Goal: Task Accomplishment & Management: Complete application form

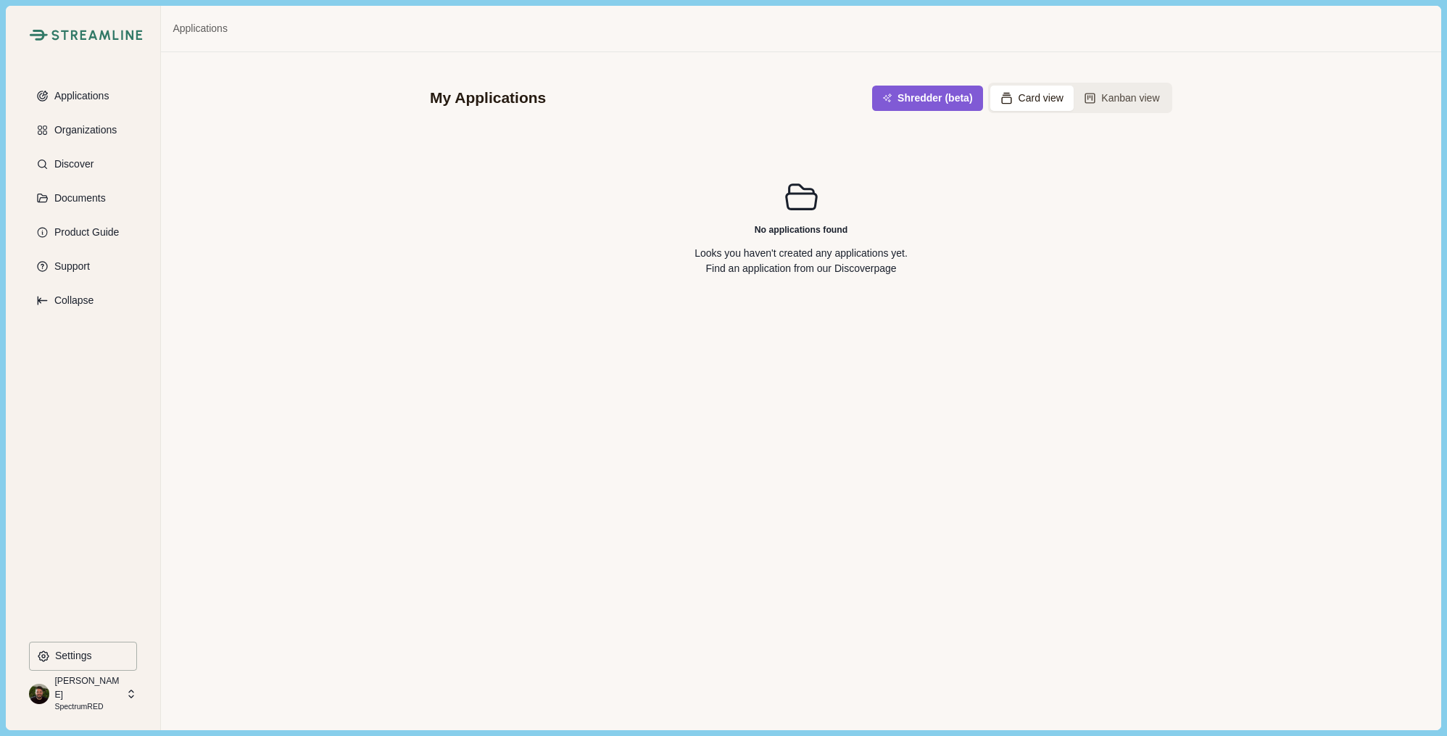
scroll to position [4432, 0]
click at [127, 699] on icon at bounding box center [131, 693] width 13 height 13
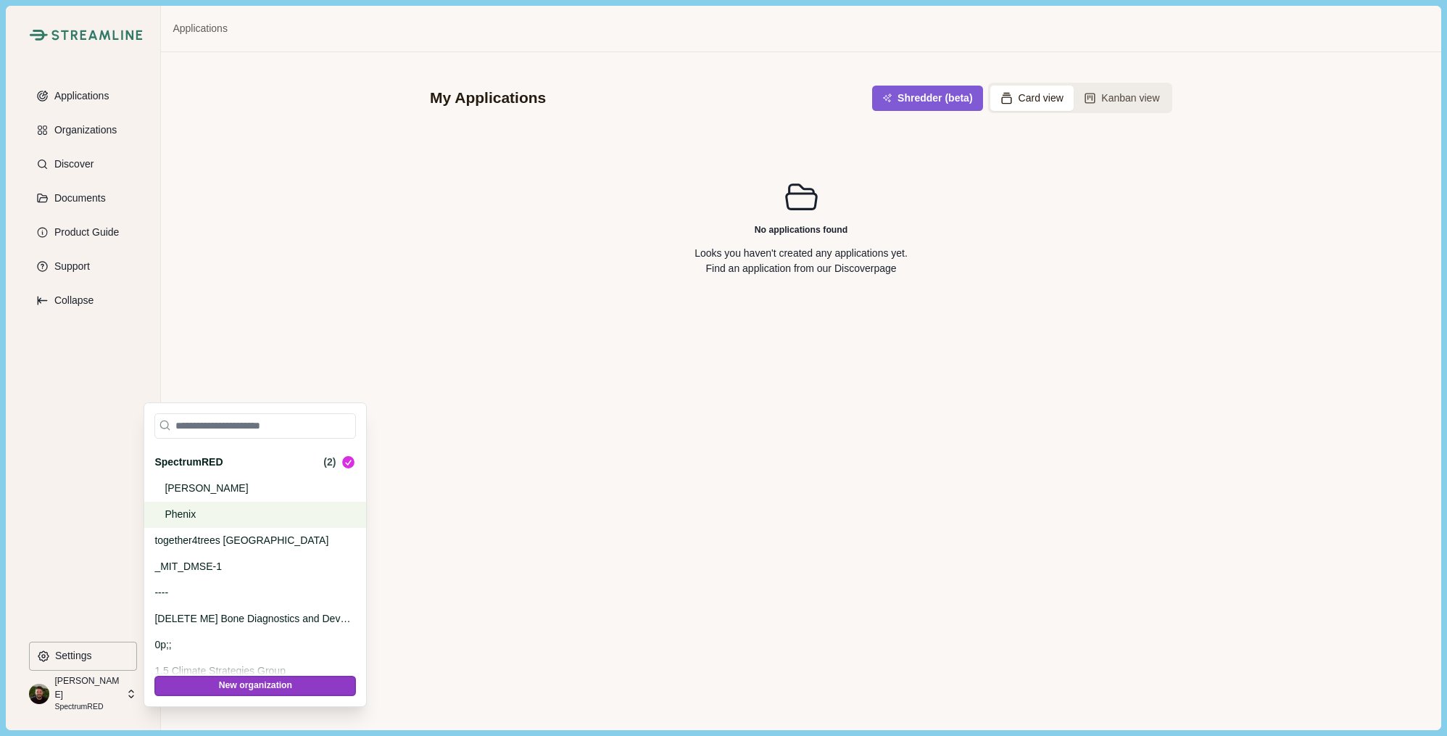
click at [194, 520] on p "Phenix" at bounding box center [253, 514] width 176 height 15
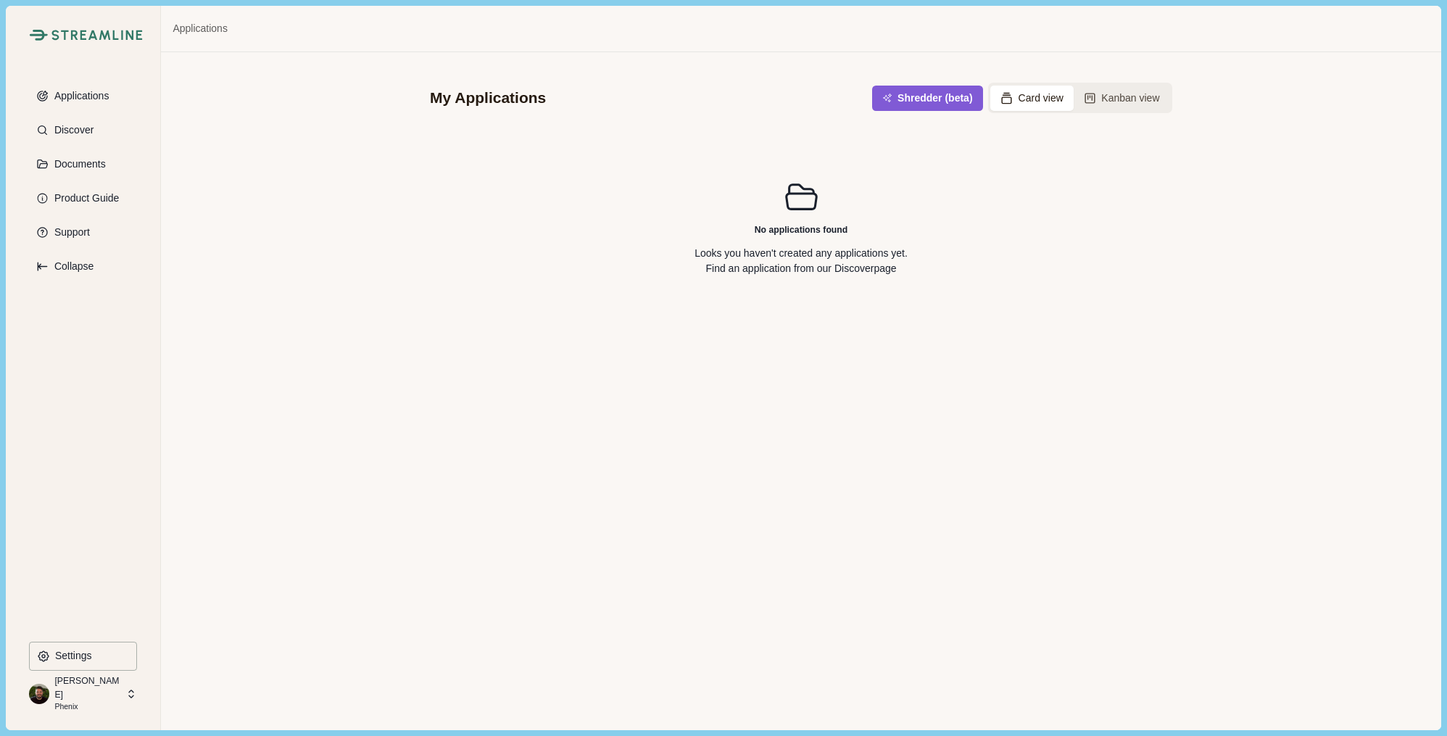
click at [99, 701] on p "Phenix" at bounding box center [87, 707] width 67 height 12
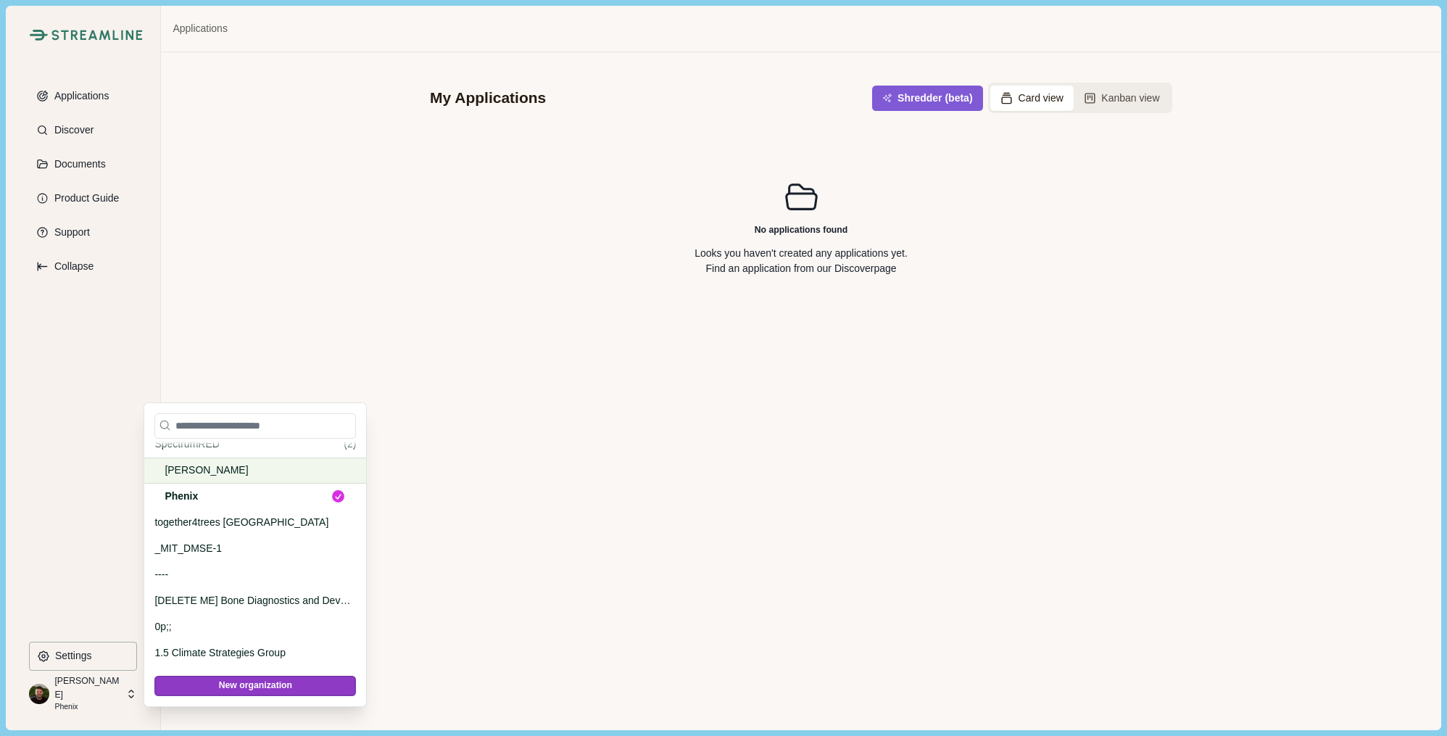
scroll to position [4448, 0]
click at [193, 474] on p "Dougherty" at bounding box center [253, 472] width 176 height 15
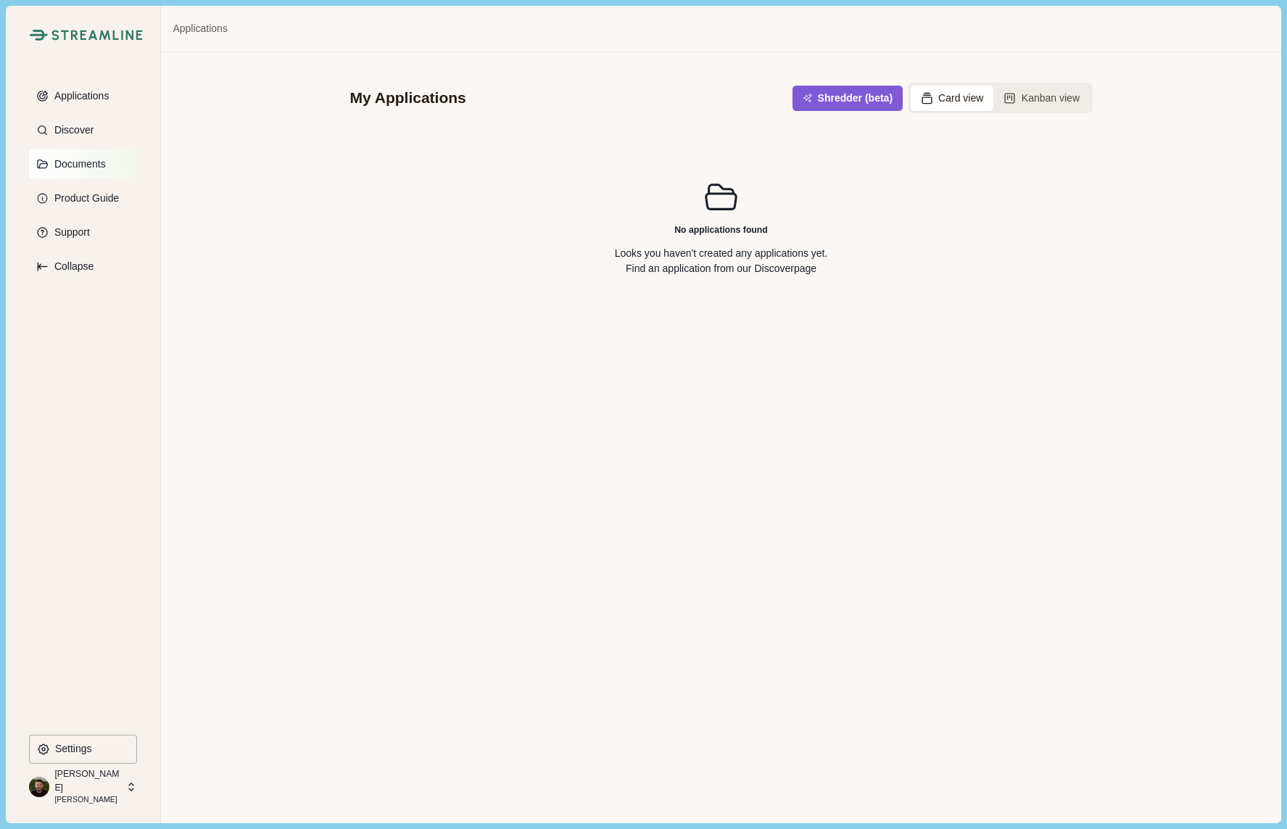
click at [76, 156] on button "Documents" at bounding box center [83, 163] width 108 height 29
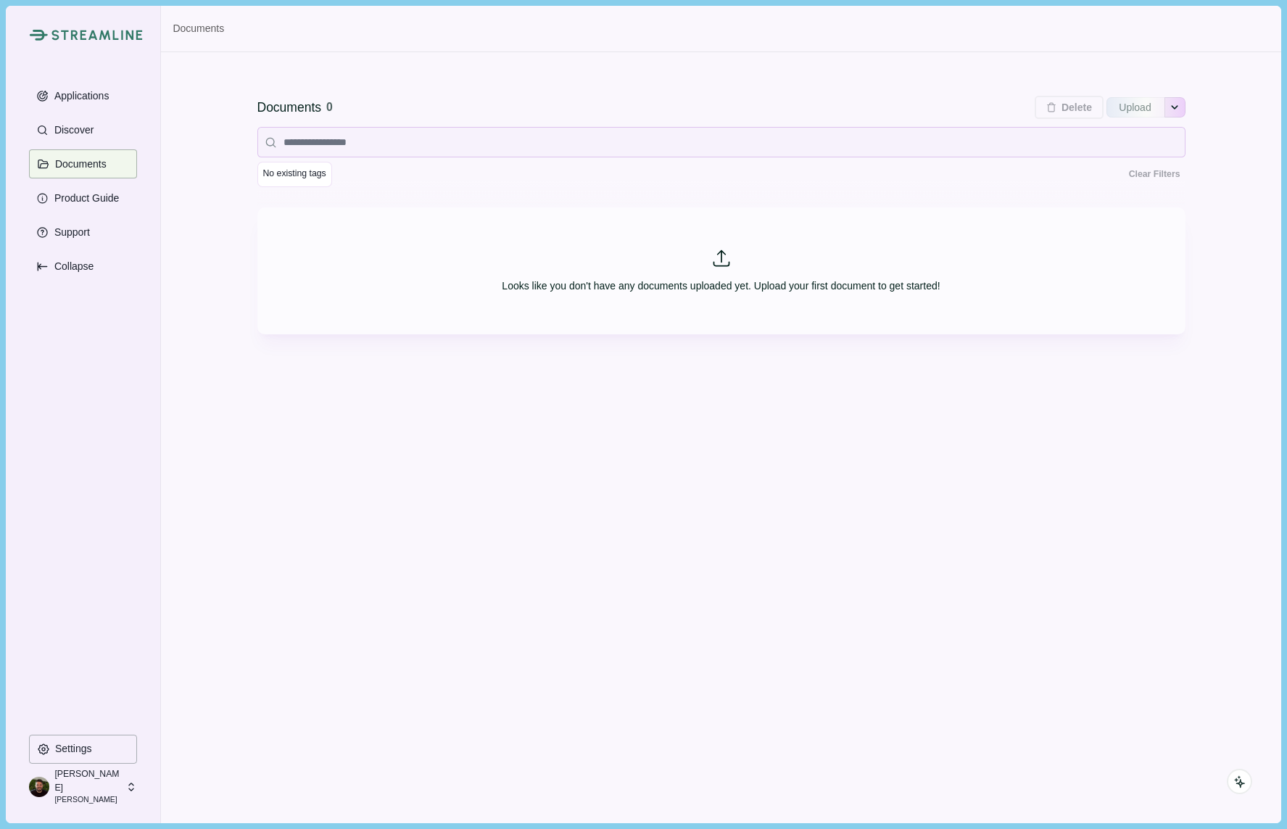
click at [1178, 106] on icon "See more options" at bounding box center [1174, 107] width 9 height 9
click at [729, 574] on div "Documents 0 Delete Upload More Options Import From Google Drive Import From One…" at bounding box center [721, 437] width 1120 height 770
click at [843, 541] on div "Documents 0 Delete Upload More Options Import From Google Drive Import From One…" at bounding box center [721, 437] width 1120 height 770
click at [70, 735] on p "[PERSON_NAME]" at bounding box center [87, 780] width 67 height 27
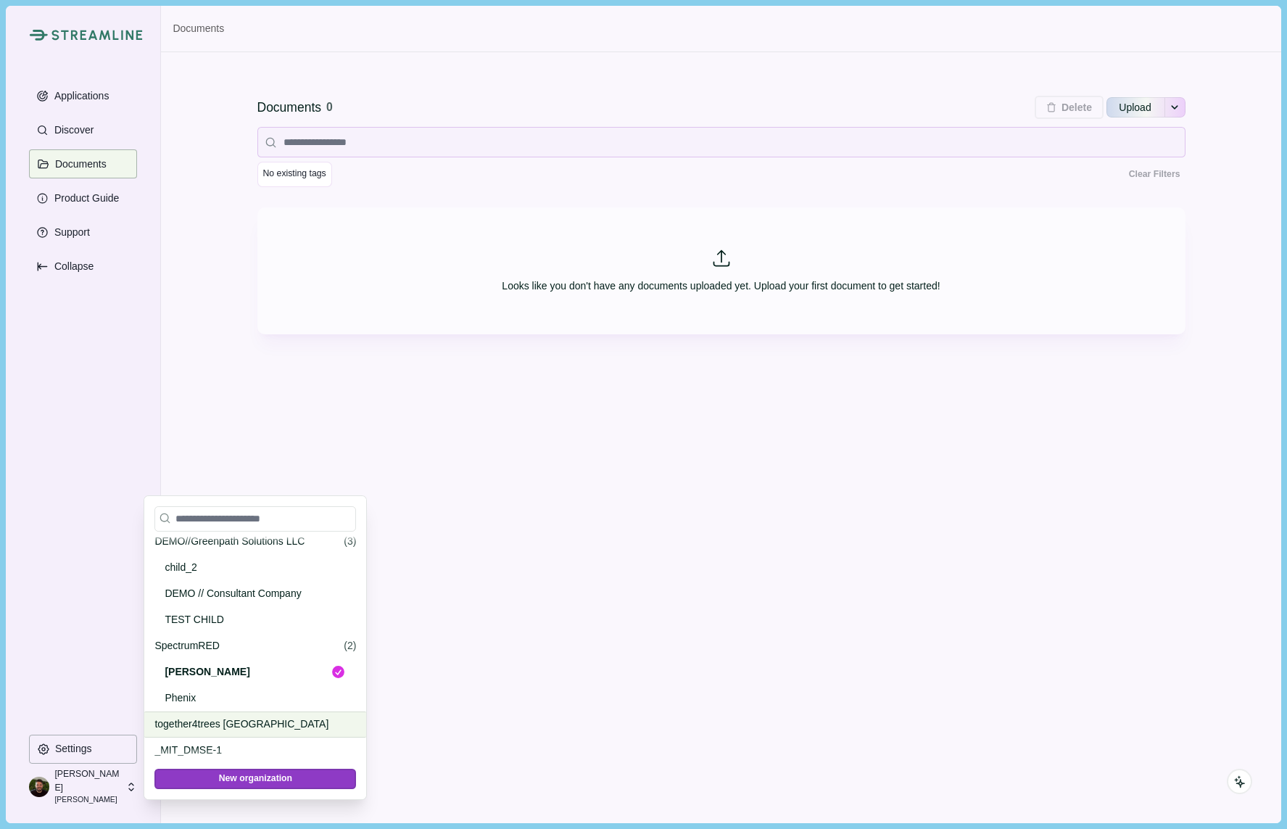
scroll to position [4307, 0]
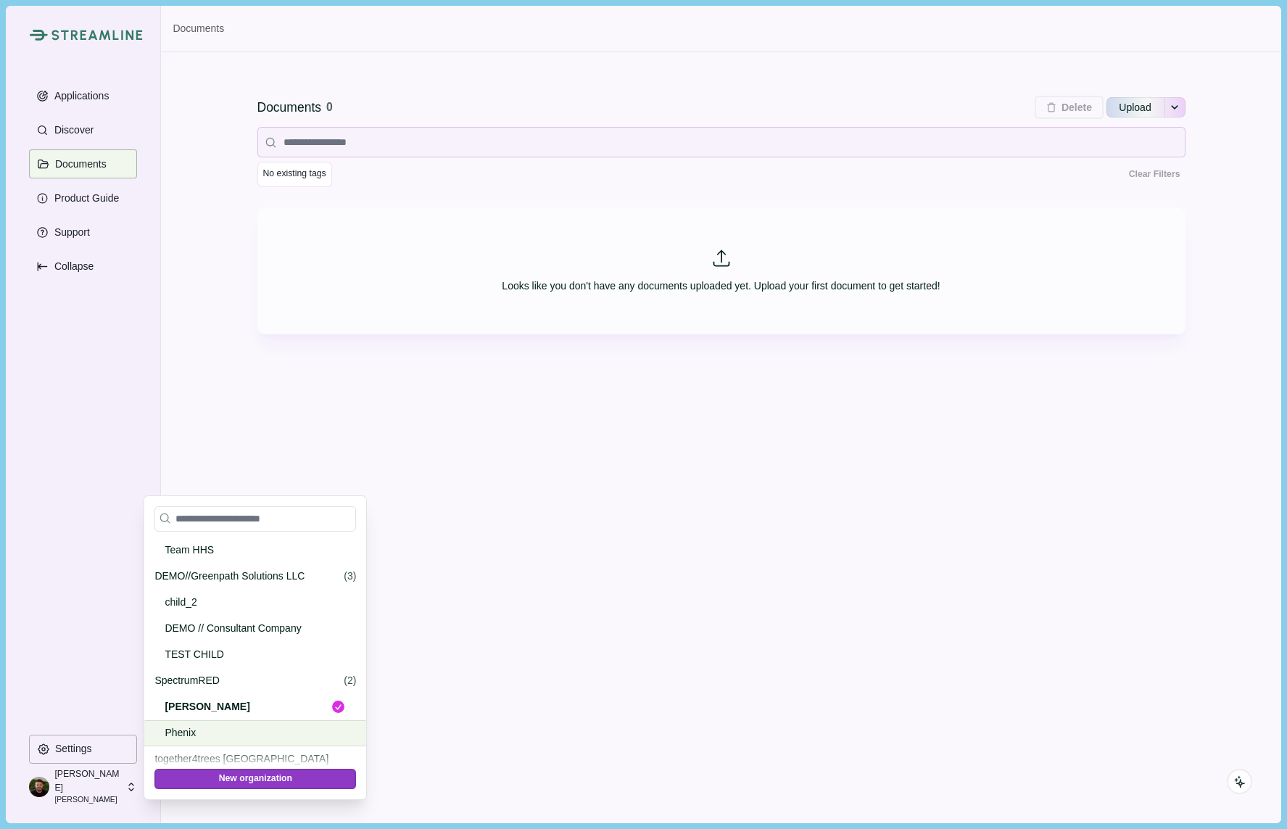
click at [186, 732] on p "Phenix" at bounding box center [253, 732] width 176 height 15
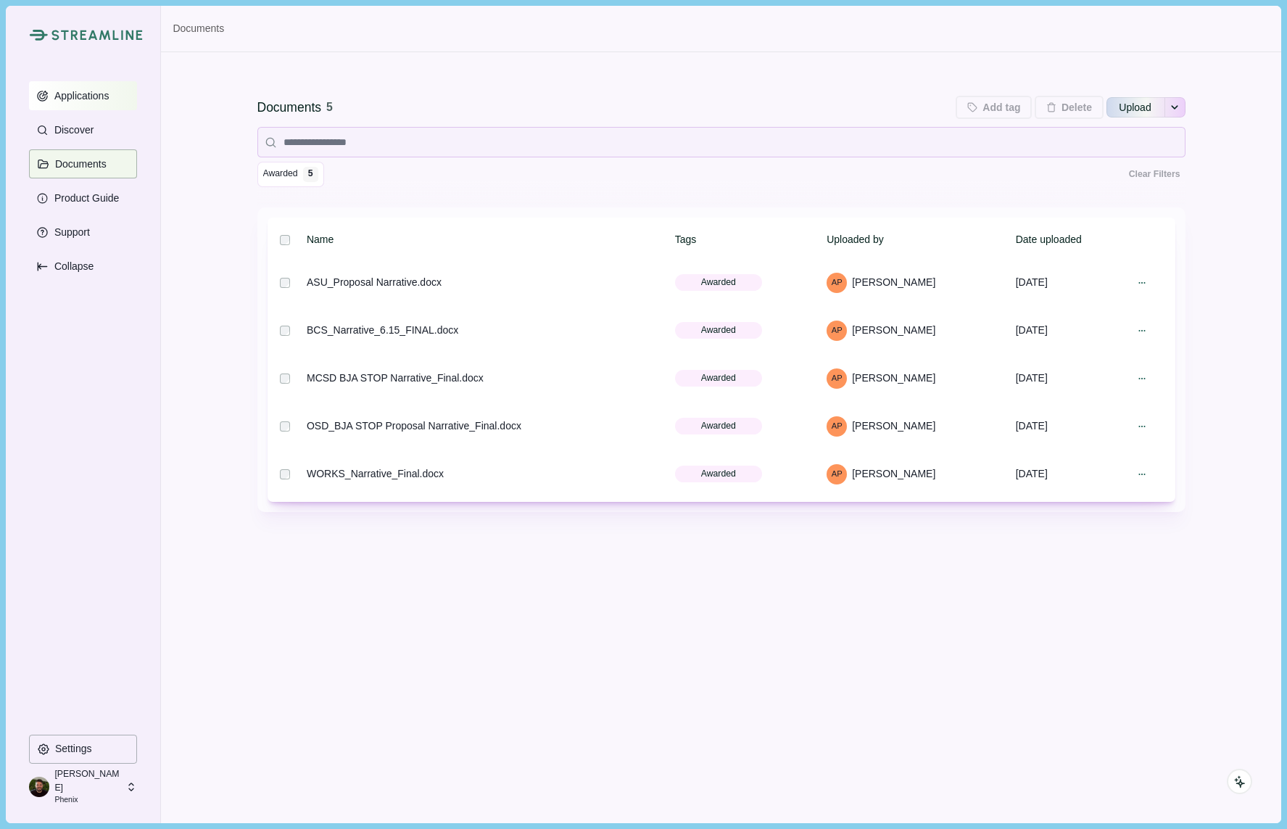
click at [86, 94] on p "Applications" at bounding box center [79, 96] width 60 height 12
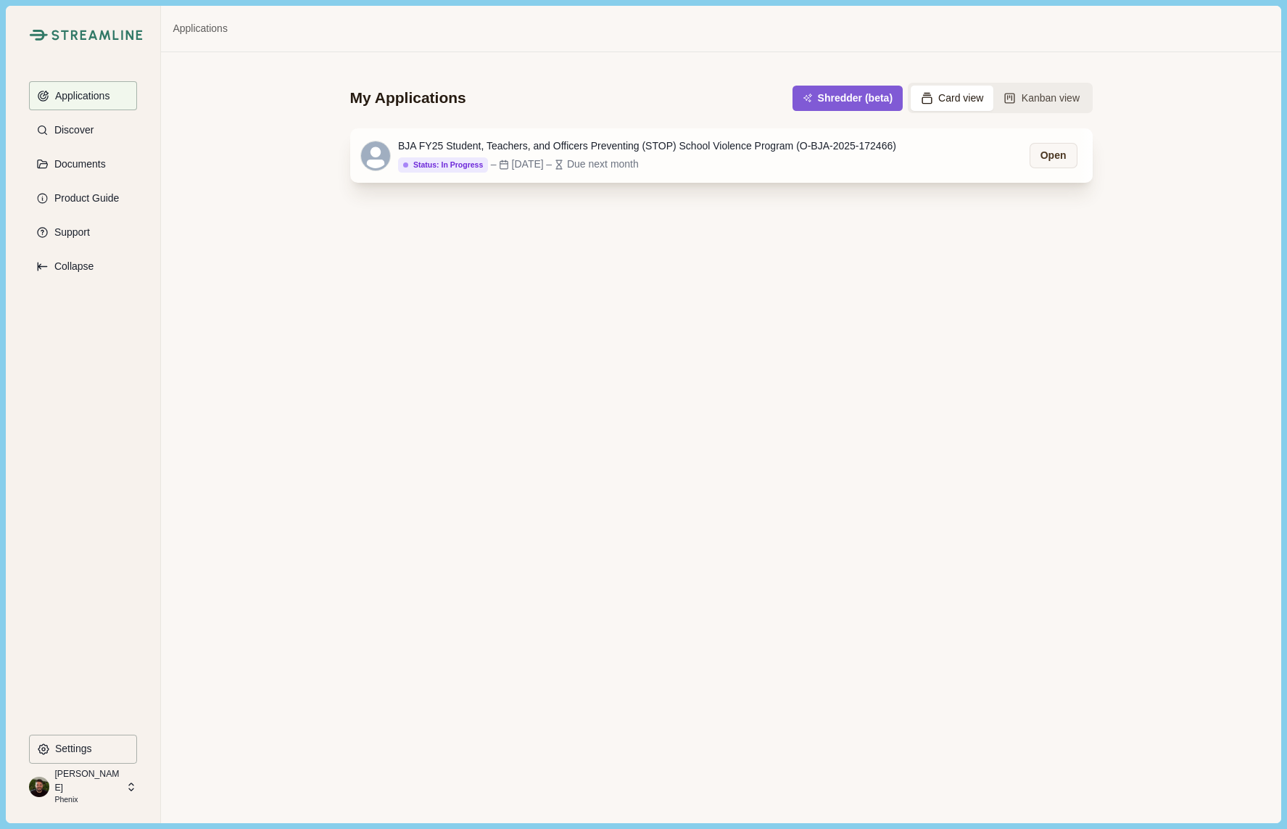
click at [592, 144] on div "BJA FY25 Student, Teachers, and Officers Preventing (STOP) School Violence Prog…" at bounding box center [647, 146] width 498 height 15
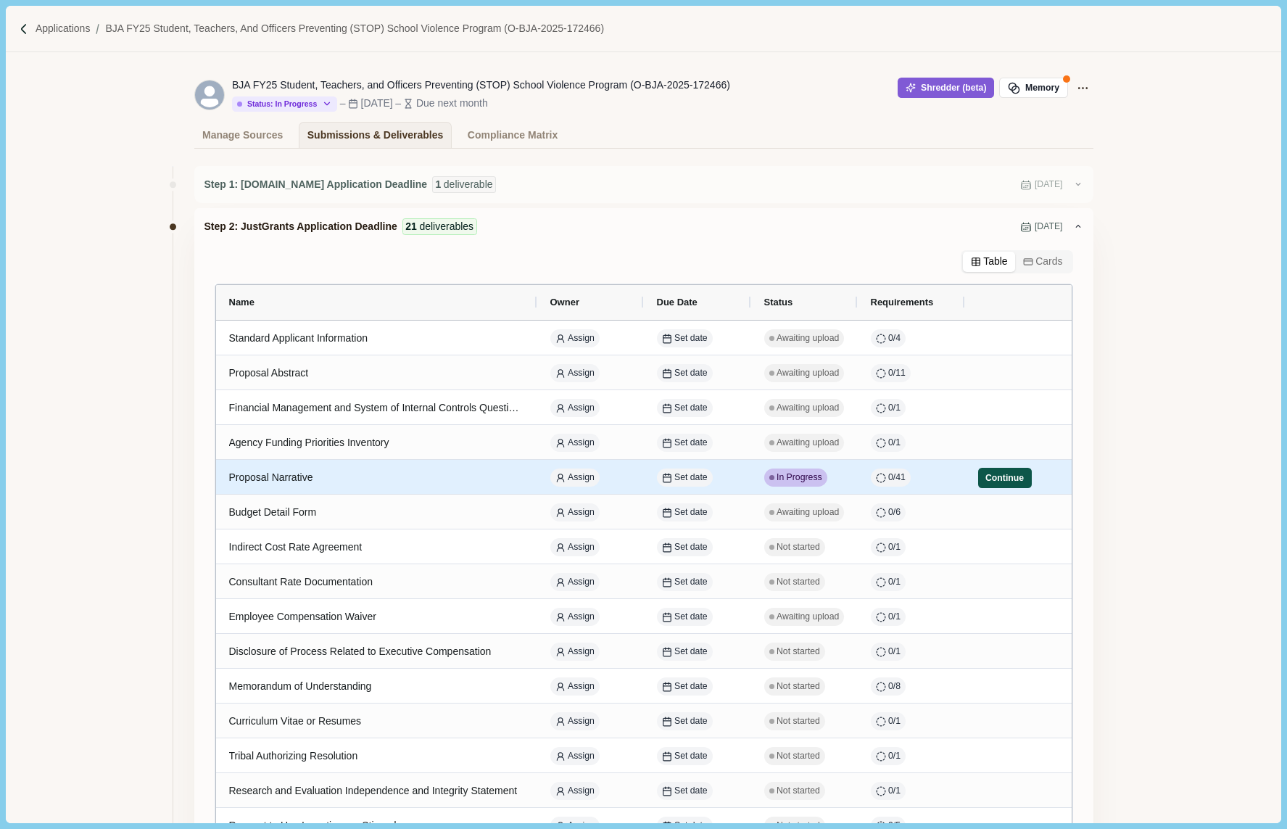
click at [995, 479] on button "Continue" at bounding box center [1005, 478] width 54 height 20
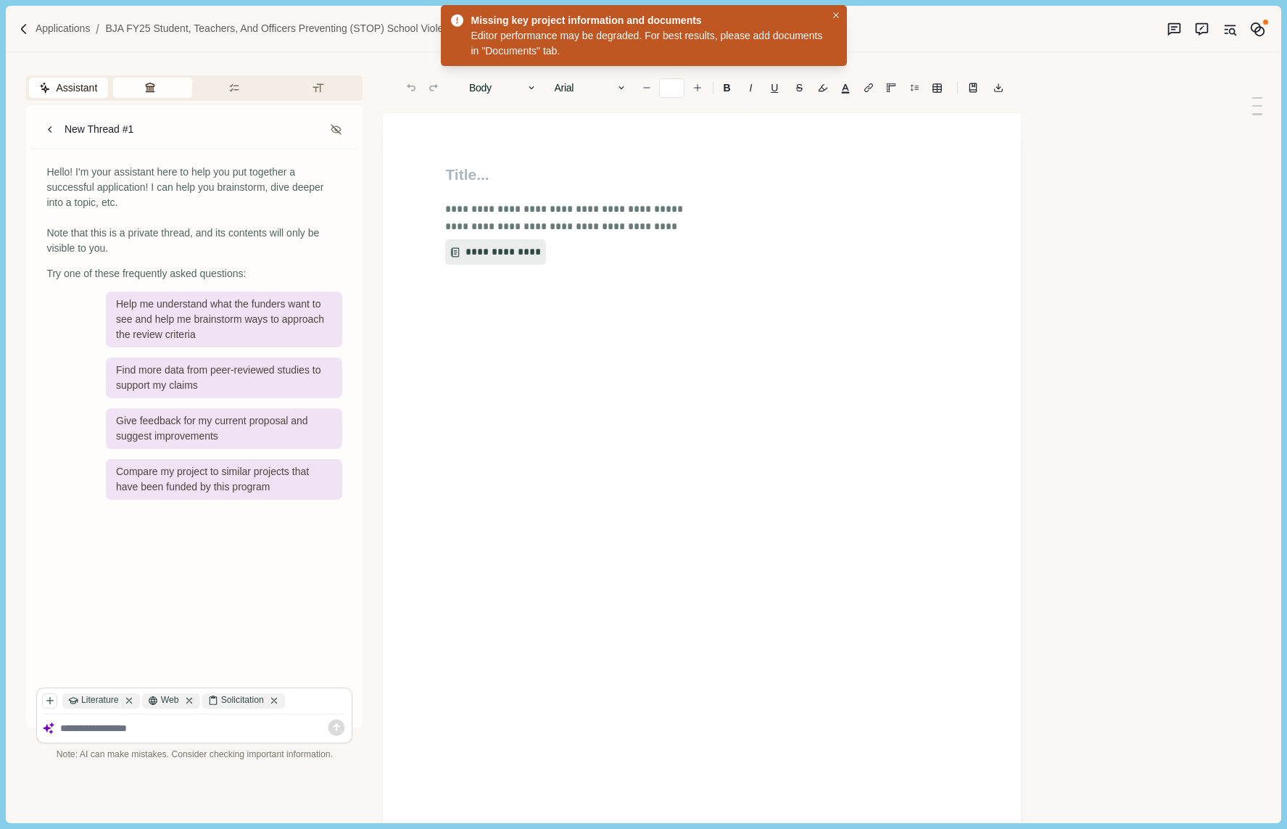
type input "**"
click at [153, 87] on button "Review Criteria" at bounding box center [152, 88] width 79 height 20
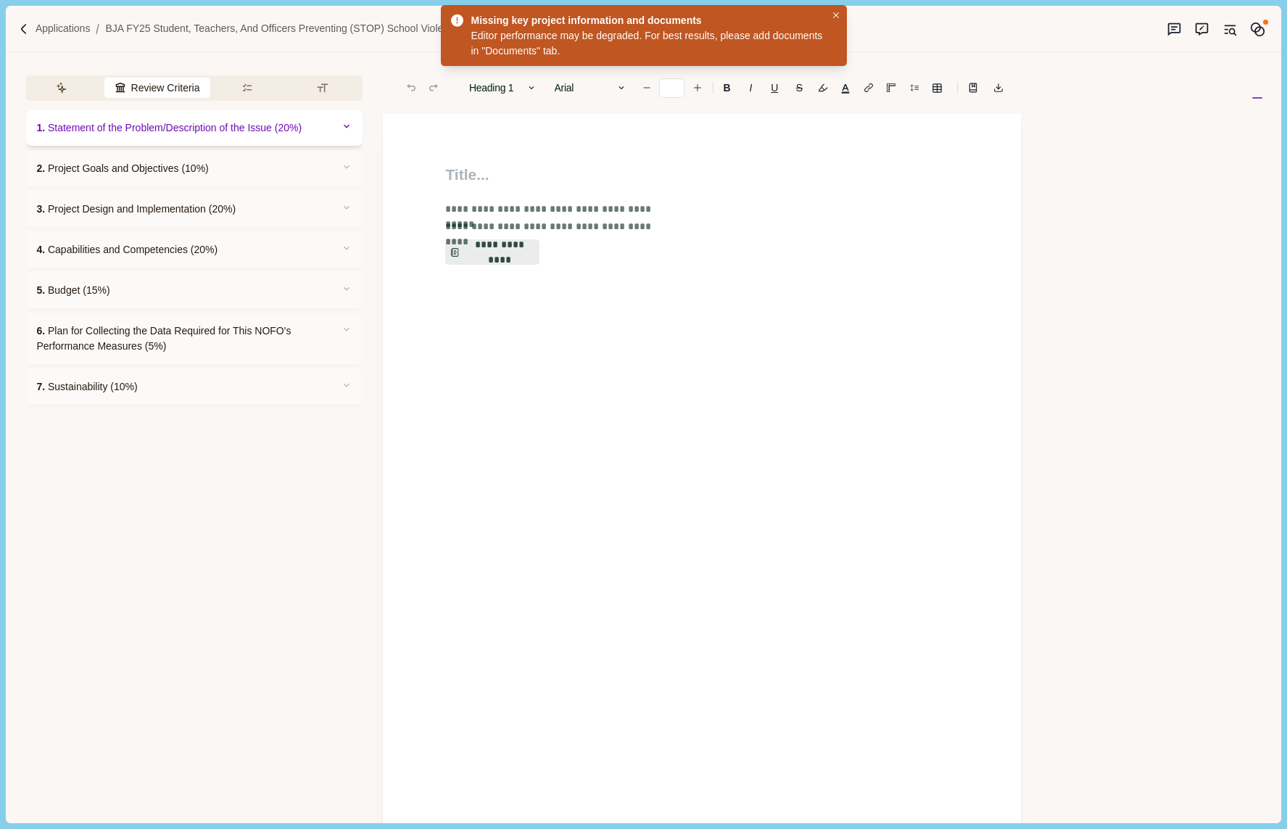
click at [273, 127] on span "1. Statement of the Problem/Description of the Issue (20%)" at bounding box center [168, 127] width 265 height 15
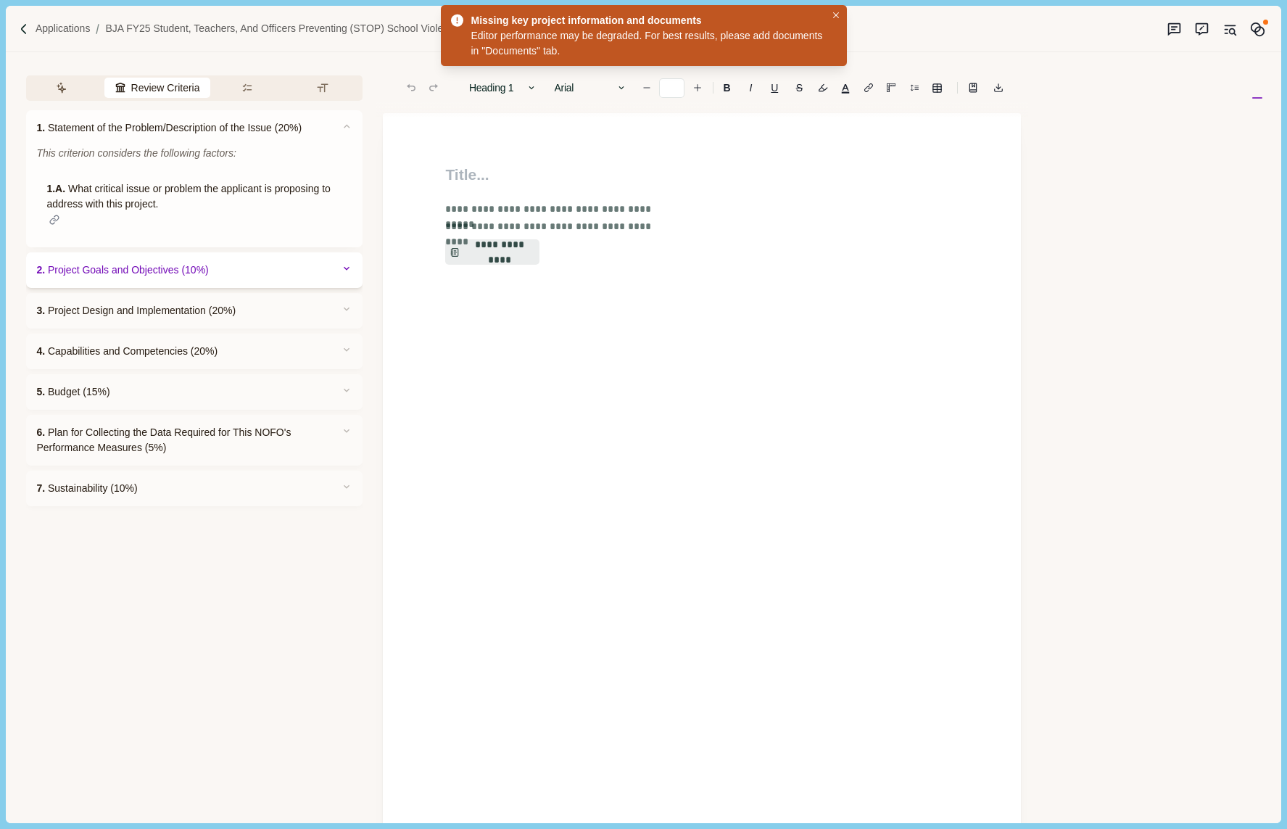
click at [226, 264] on div "2. Project Goals and Objectives (10%)" at bounding box center [194, 270] width 336 height 36
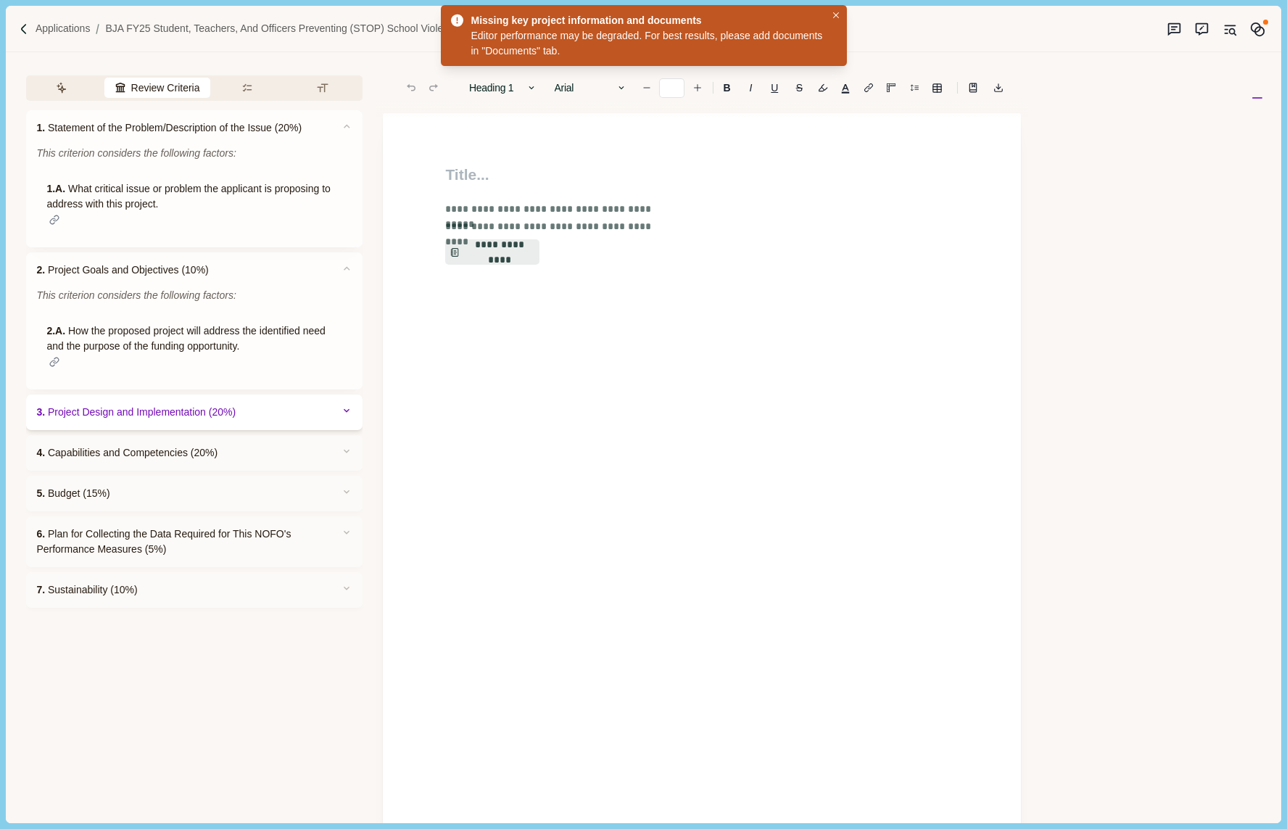
click at [257, 406] on div "3. Project Design and Implementation (20%)" at bounding box center [194, 412] width 336 height 36
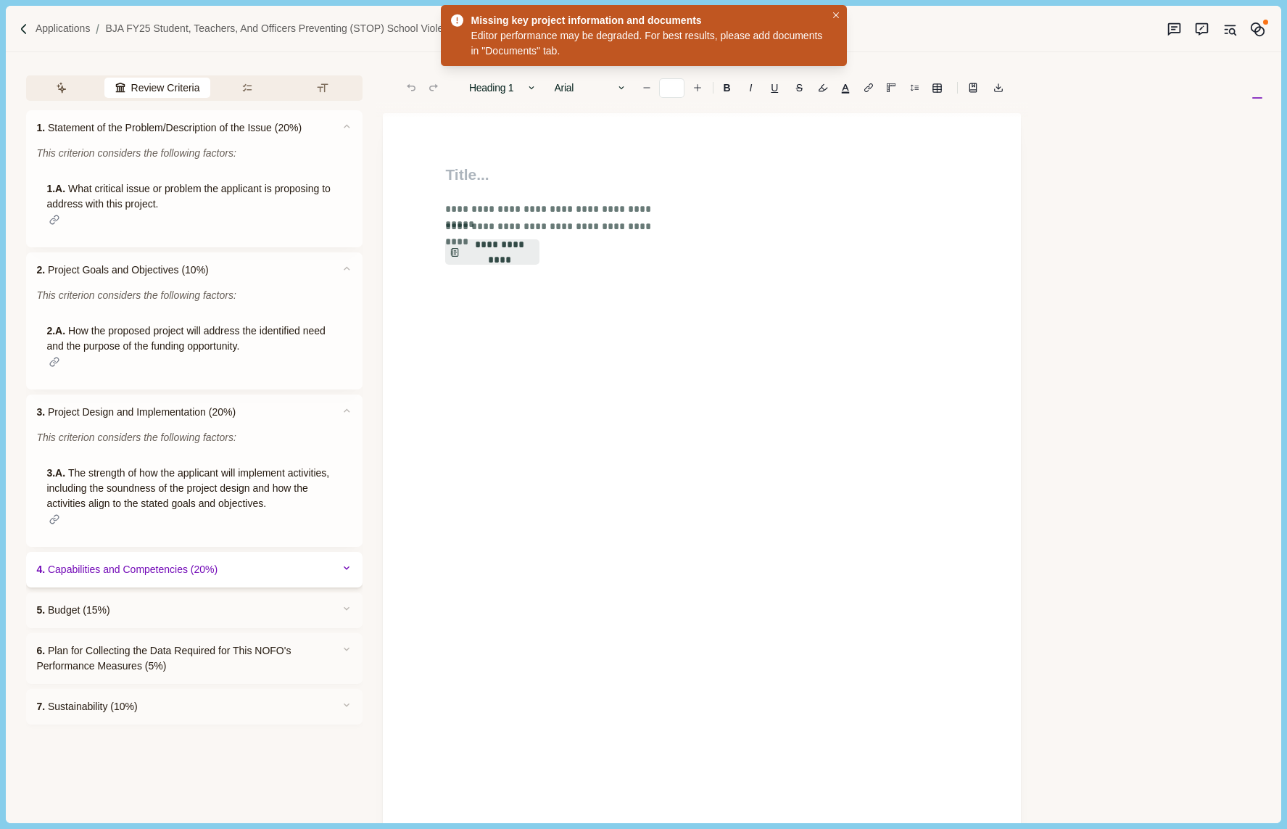
click at [248, 573] on div "4. Capabilities and Competencies (20%)" at bounding box center [194, 570] width 336 height 36
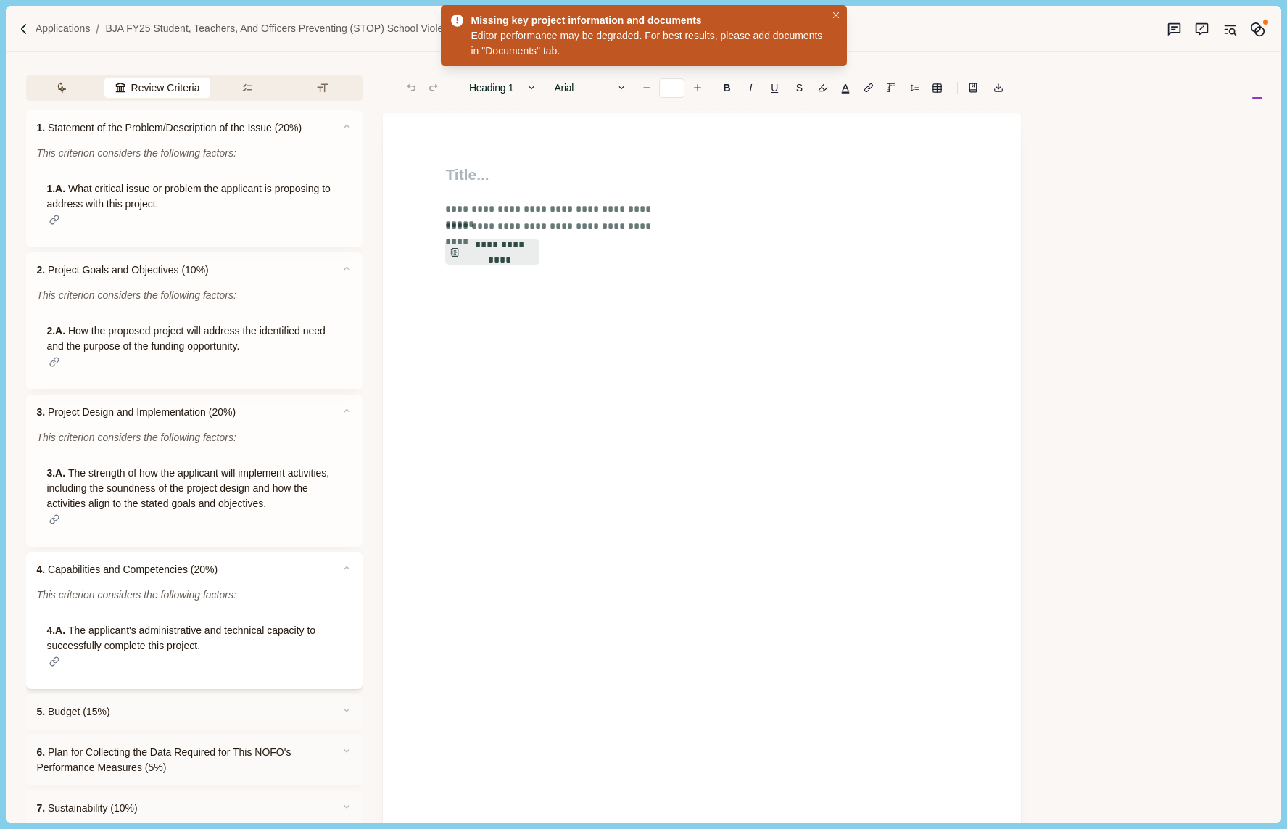
scroll to position [44, 0]
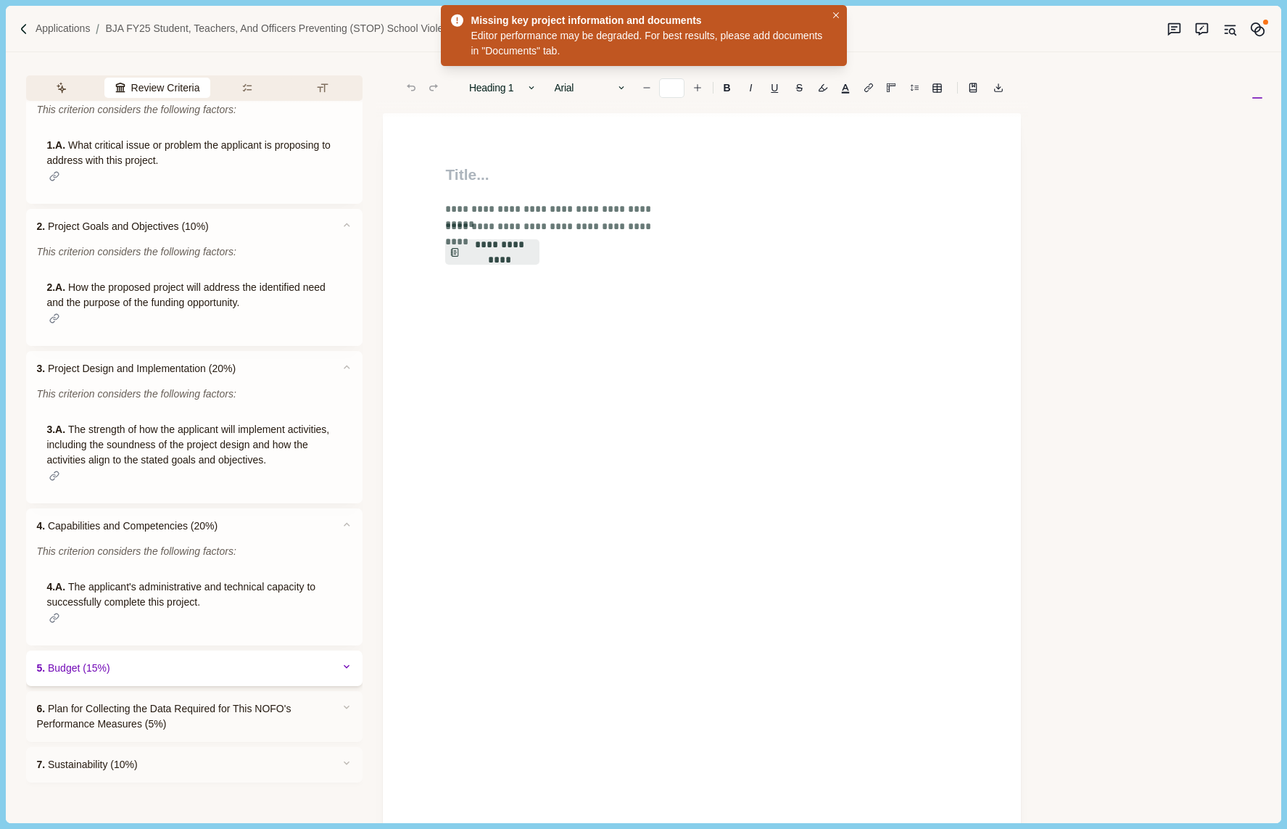
click at [231, 663] on div "5. Budget (15%)" at bounding box center [194, 668] width 336 height 36
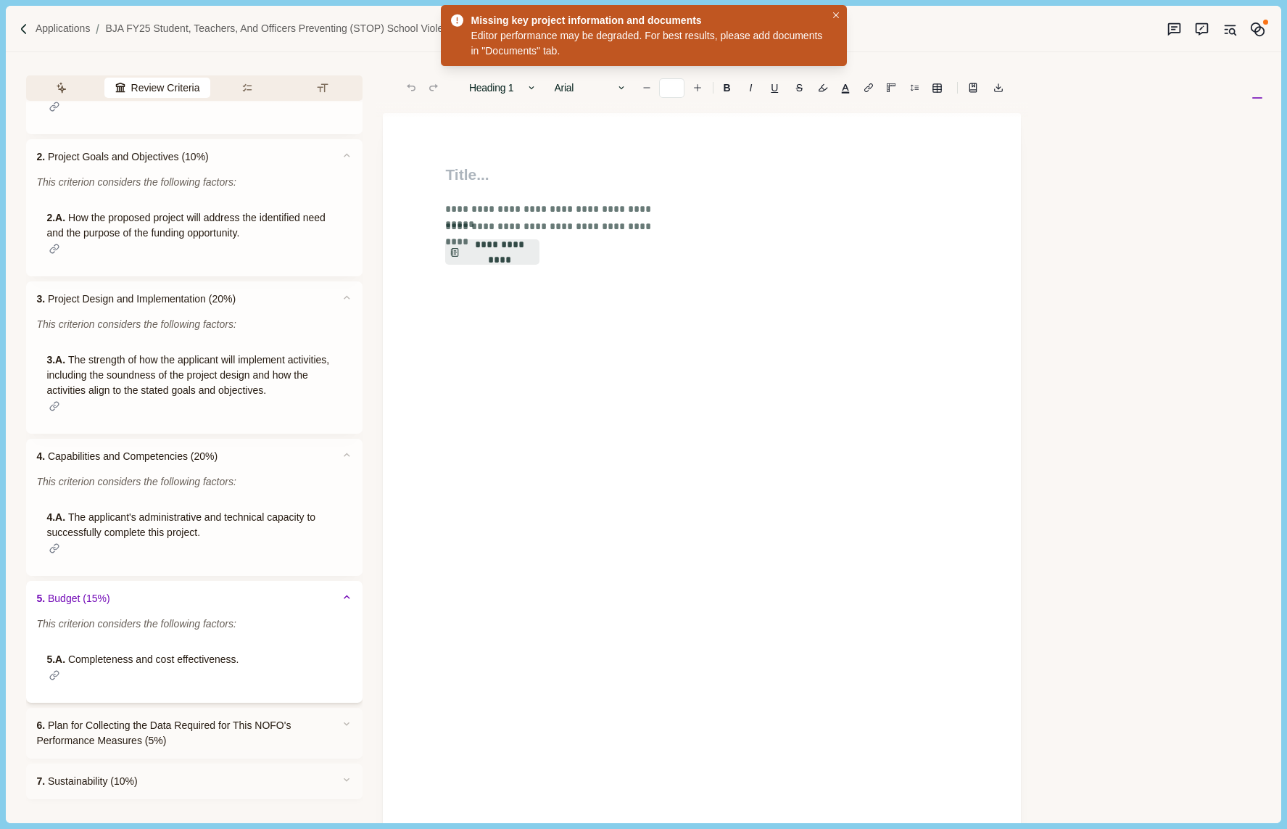
scroll to position [130, 0]
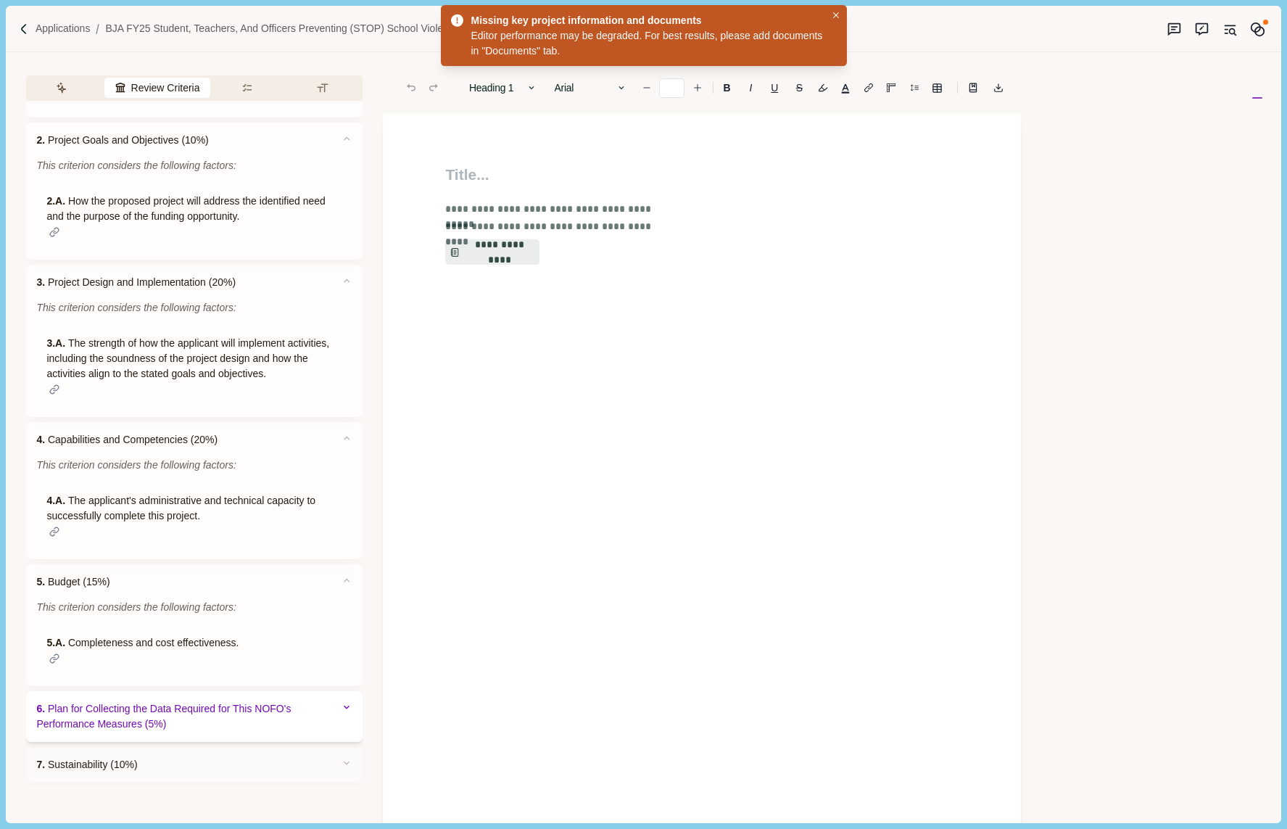
click at [231, 707] on span "6. Plan for Collecting the Data Required for This NOFO's Performance Measures (…" at bounding box center [178, 716] width 284 height 30
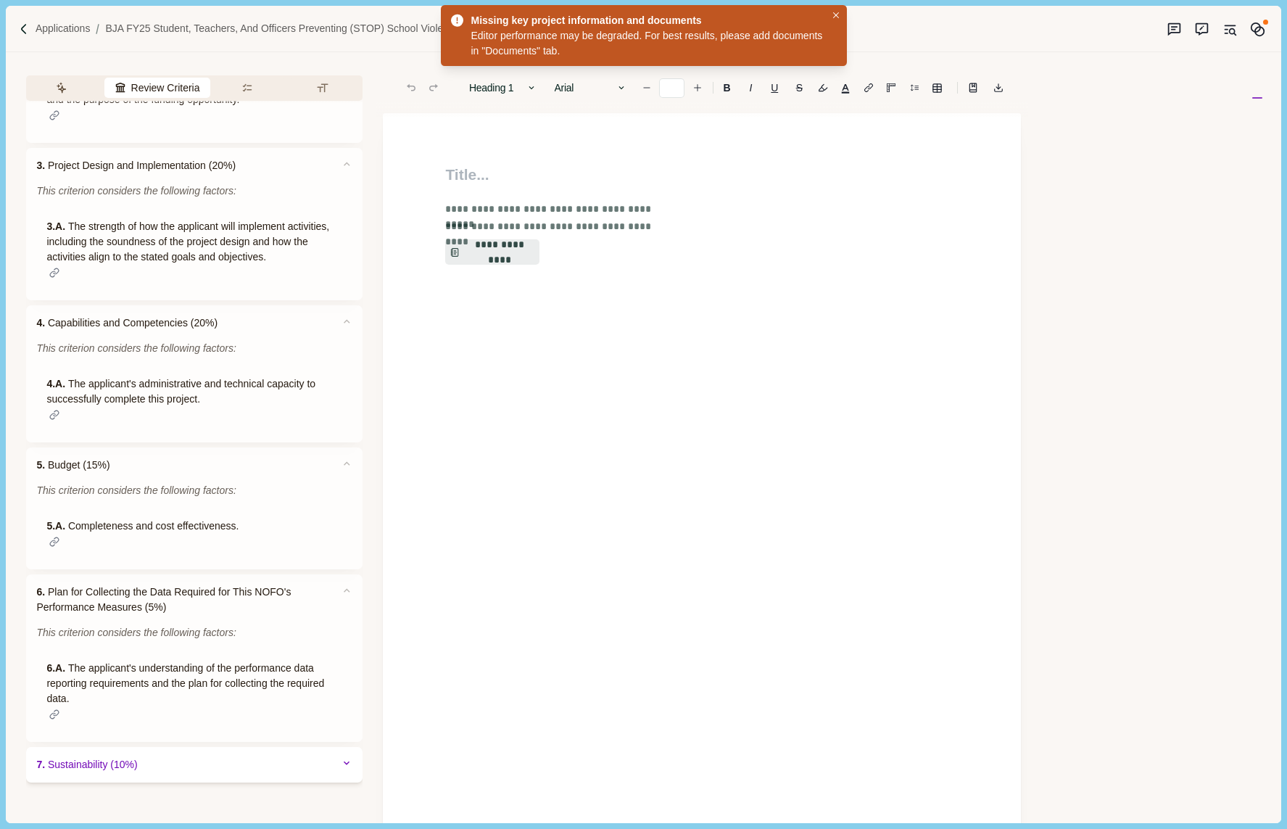
click at [202, 768] on div "7. Sustainability (10%)" at bounding box center [194, 765] width 336 height 36
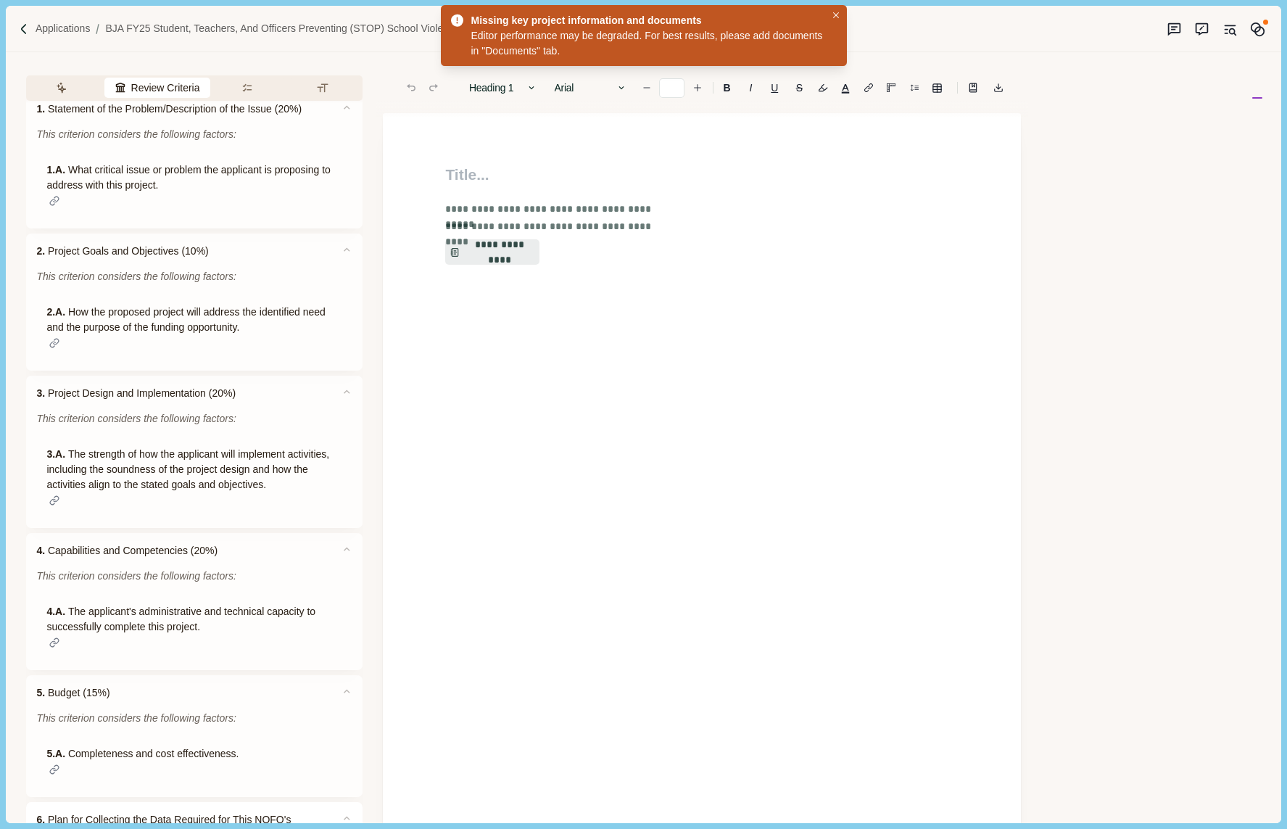
scroll to position [0, 0]
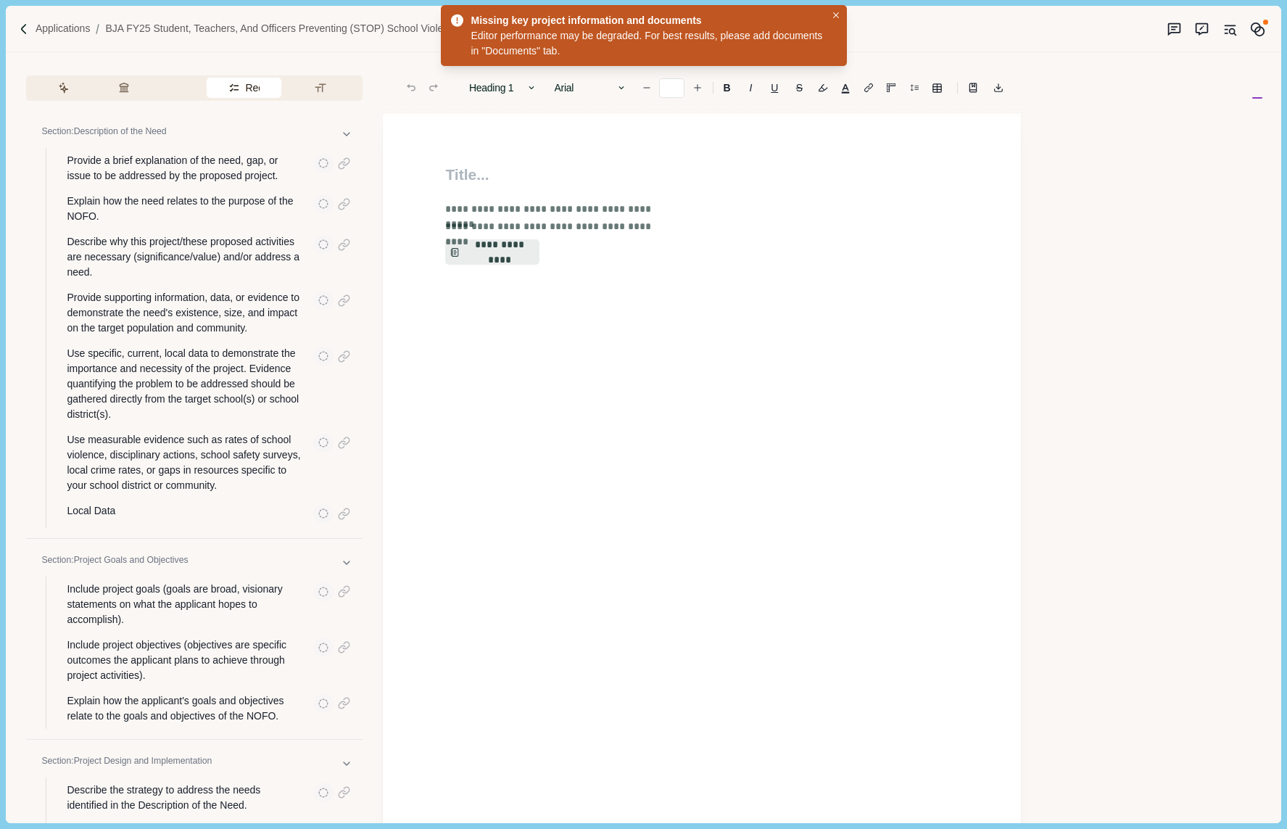
click at [243, 83] on button "Requirements" at bounding box center [244, 88] width 74 height 20
click at [322, 86] on button "Formatting" at bounding box center [325, 88] width 72 height 20
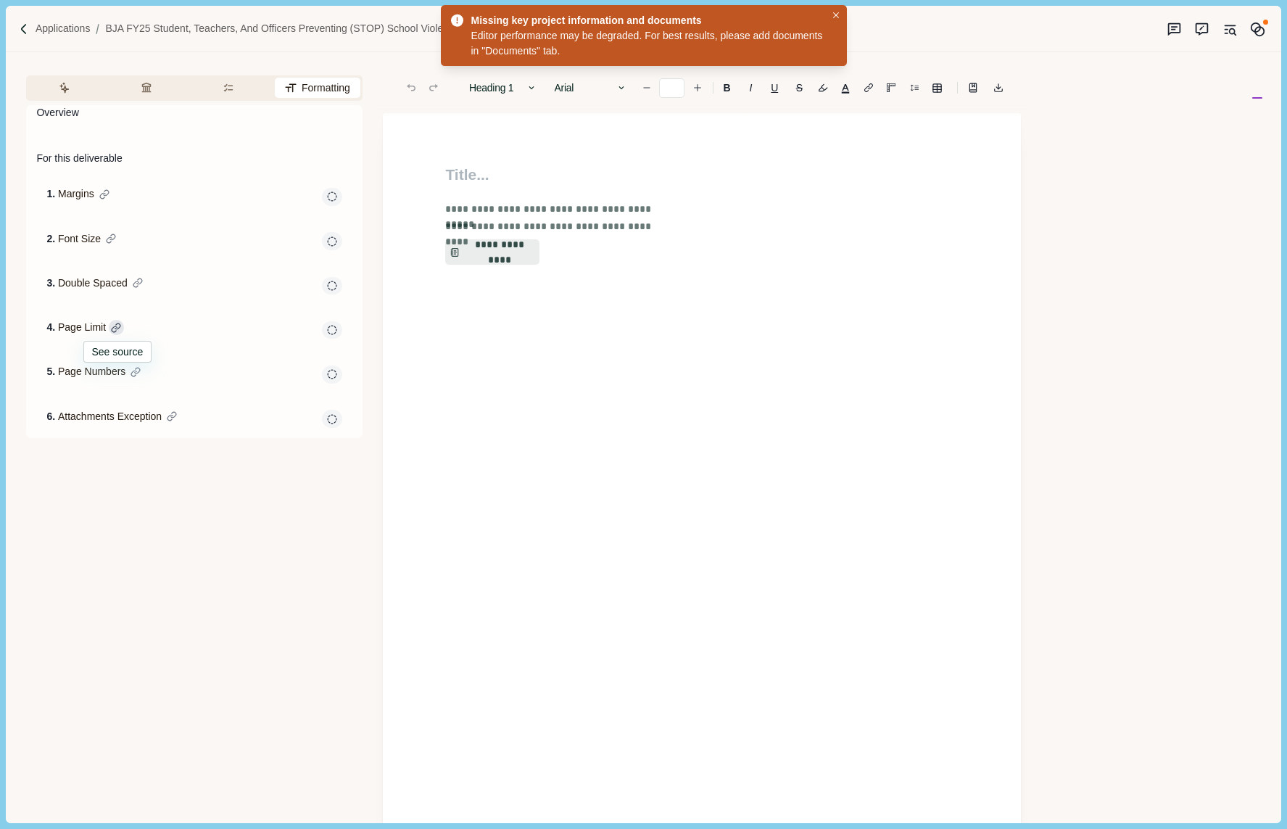
click at [117, 328] on div at bounding box center [116, 327] width 15 height 15
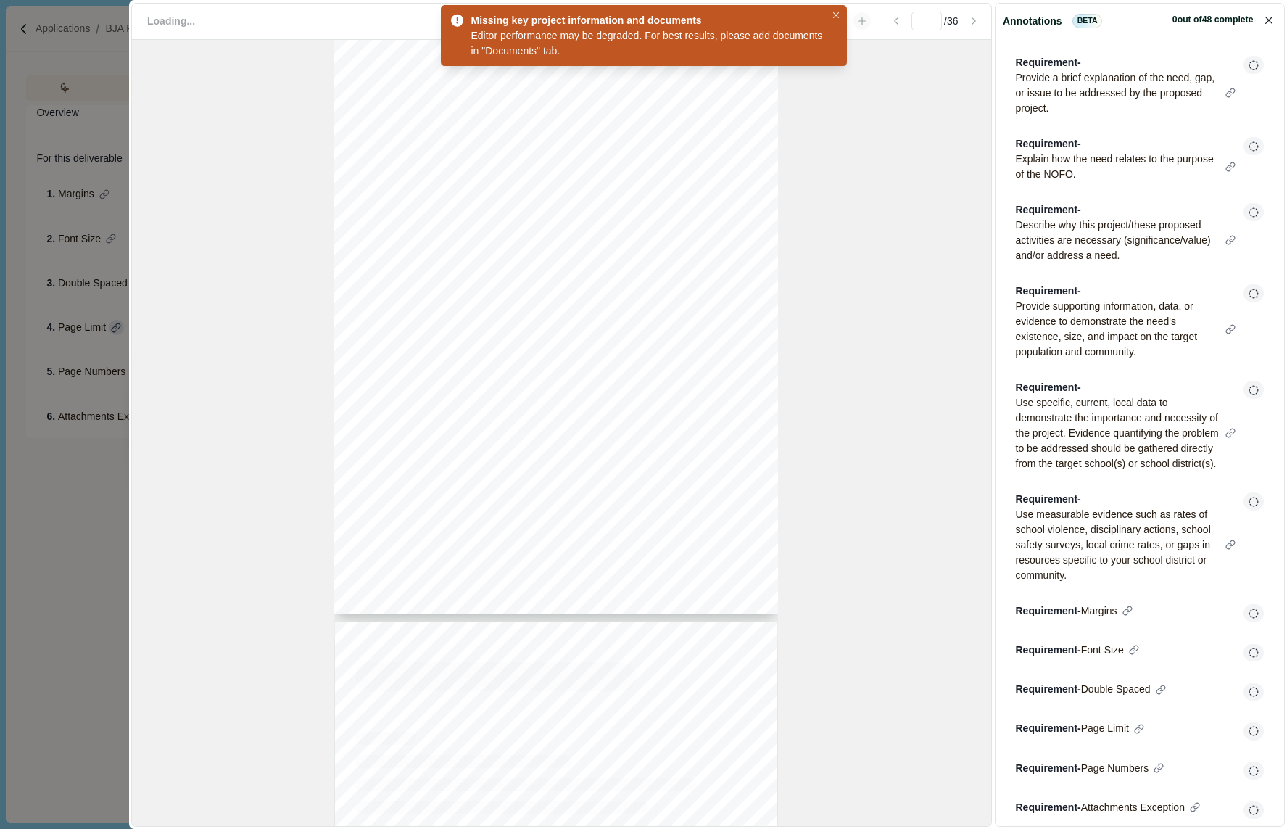
type input "**"
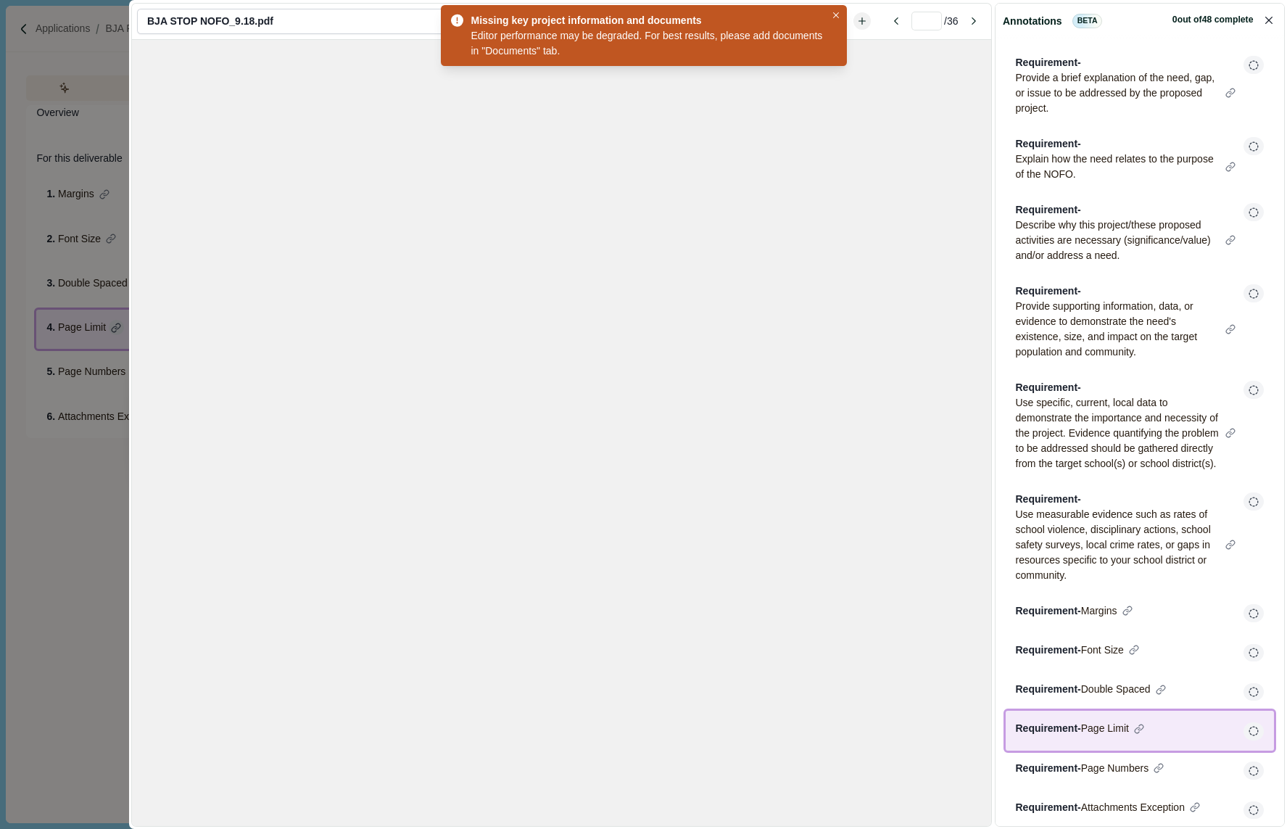
scroll to position [9969, 0]
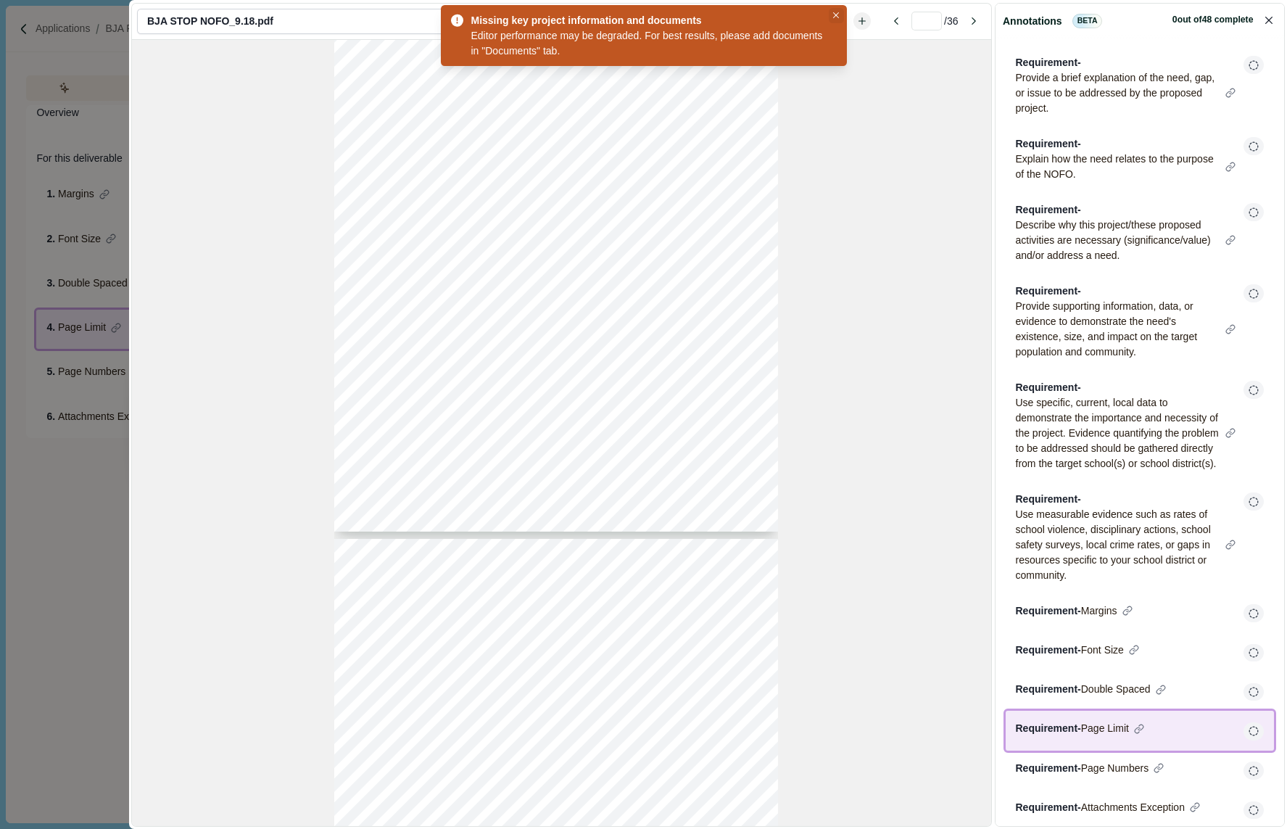
click at [838, 13] on icon "Close" at bounding box center [836, 15] width 7 height 7
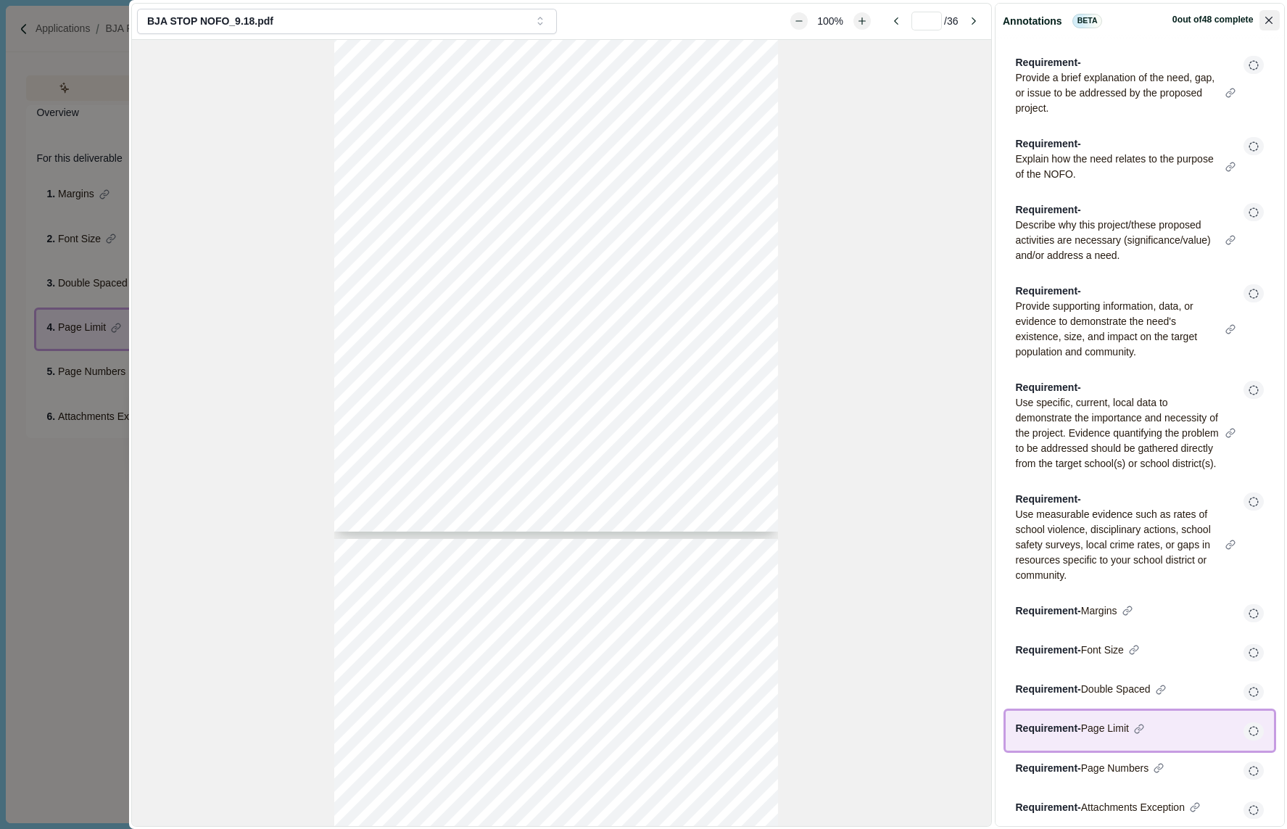
click at [1267, 17] on icon "Close" at bounding box center [1269, 21] width 8 height 8
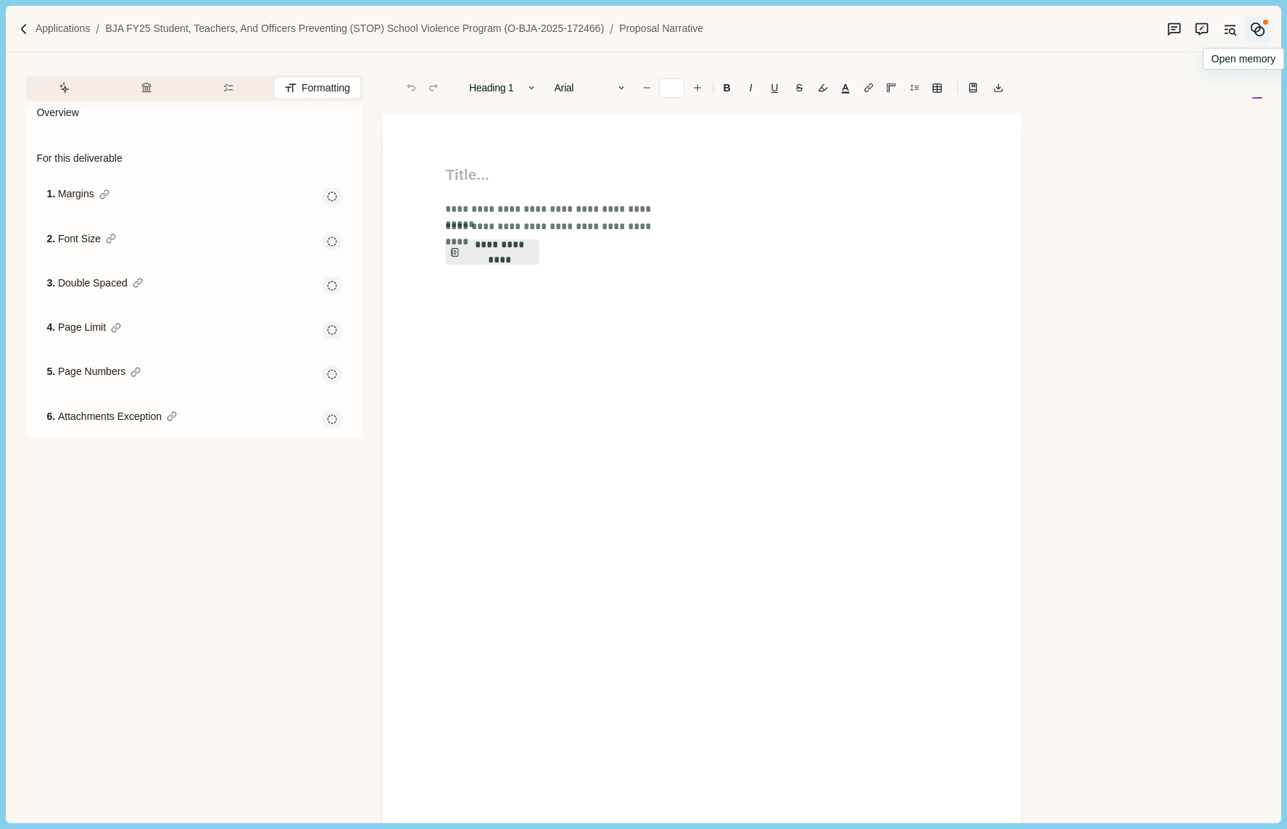
click at [1252, 30] on circle "Memory" at bounding box center [1256, 27] width 9 height 9
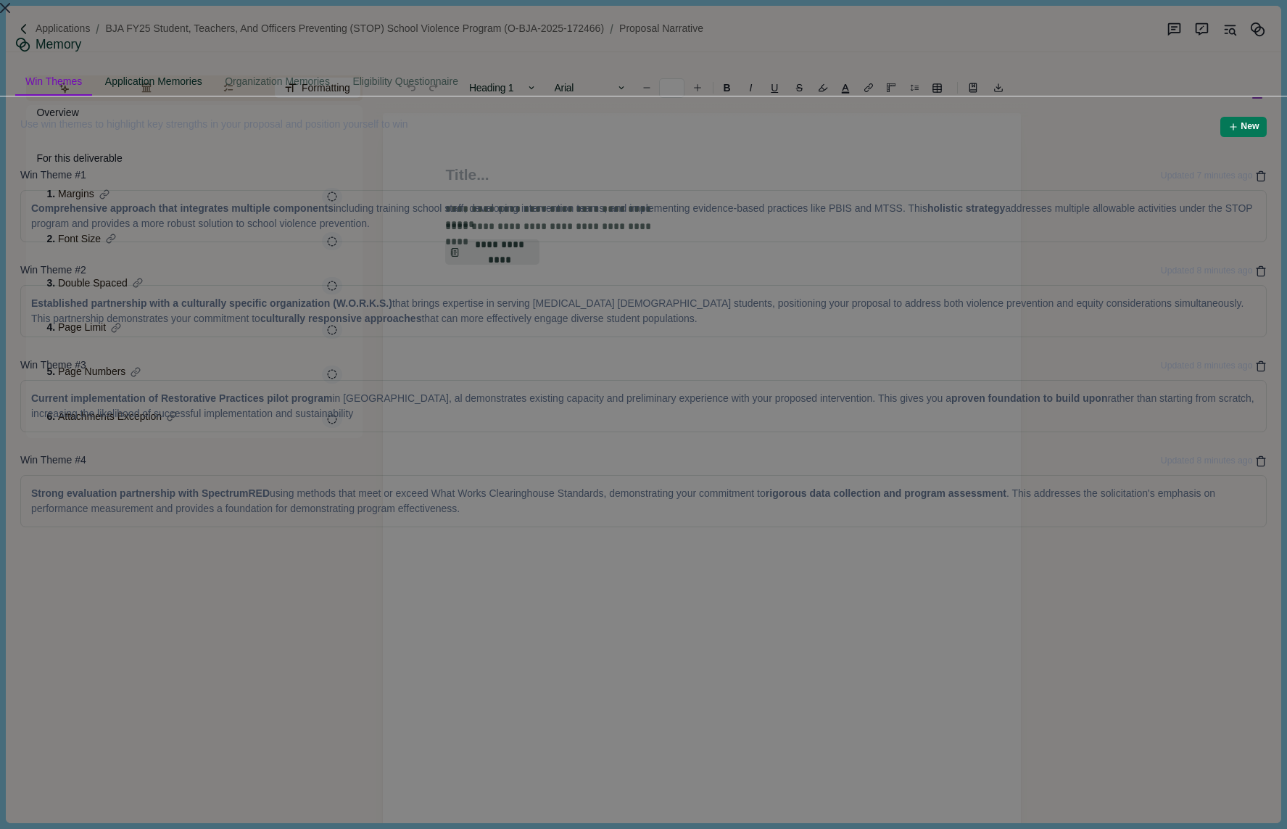
click at [212, 69] on div "Application Memories" at bounding box center [153, 82] width 117 height 27
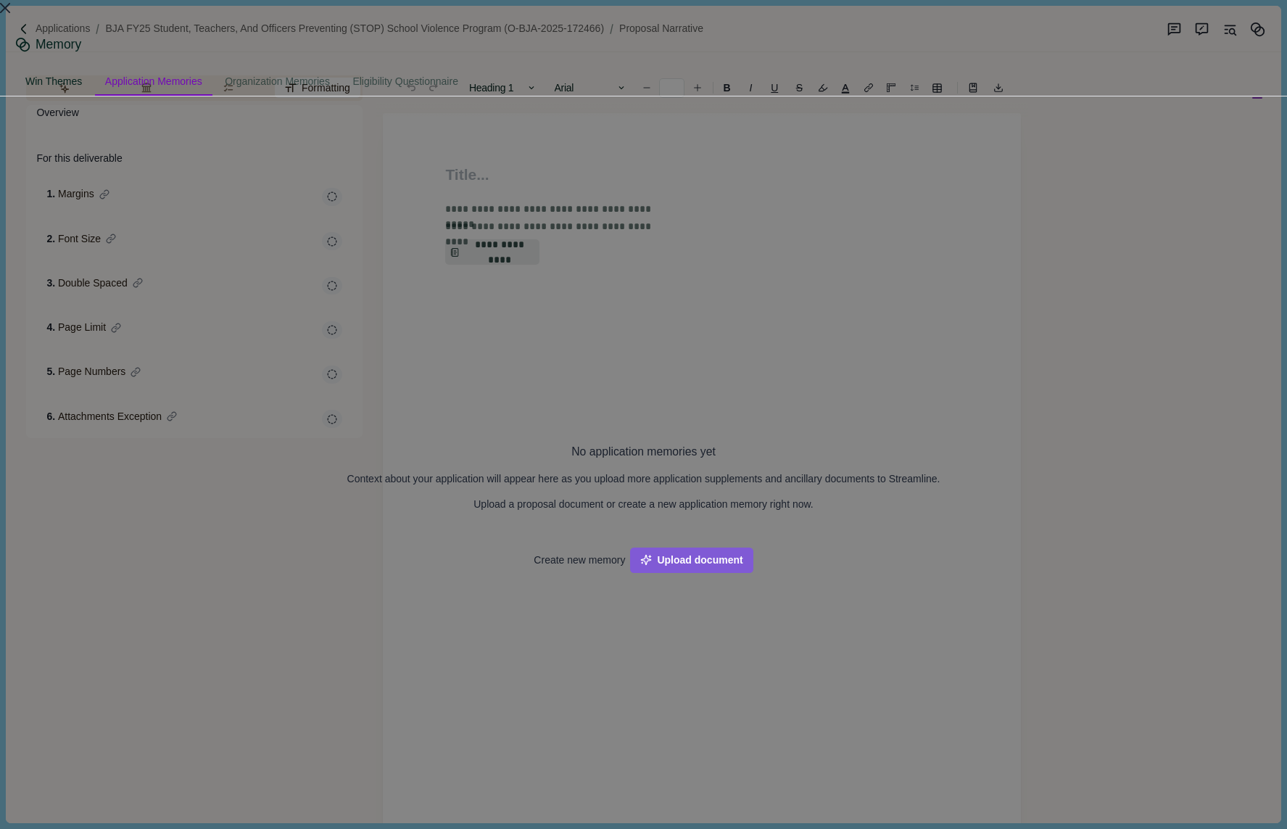
click at [92, 73] on div "Win Themes" at bounding box center [53, 82] width 77 height 27
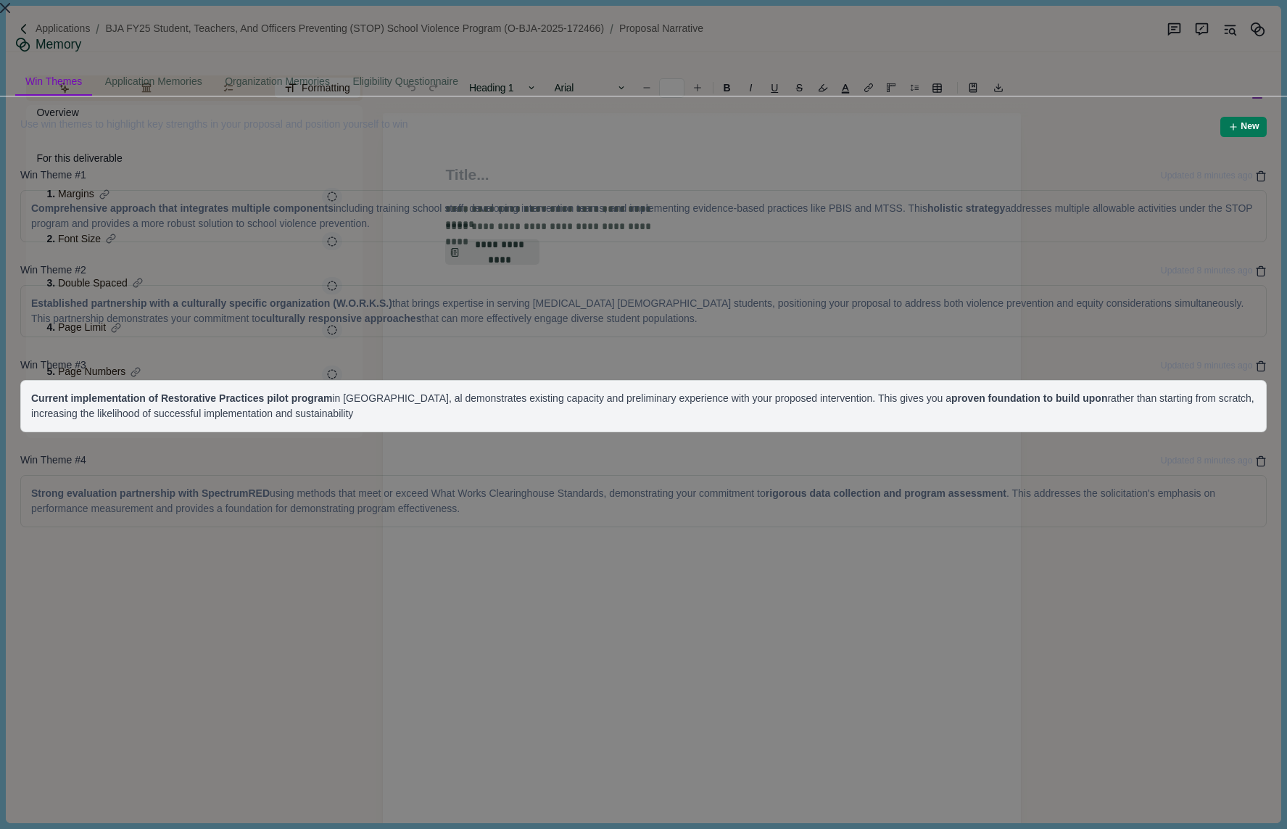
click at [1129, 421] on div "Current implementation of Restorative Practices pilot program in Phenix City sc…" at bounding box center [643, 406] width 1225 height 30
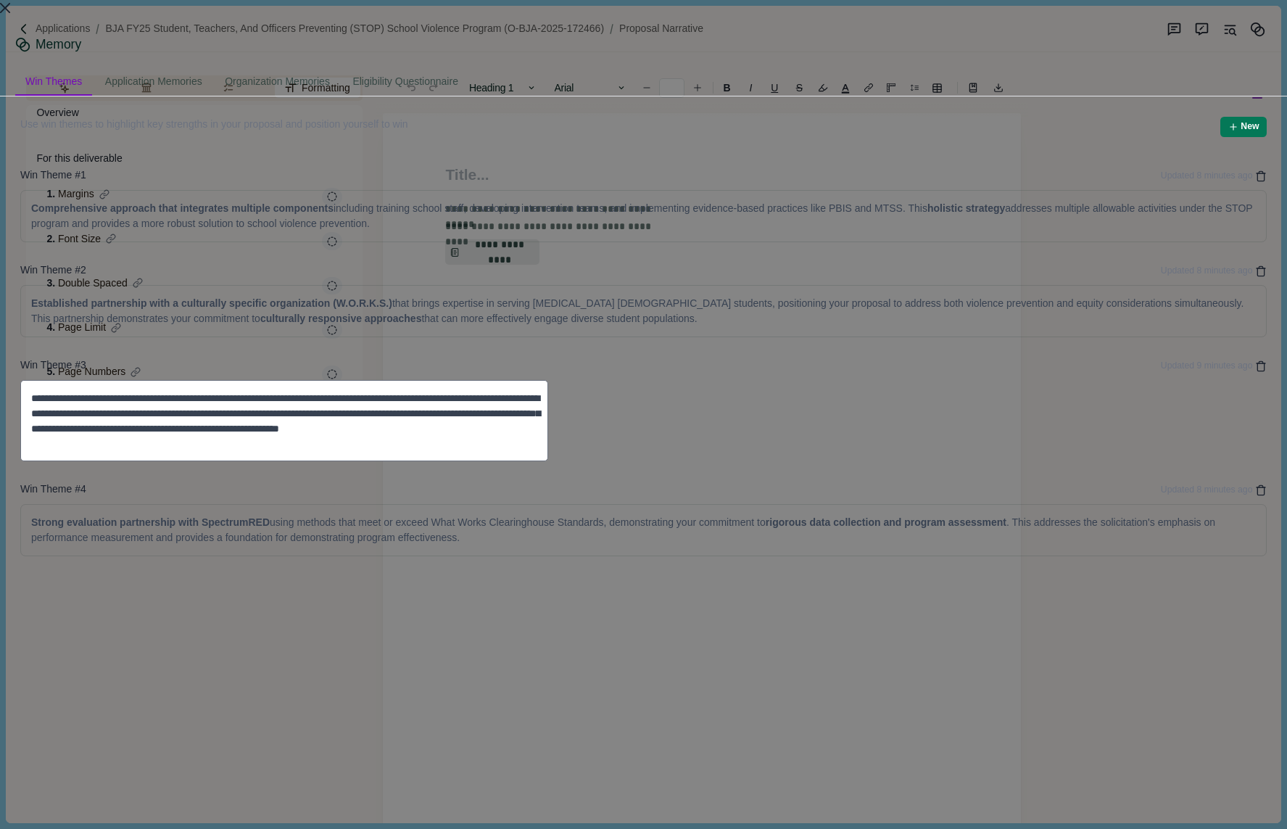
click at [548, 454] on textarea "**********" at bounding box center [284, 420] width 528 height 81
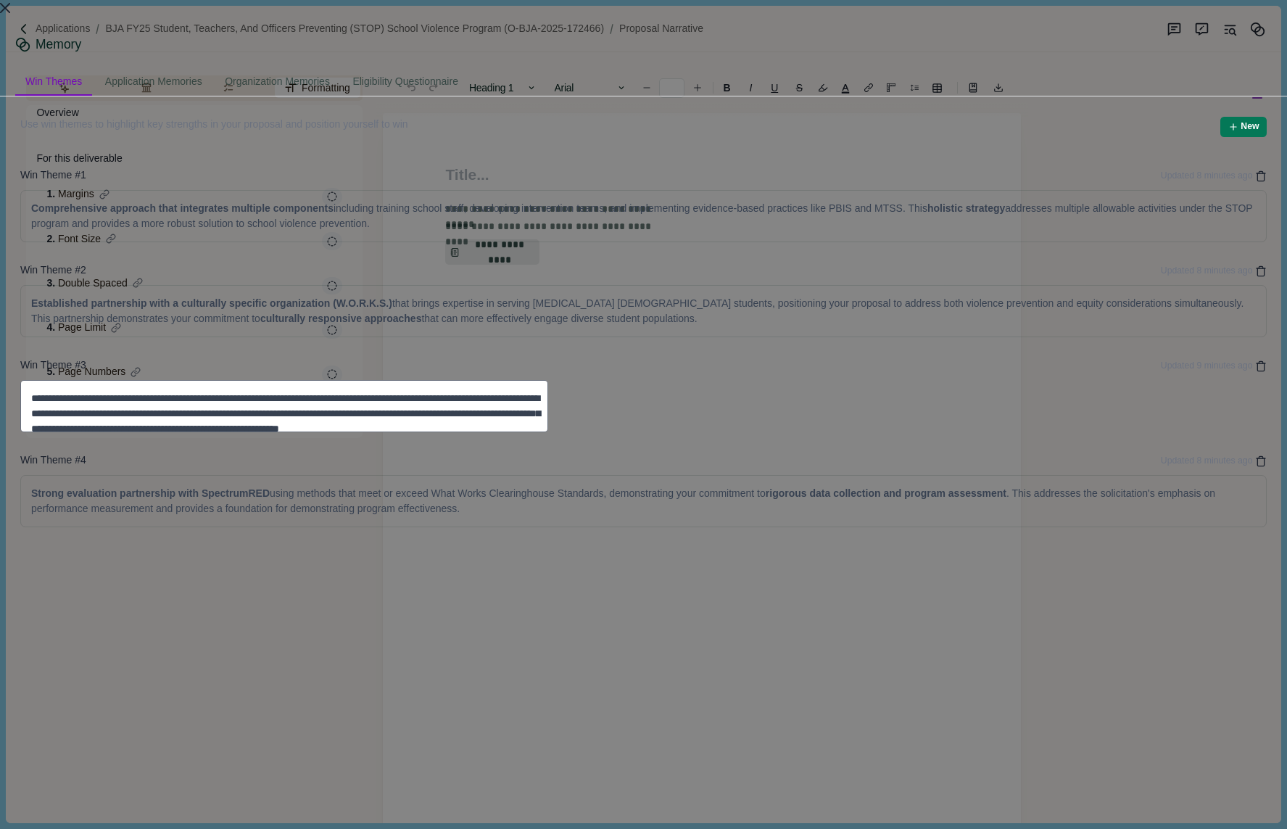
type textarea "**********"
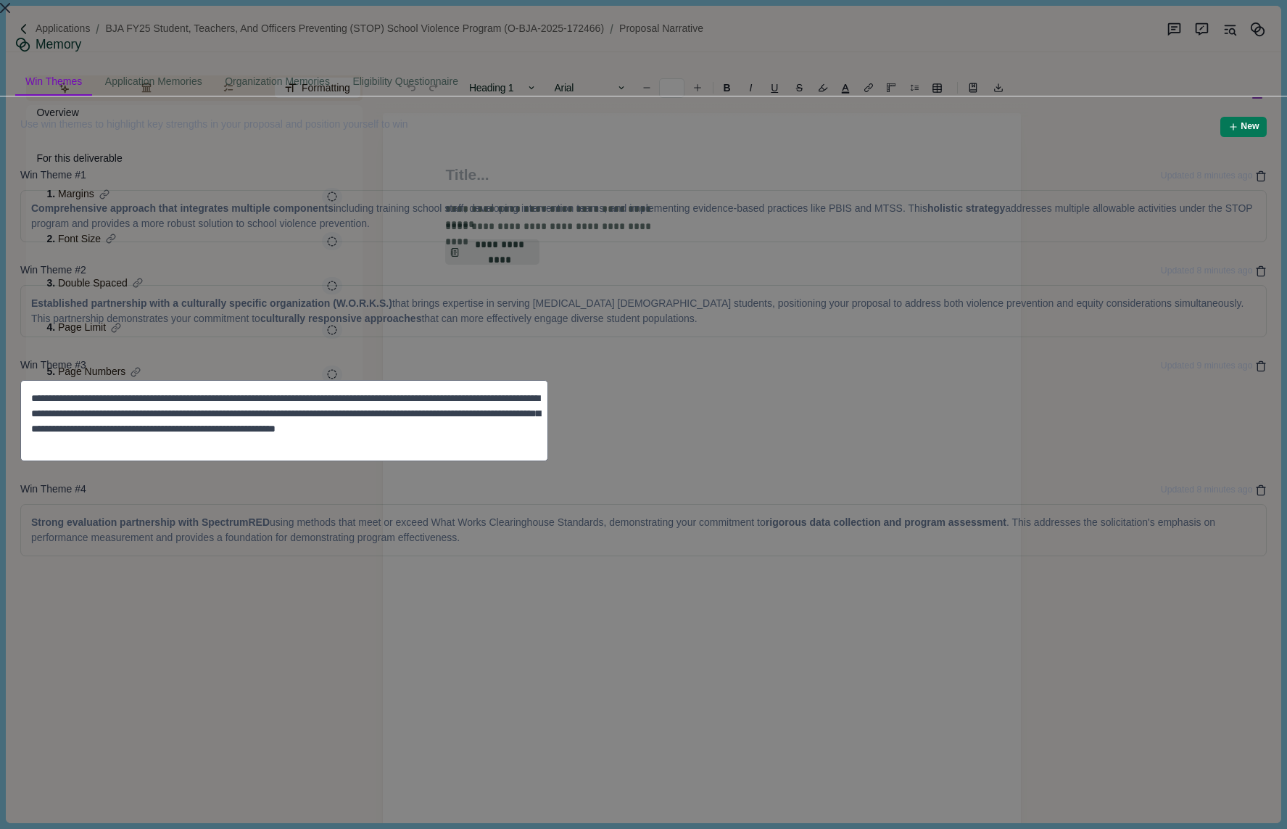
click at [1096, 680] on div "Use win themes to highlight key strengths in your proposal and position yoursel…" at bounding box center [643, 510] width 1287 height 829
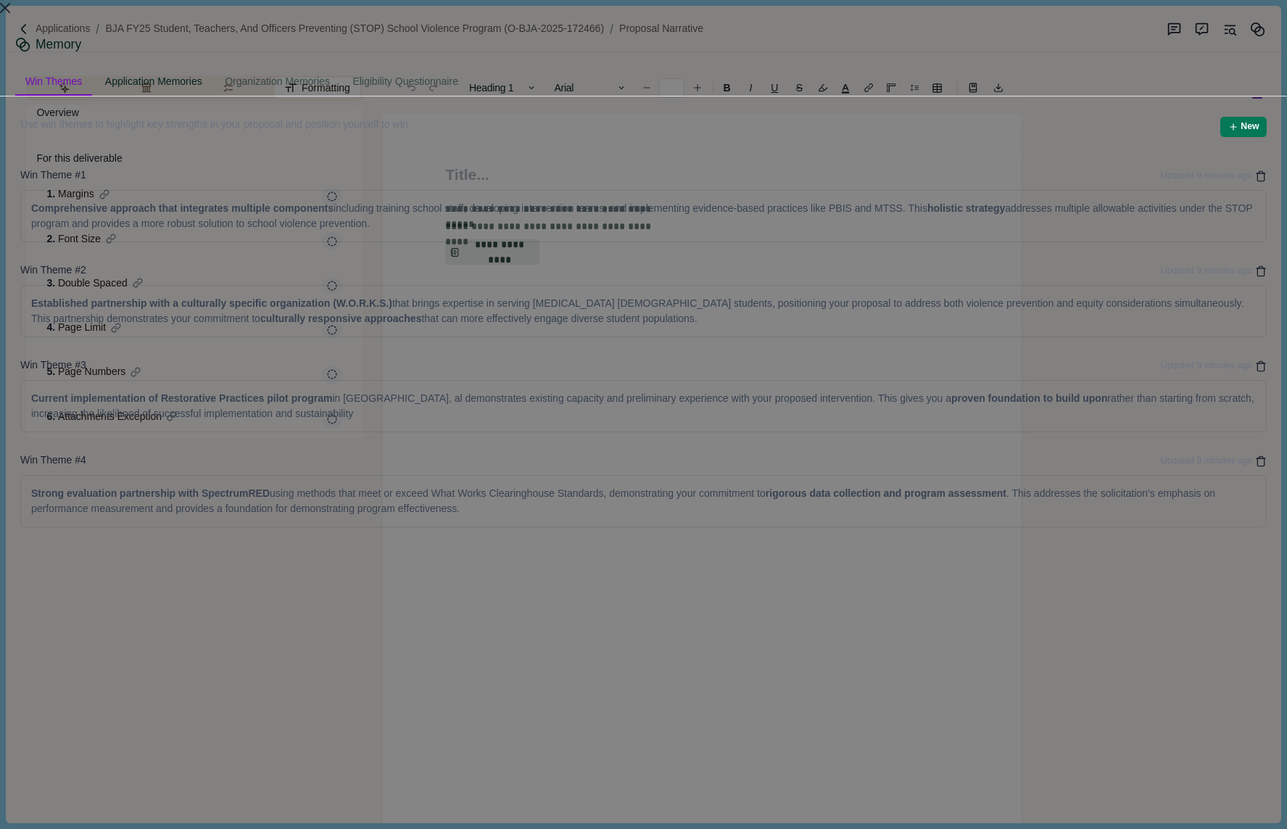
click at [212, 69] on div "Application Memories" at bounding box center [153, 82] width 117 height 27
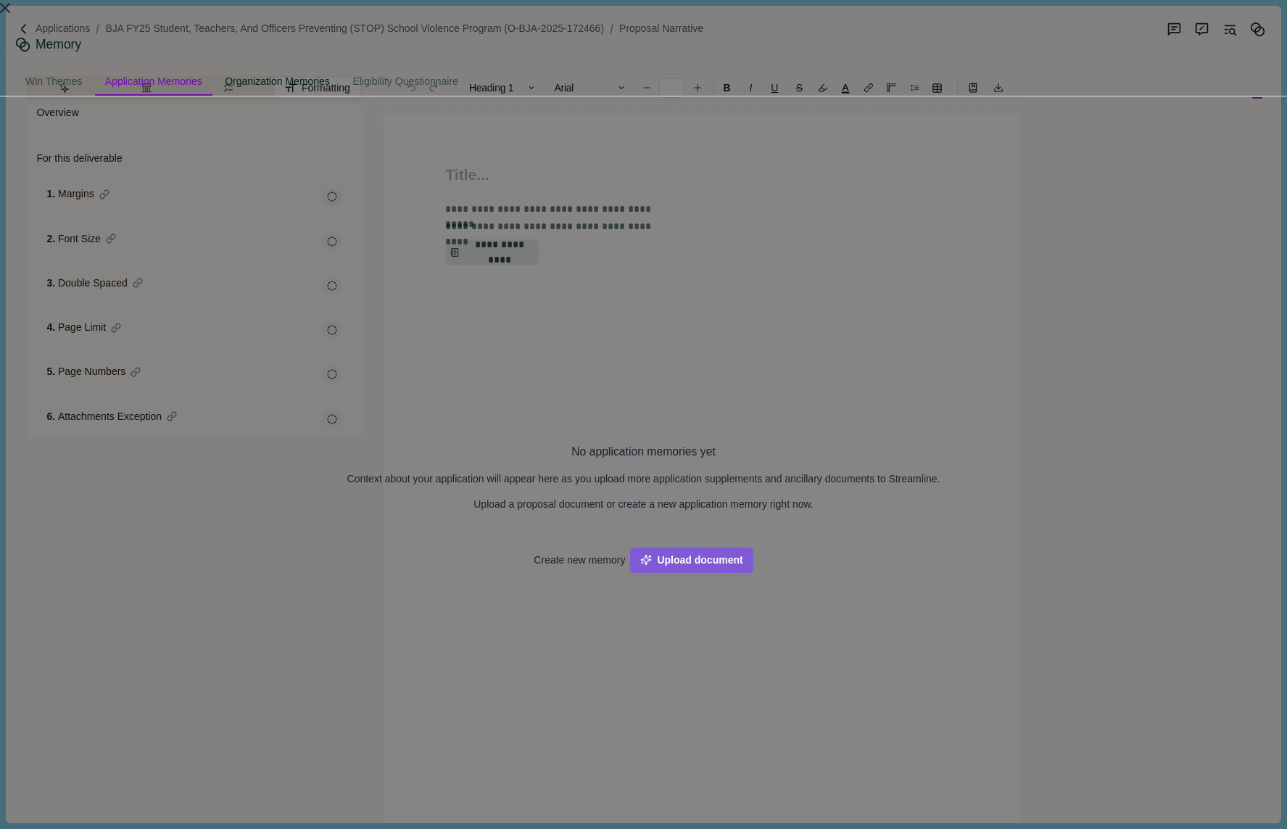
click at [340, 73] on div "Organization Memories" at bounding box center [277, 82] width 125 height 27
click at [468, 69] on div "Eligibility Questionnaire" at bounding box center [405, 82] width 126 height 27
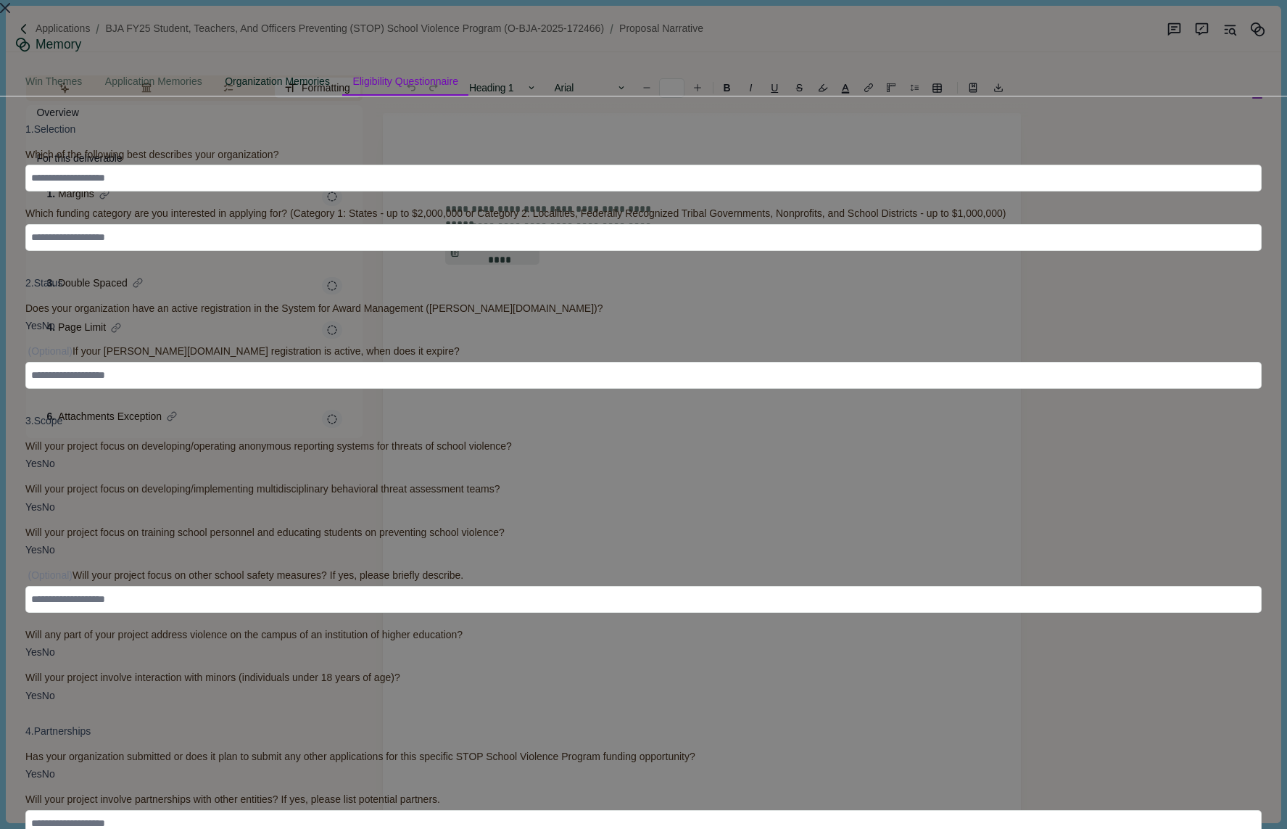
click at [340, 69] on div "Organization Memories" at bounding box center [277, 82] width 125 height 27
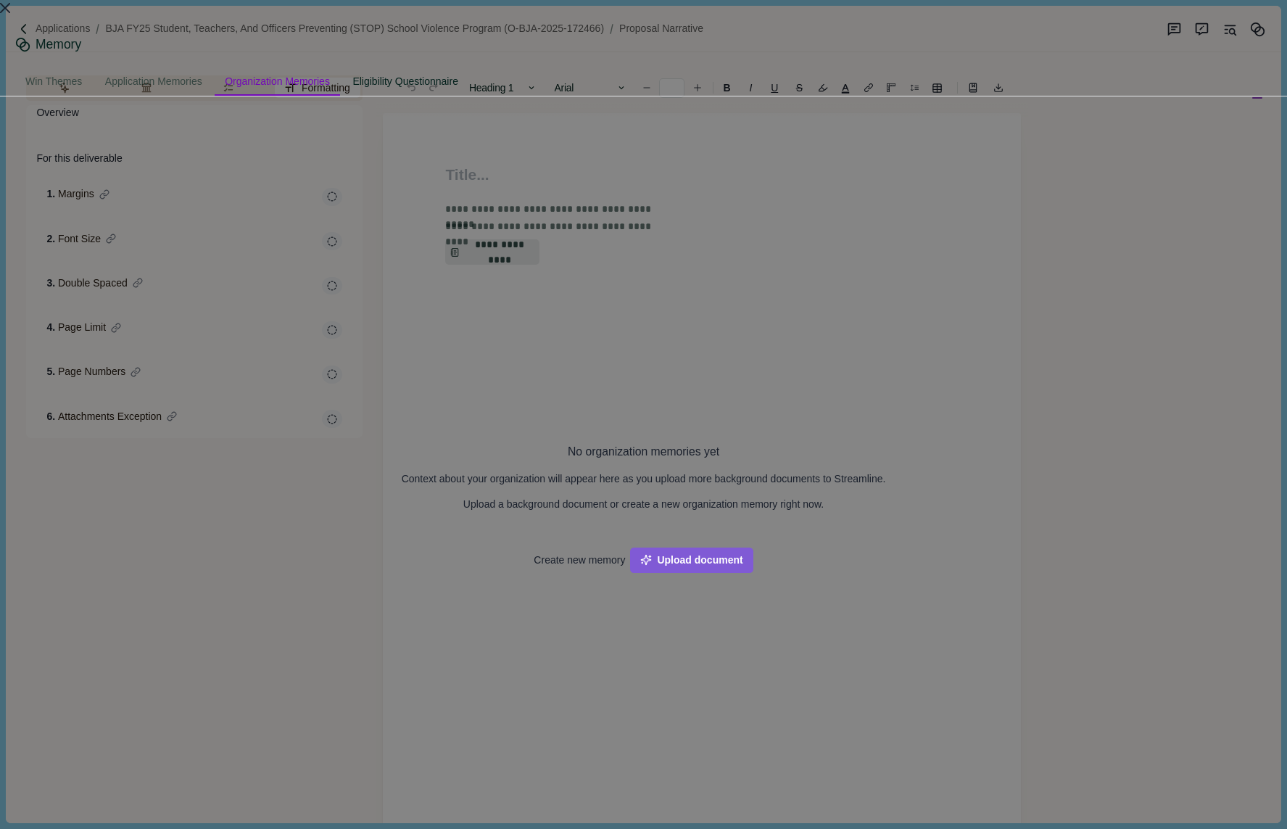
click at [468, 69] on div "Eligibility Questionnaire" at bounding box center [405, 82] width 126 height 27
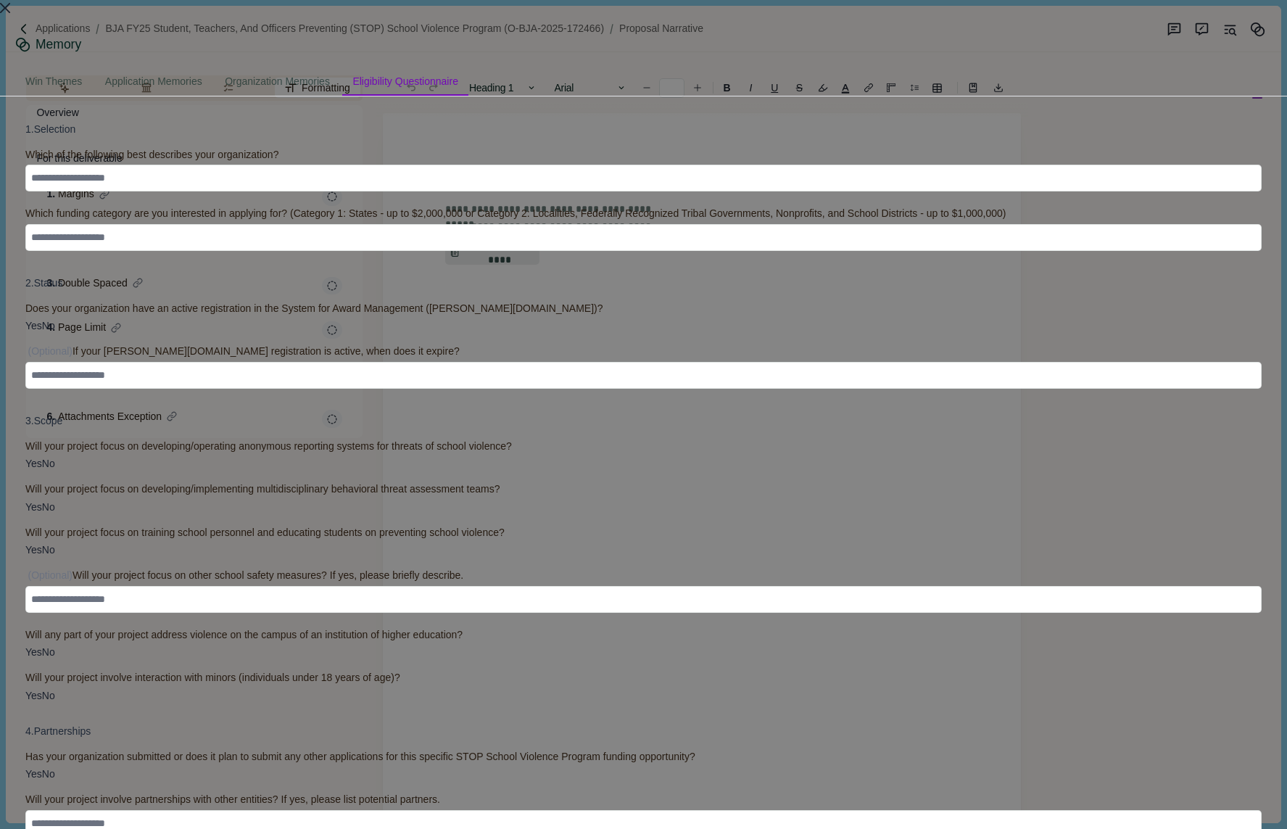
click at [10, 12] on icon "Close" at bounding box center [5, 8] width 10 height 10
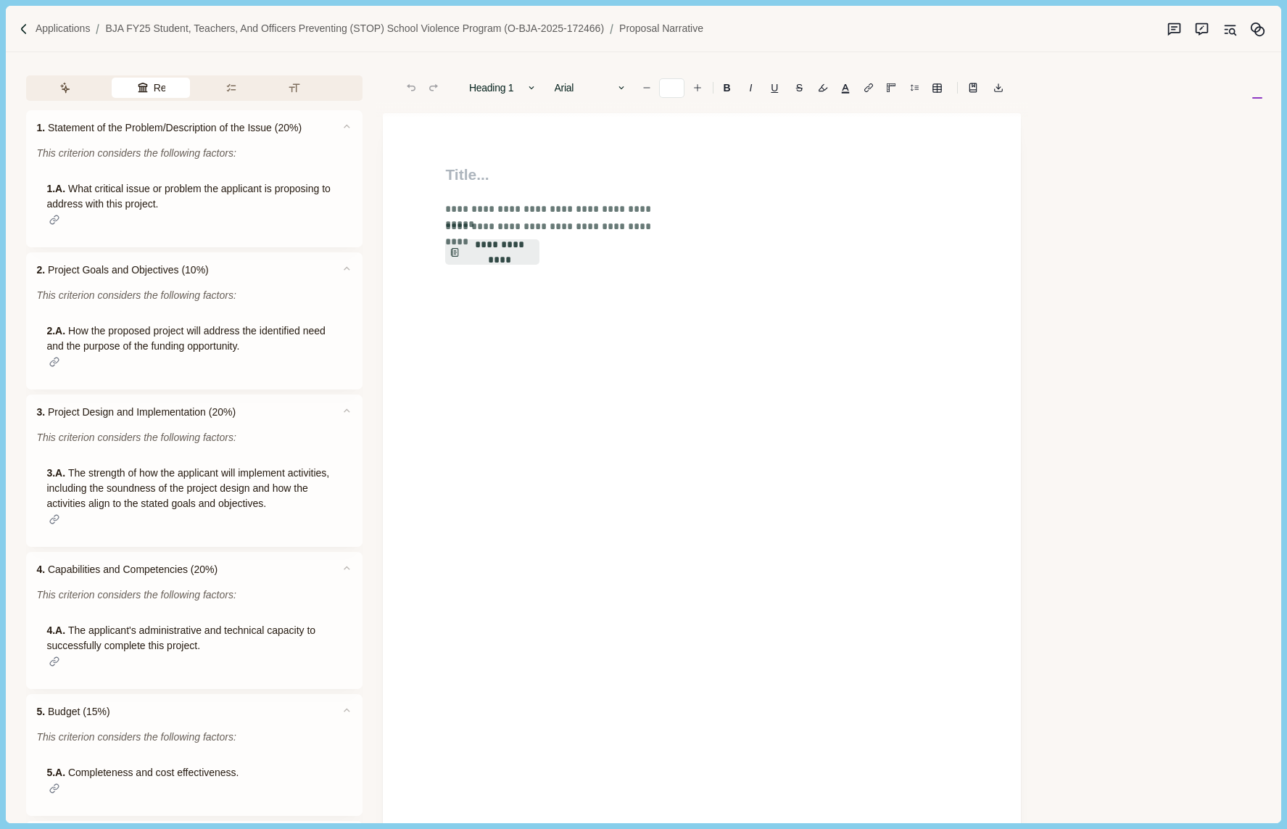
click at [149, 82] on button "Review Criteria" at bounding box center [151, 88] width 78 height 20
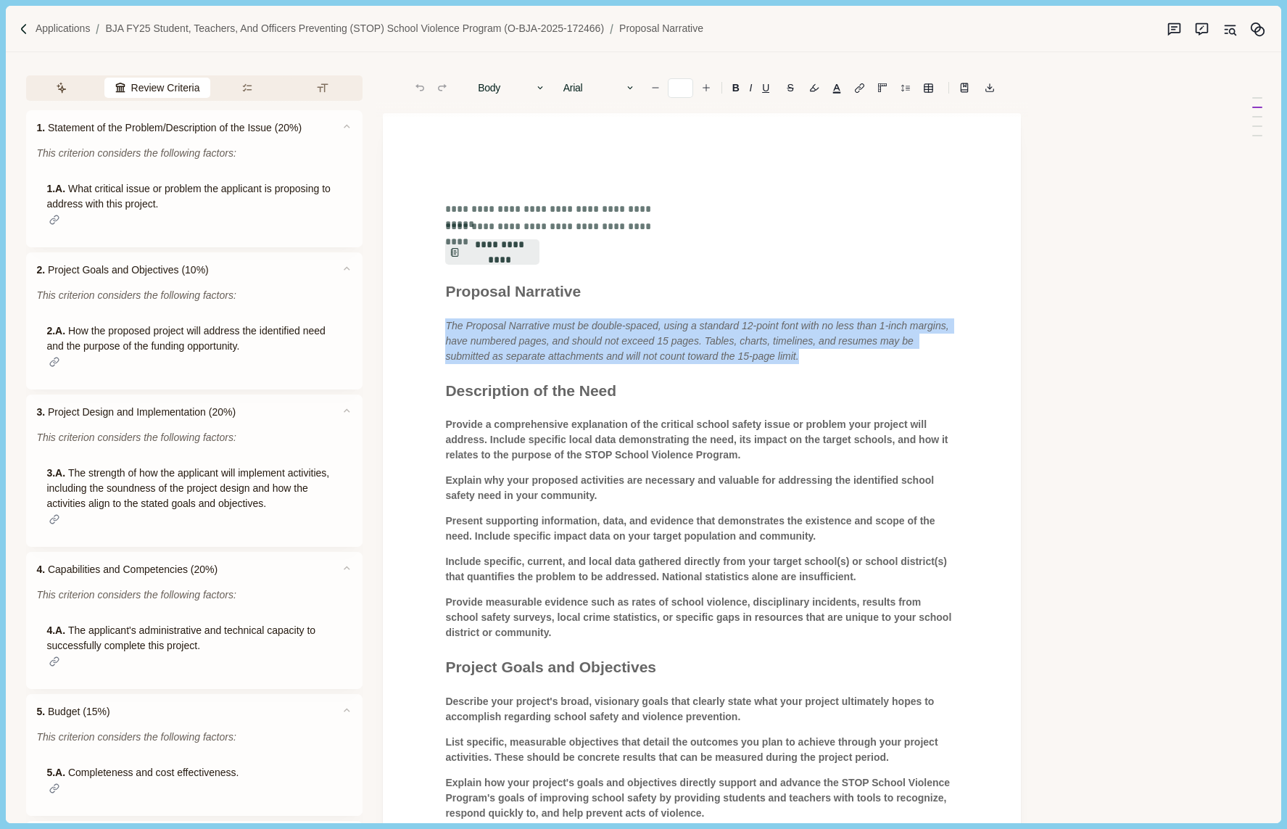
drag, startPoint x: 443, startPoint y: 326, endPoint x: 878, endPoint y: 358, distance: 436.3
click at [878, 358] on div "**********" at bounding box center [702, 726] width 534 height 1127
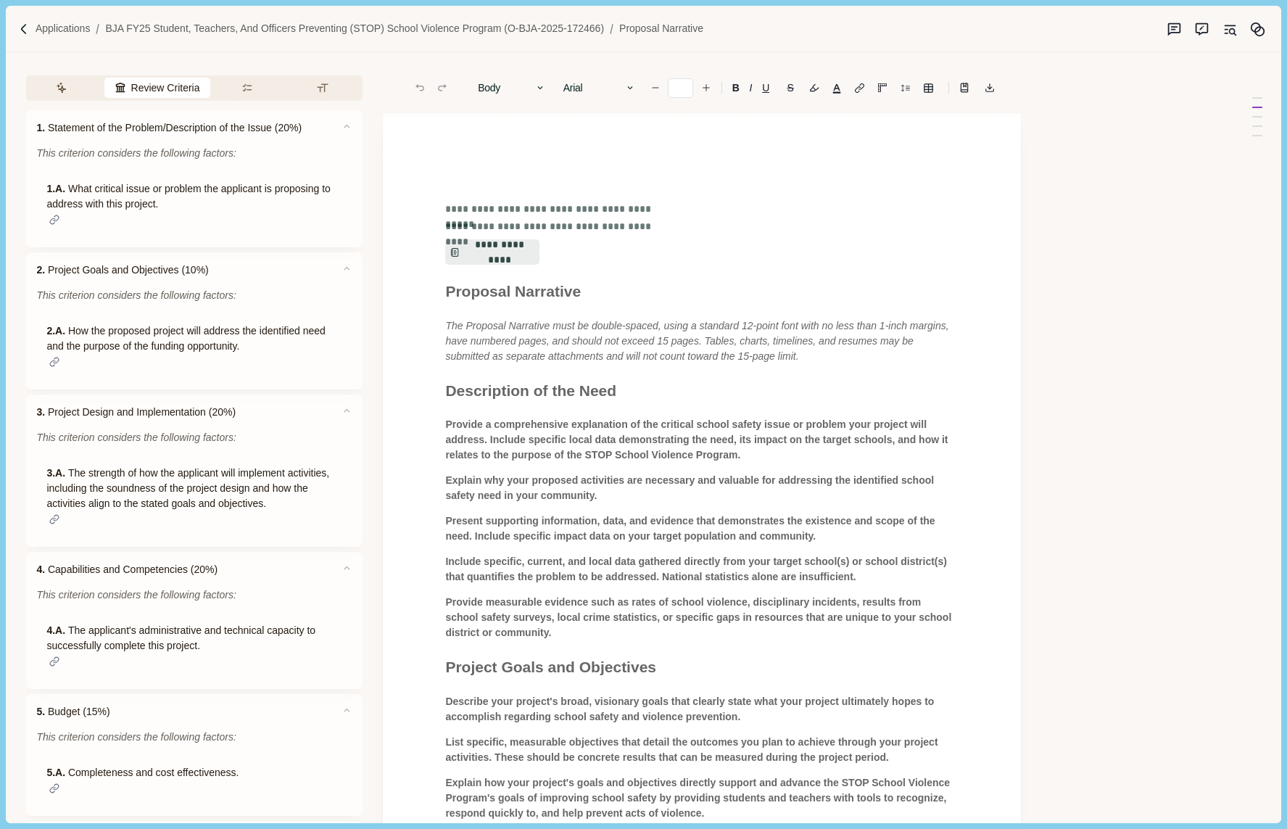
click at [870, 364] on div "**********" at bounding box center [702, 726] width 534 height 1127
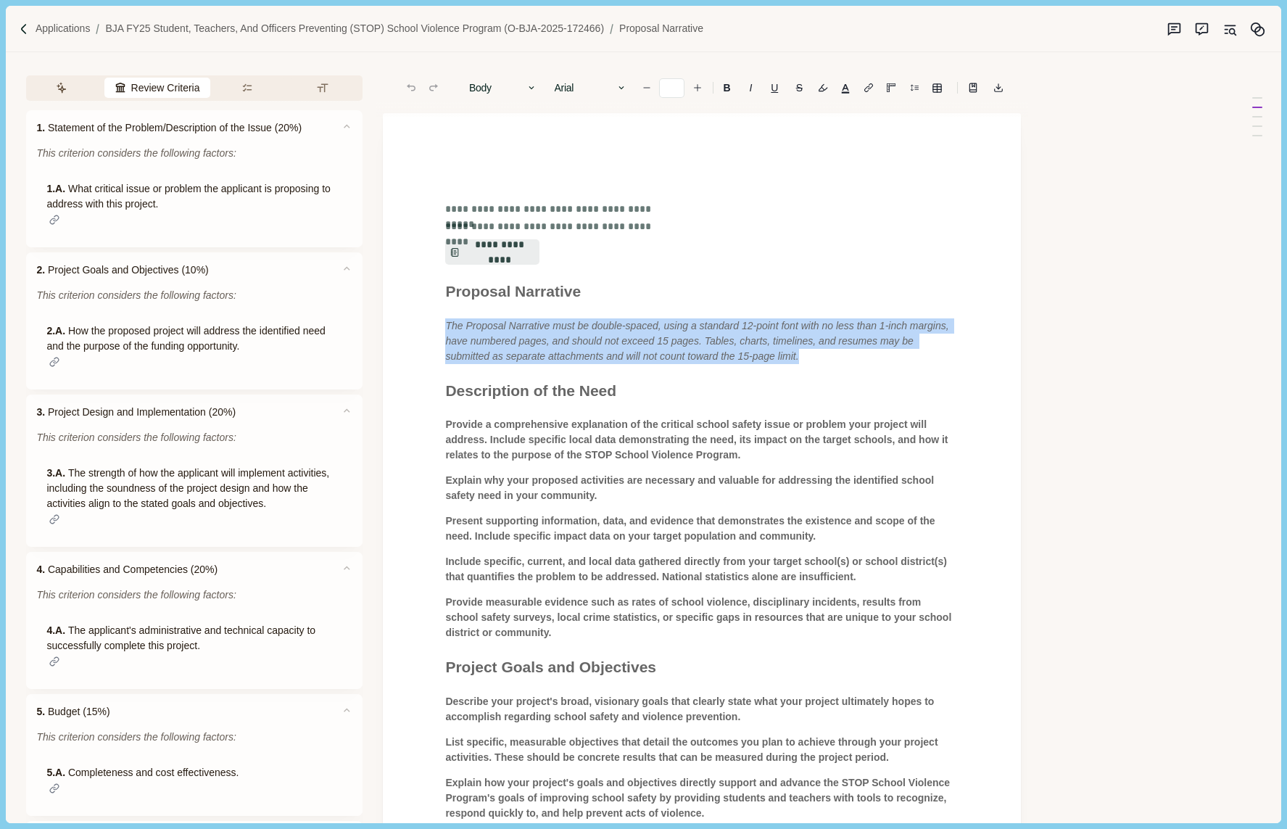
drag, startPoint x: 840, startPoint y: 357, endPoint x: 427, endPoint y: 319, distance: 414.3
click at [427, 319] on div "**********" at bounding box center [702, 724] width 638 height 1222
click at [489, 334] on span "The Proposal Narrative must be double-spaced, using a standard 12-point font wi…" at bounding box center [698, 341] width 506 height 42
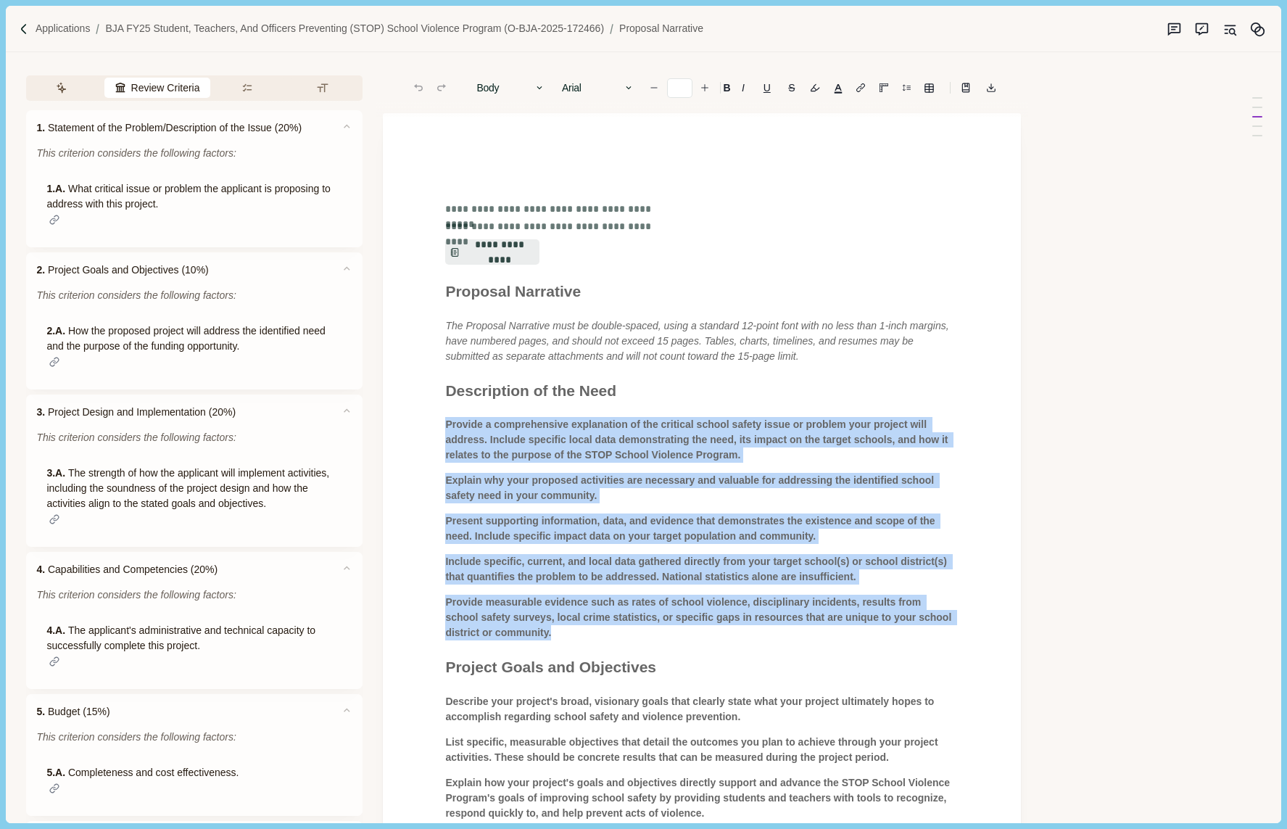
drag, startPoint x: 598, startPoint y: 634, endPoint x: 439, endPoint y: 418, distance: 267.7
click at [439, 418] on div "**********" at bounding box center [702, 726] width 534 height 1127
click at [540, 610] on p "Provide measurable evidence such as rates of school violence, disciplinary inci…" at bounding box center [701, 618] width 513 height 46
drag, startPoint x: 608, startPoint y: 635, endPoint x: 438, endPoint y: 429, distance: 267.9
click at [438, 429] on div "**********" at bounding box center [702, 726] width 534 height 1127
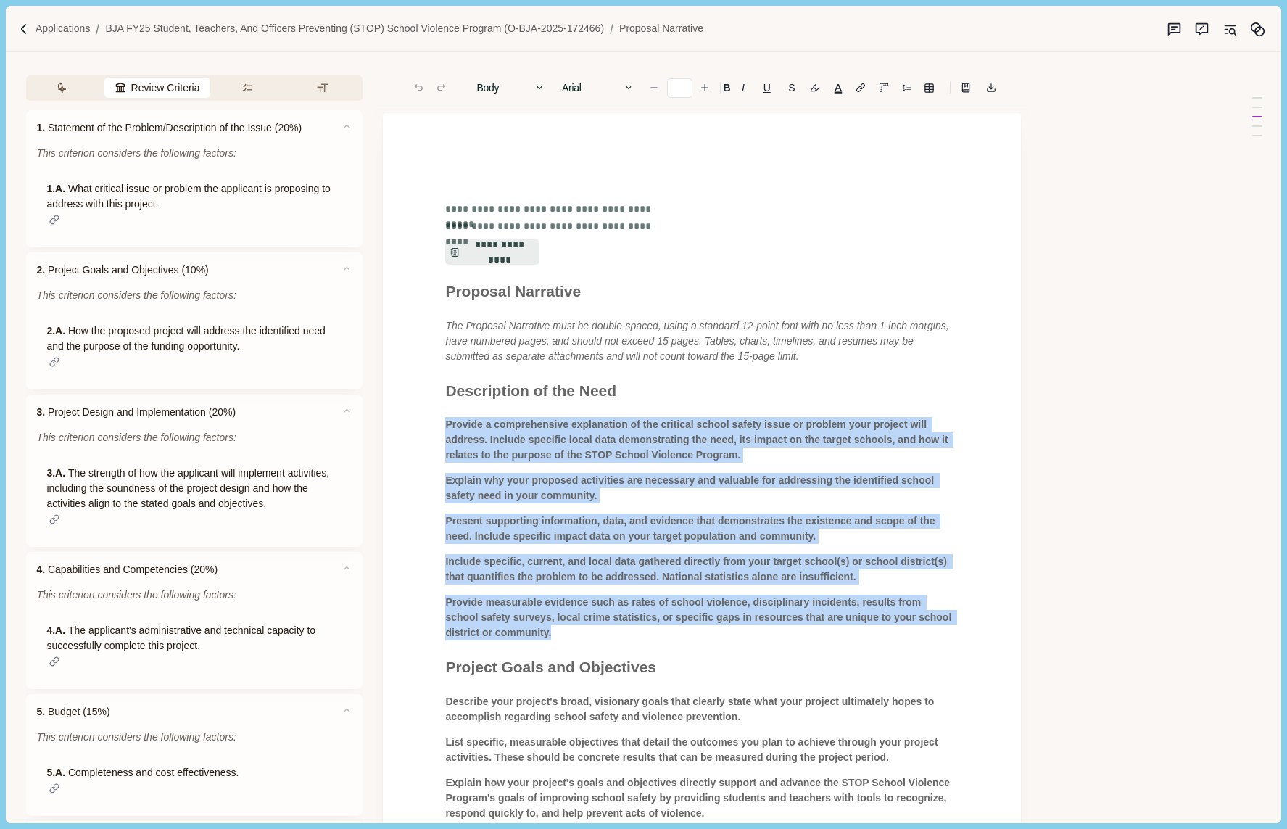
click at [579, 614] on span "Provide measurable evidence such as rates of school violence, disciplinary inci…" at bounding box center [699, 617] width 509 height 42
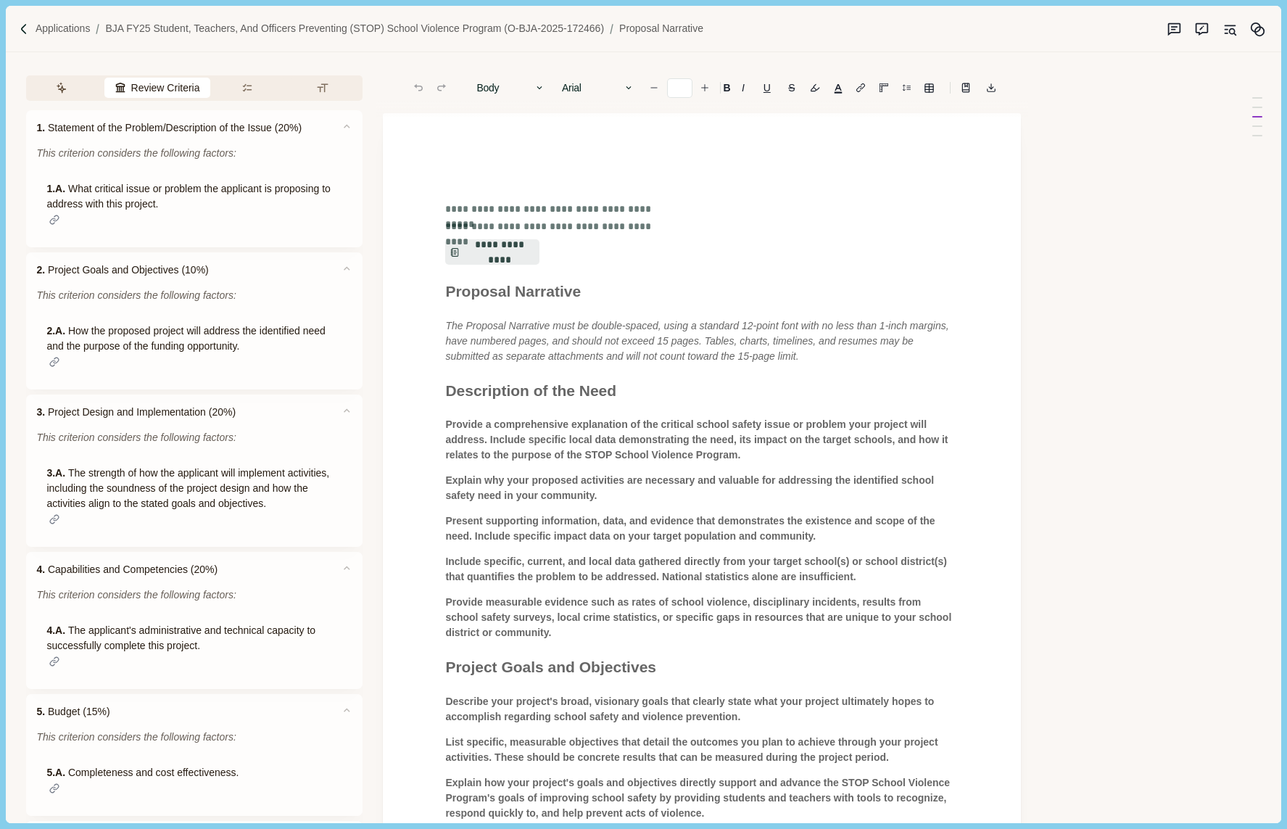
click at [549, 529] on span "Present supporting information, data, and evidence that demonstrates the existe…" at bounding box center [691, 528] width 492 height 27
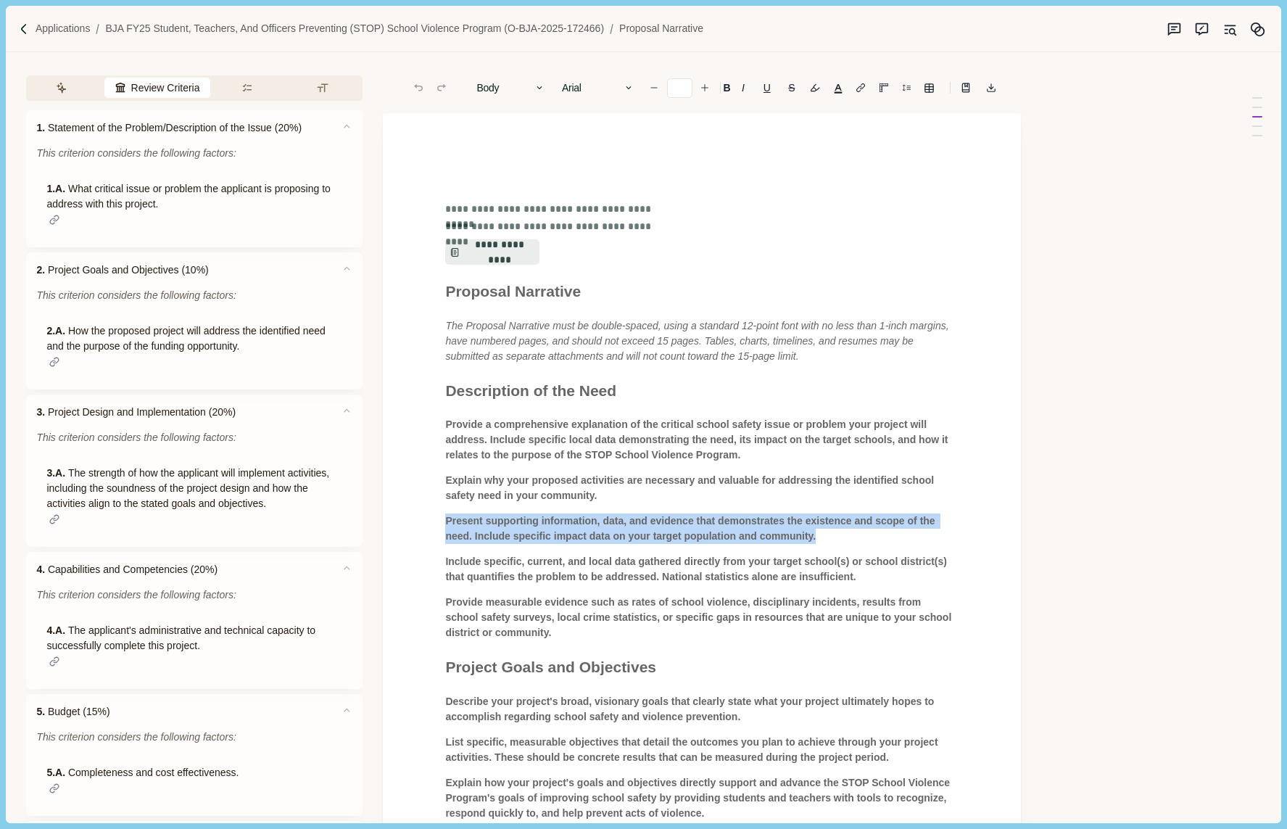
click at [549, 529] on span "Present supporting information, data, and evidence that demonstrates the existe…" at bounding box center [691, 528] width 492 height 27
click at [60, 80] on button "Assistant" at bounding box center [64, 88] width 70 height 20
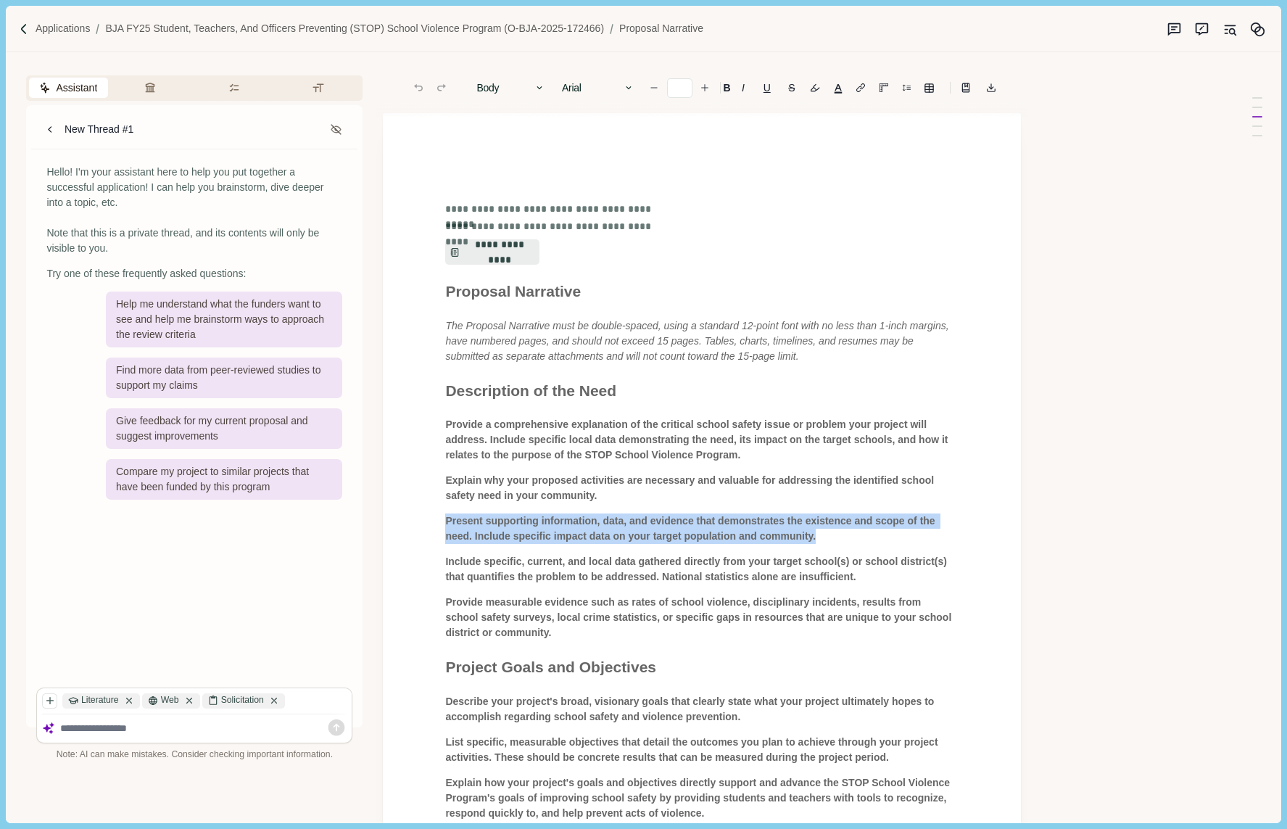
click at [524, 535] on span "Present supporting information, data, and evidence that demonstrates the existe…" at bounding box center [691, 528] width 492 height 27
click at [545, 539] on span "Present supporting information, data, and evidence that demonstrates the existe…" at bounding box center [691, 528] width 492 height 27
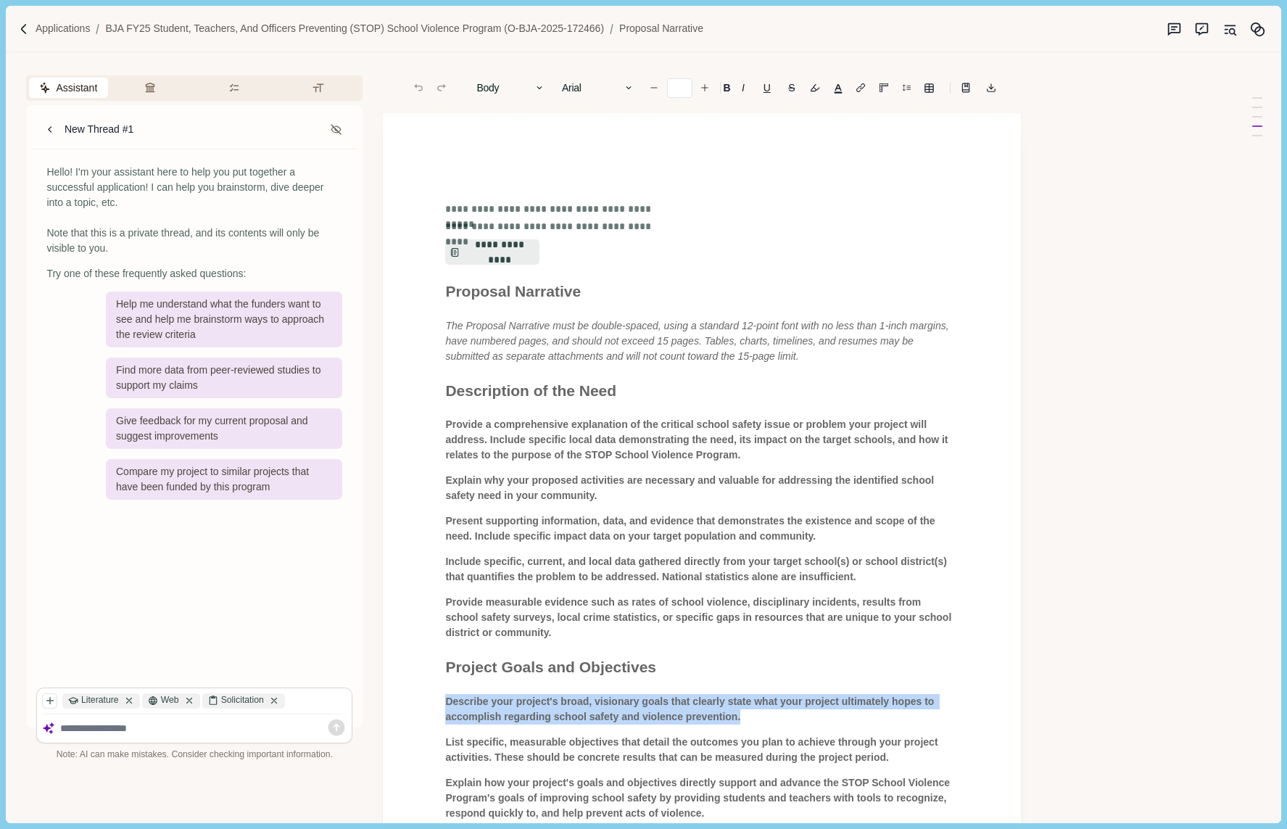
drag, startPoint x: 758, startPoint y: 716, endPoint x: 447, endPoint y: 693, distance: 312.7
click at [447, 692] on div "**********" at bounding box center [702, 726] width 534 height 1127
click at [471, 709] on p "Describe your project's broad, visionary goals that clearly state what your pro…" at bounding box center [701, 709] width 513 height 30
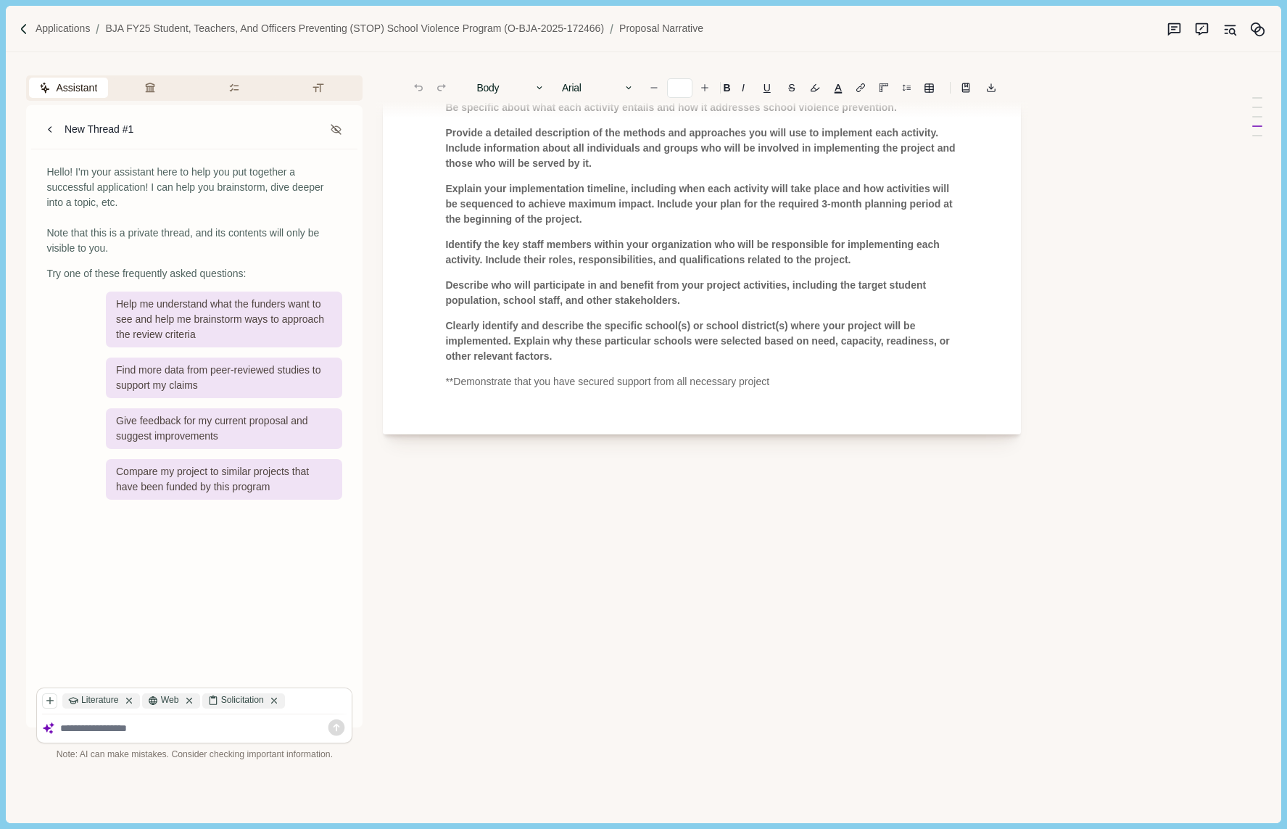
scroll to position [904, 0]
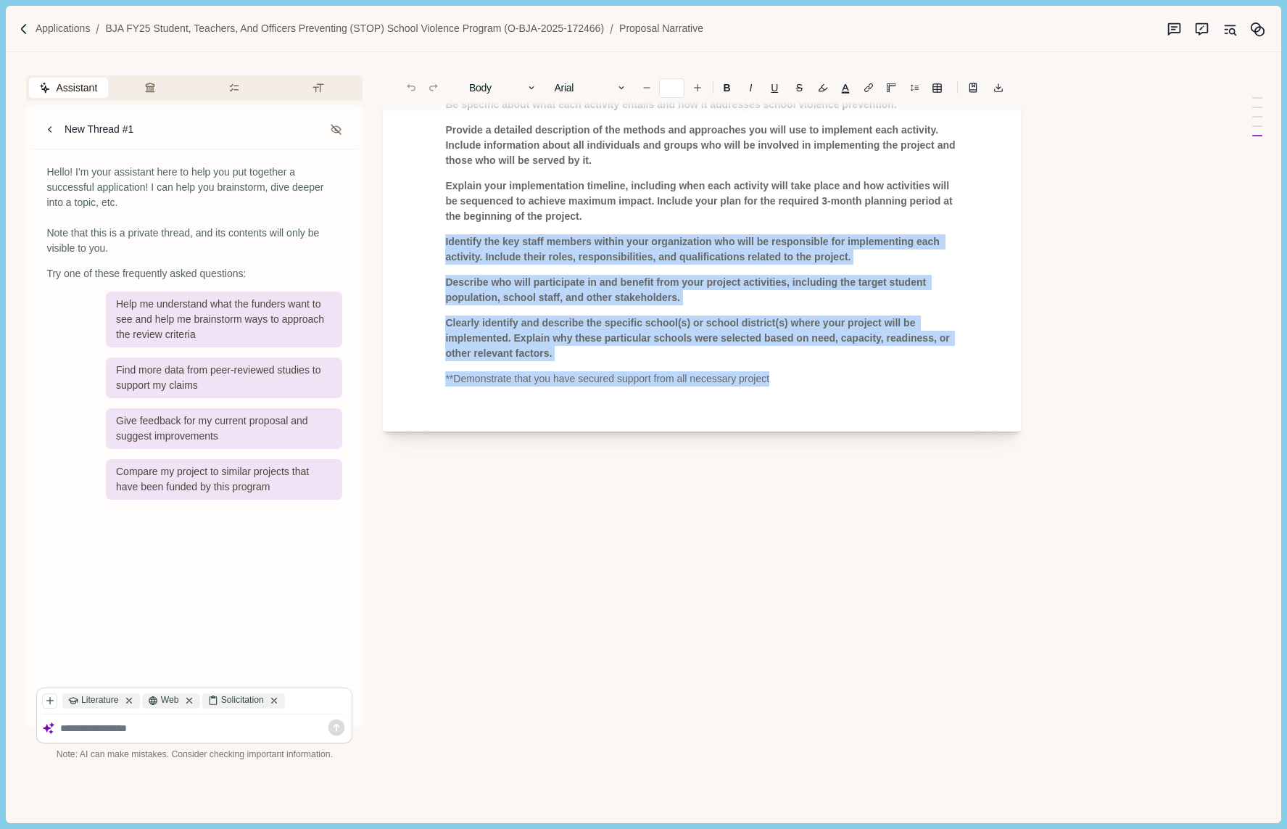
drag, startPoint x: 764, startPoint y: 375, endPoint x: 442, endPoint y: 241, distance: 348.1
click at [489, 258] on span "Identify the key staff members within your organization who will be responsible…" at bounding box center [693, 249] width 497 height 27
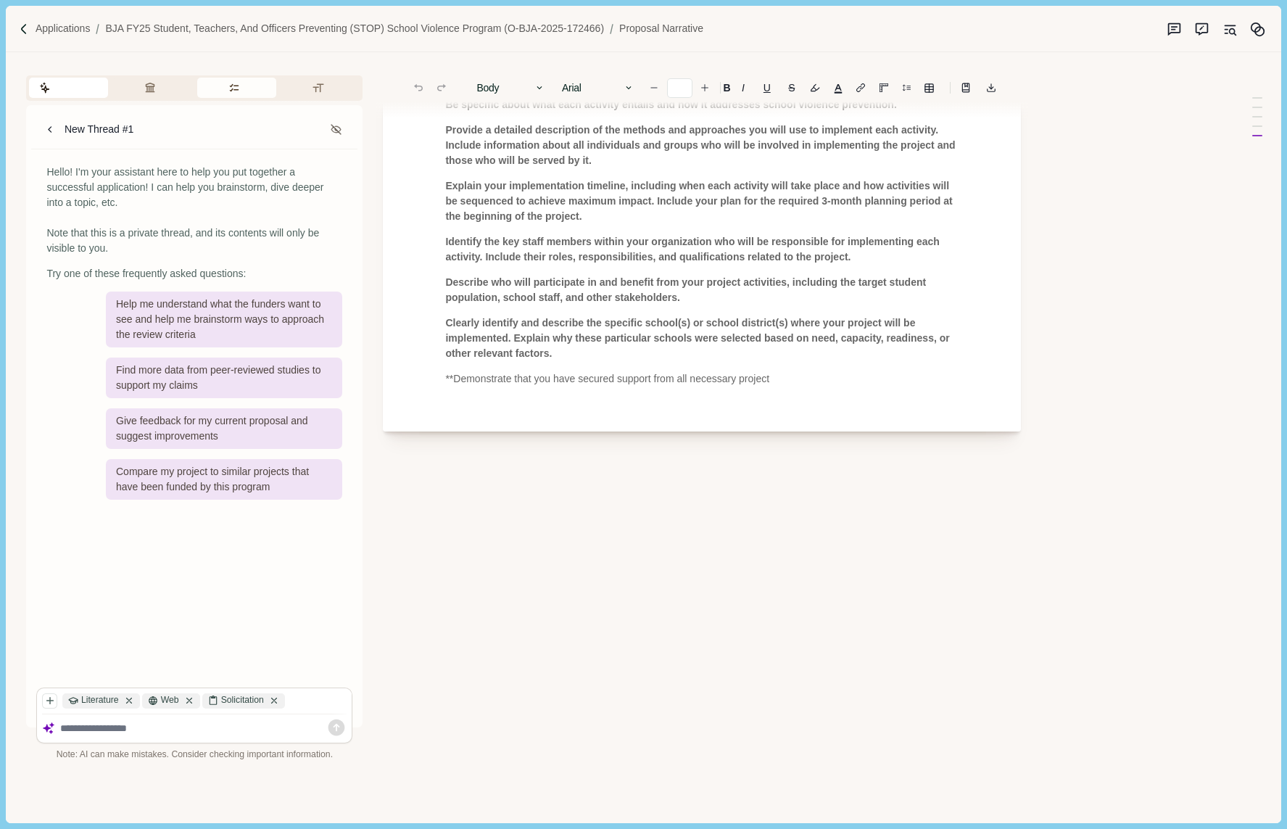
click at [233, 87] on button "Requirements" at bounding box center [236, 88] width 79 height 20
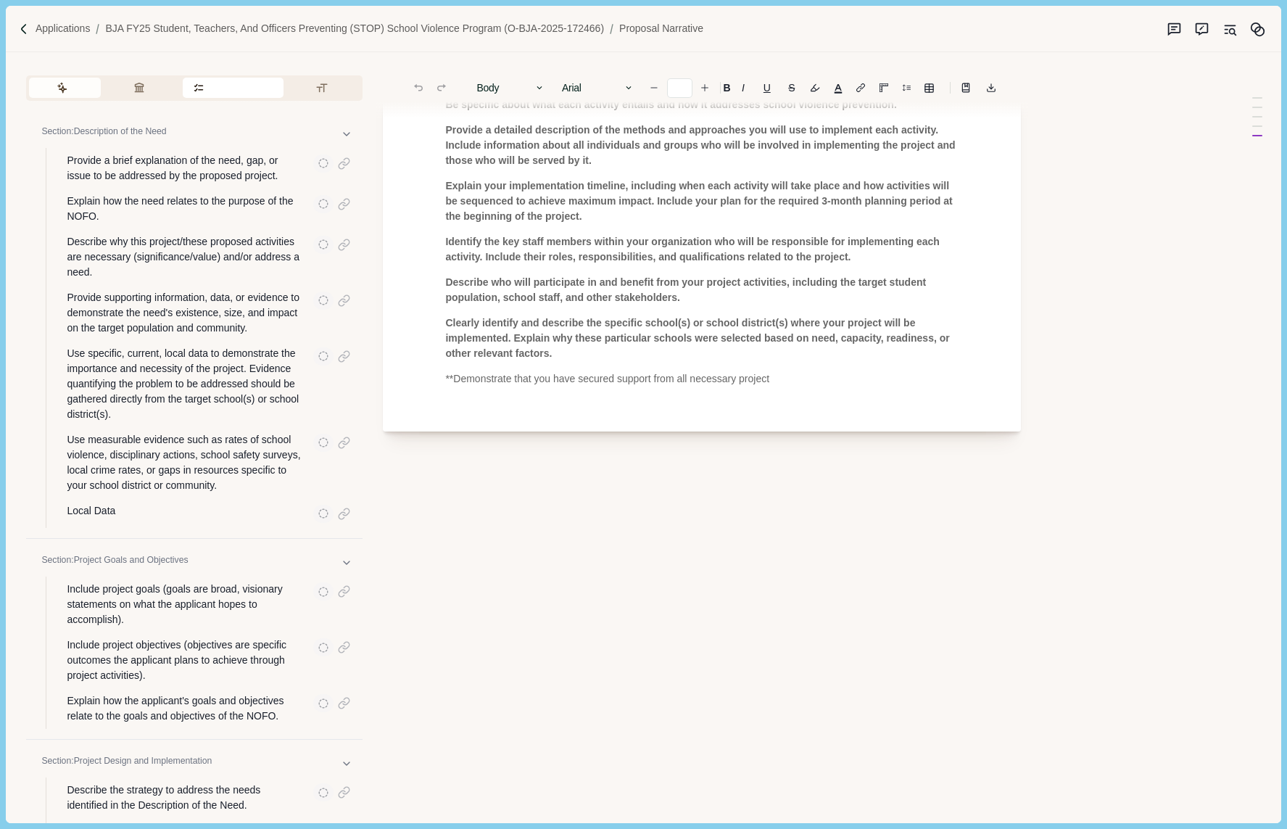
click at [54, 86] on button "Assistant" at bounding box center [65, 88] width 72 height 20
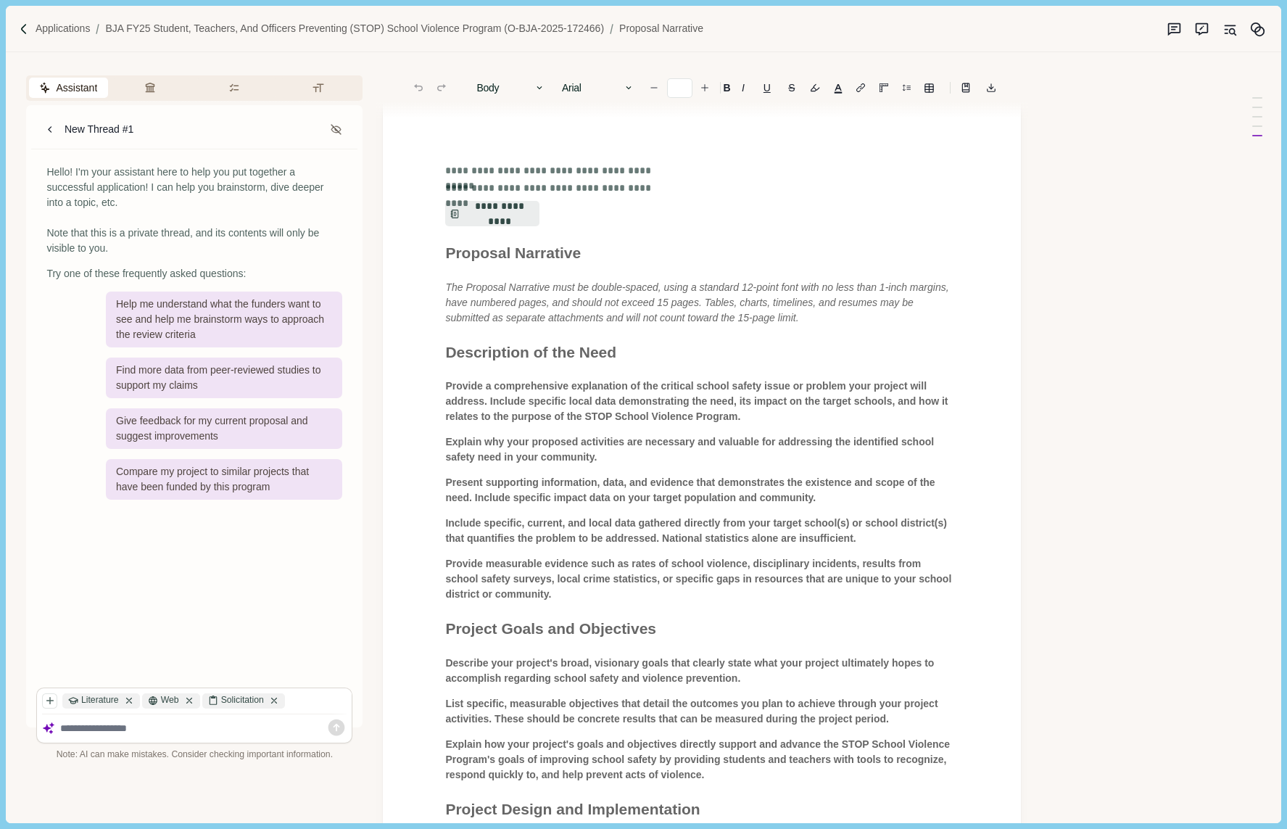
scroll to position [0, 0]
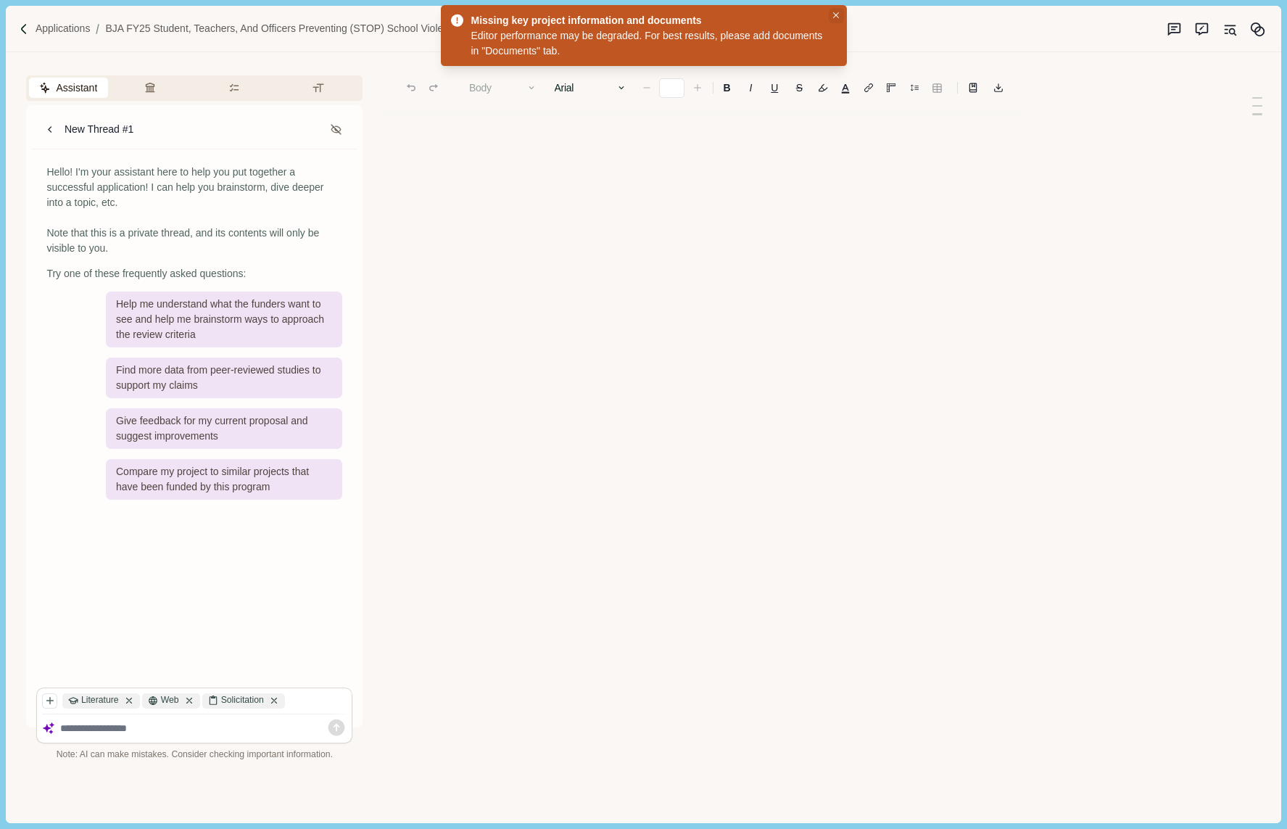
type input "**"
click at [834, 9] on button "Close" at bounding box center [836, 15] width 15 height 15
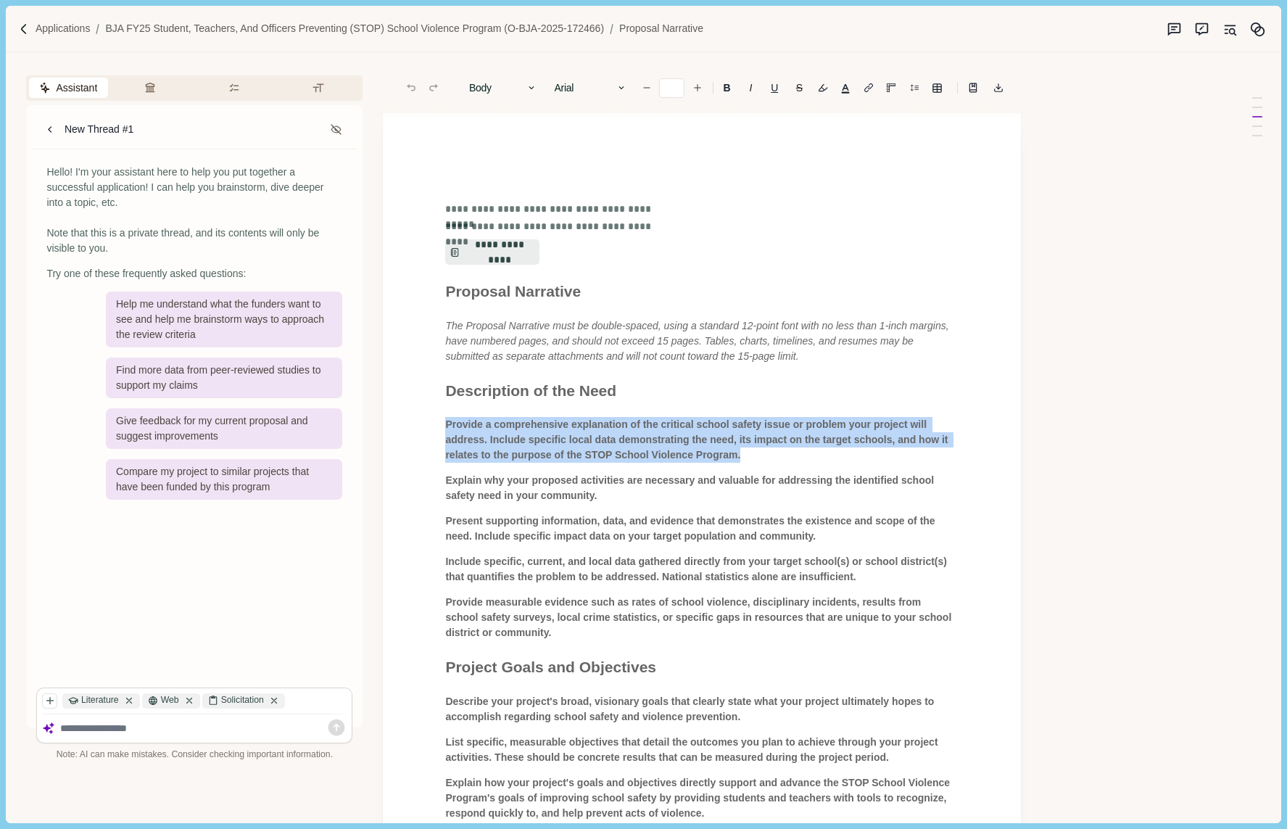
drag, startPoint x: 780, startPoint y: 457, endPoint x: 436, endPoint y: 428, distance: 345.7
click at [436, 428] on div "**********" at bounding box center [702, 726] width 534 height 1127
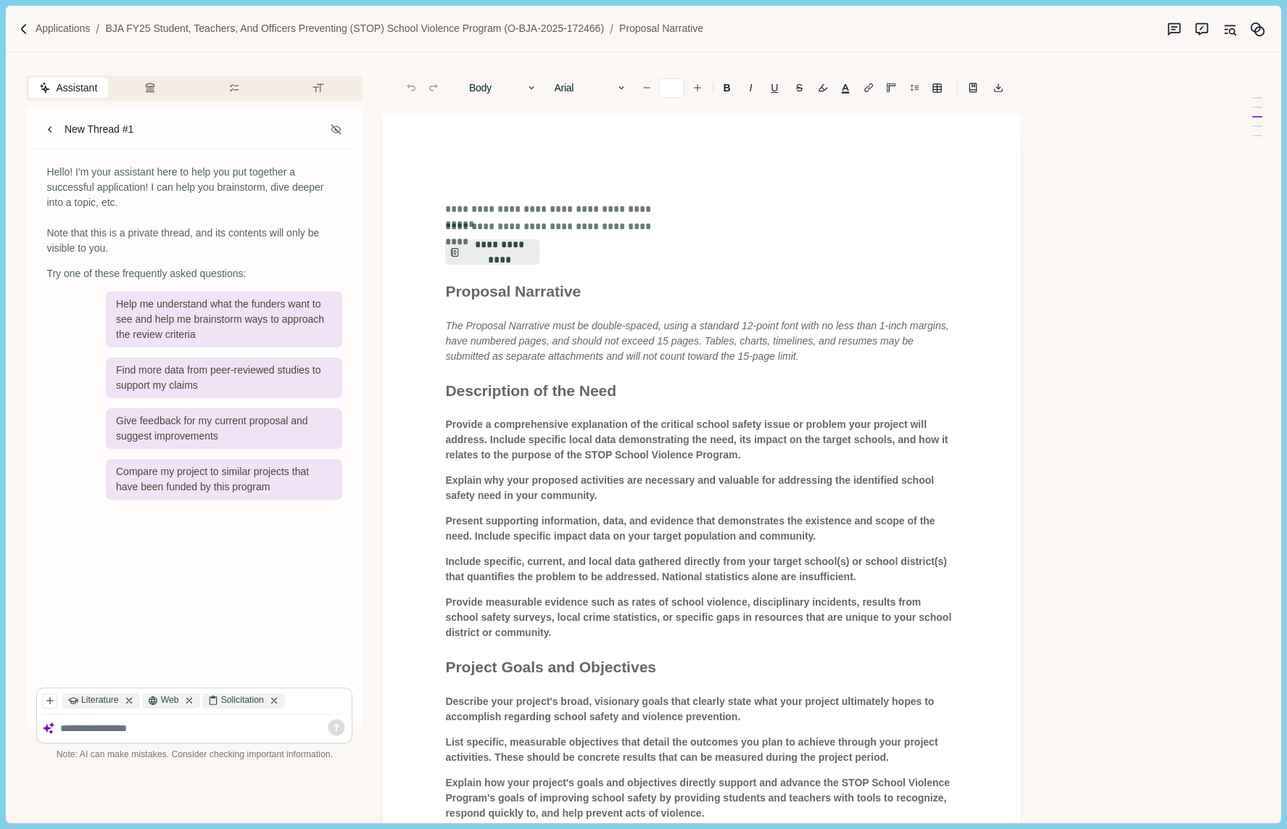
click at [574, 452] on span "Provide a comprehensive explanation of the critical school safety issue or prob…" at bounding box center [697, 439] width 505 height 42
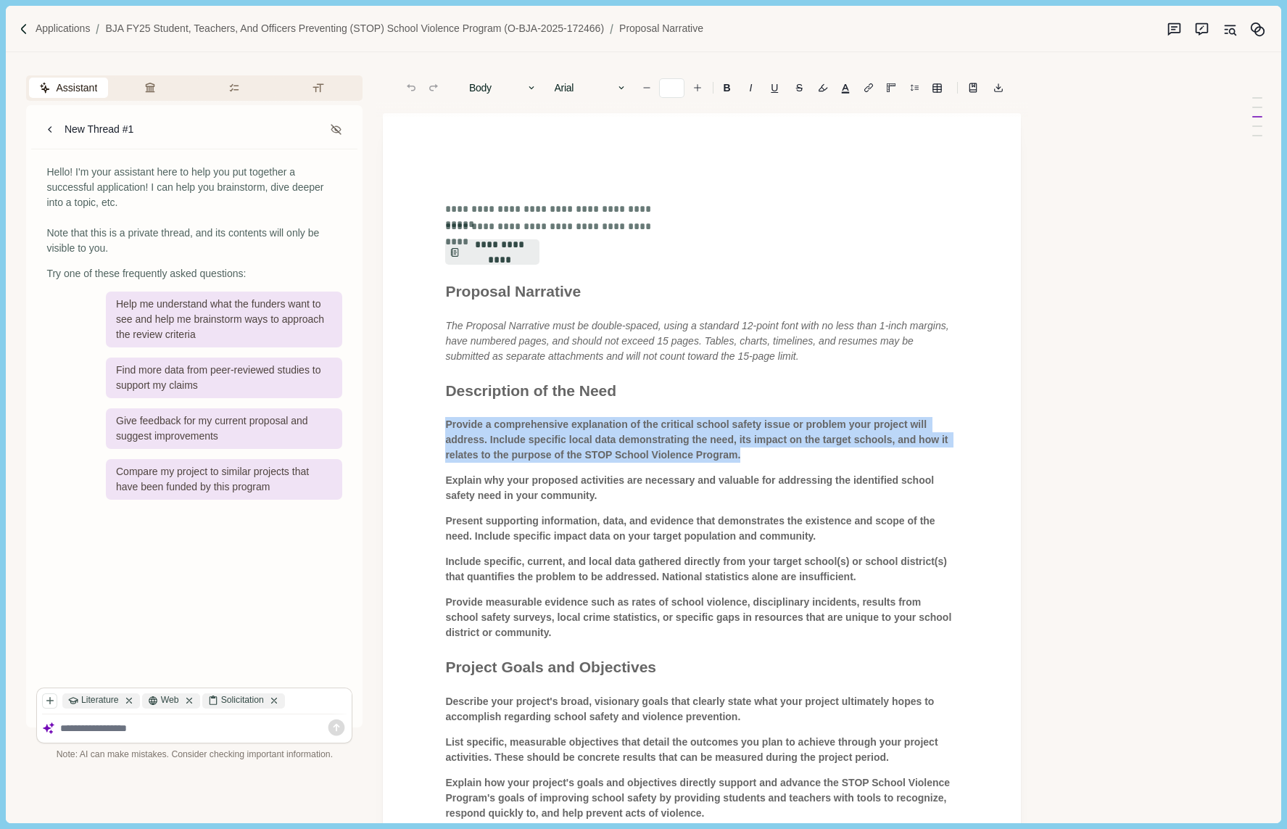
drag, startPoint x: 763, startPoint y: 458, endPoint x: 421, endPoint y: 426, distance: 343.7
click at [421, 426] on div "**********" at bounding box center [702, 724] width 638 height 1222
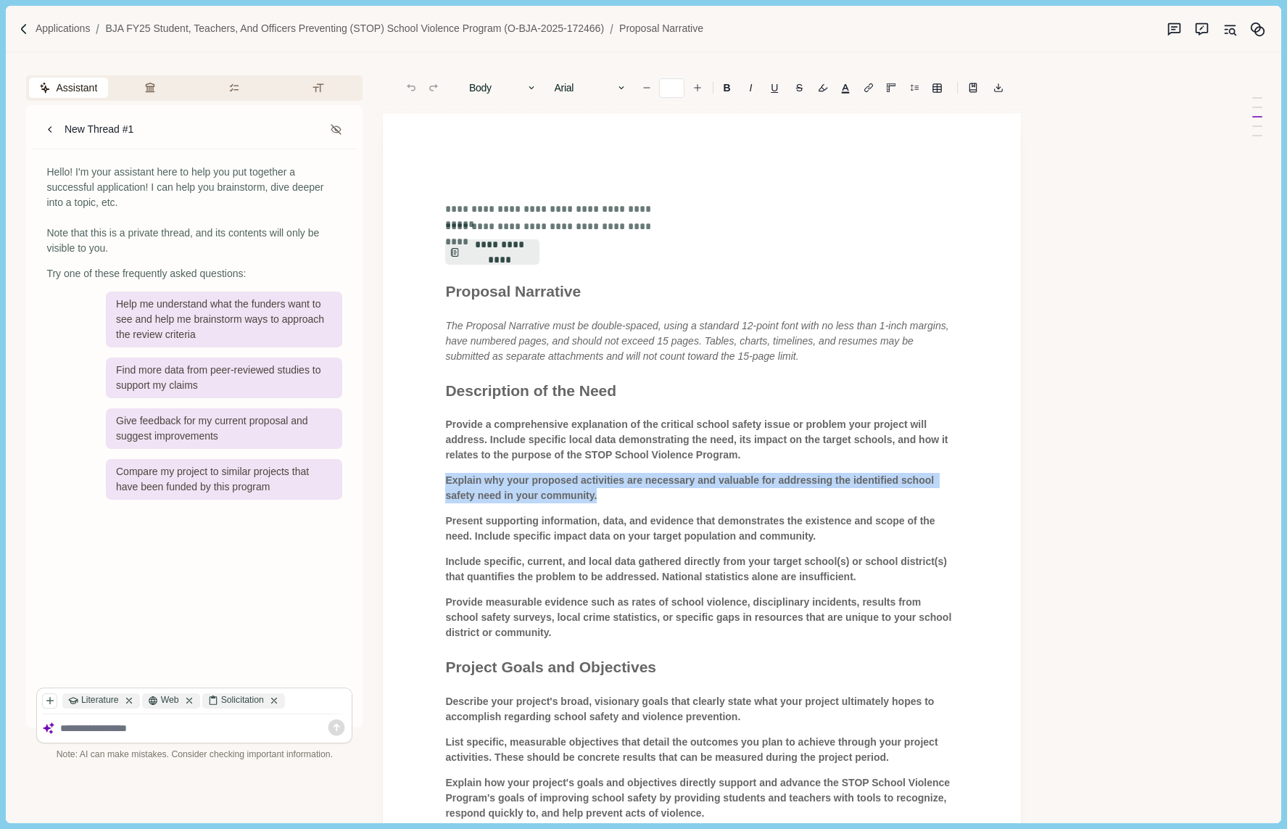
drag, startPoint x: 613, startPoint y: 497, endPoint x: 411, endPoint y: 476, distance: 203.4
click at [411, 476] on div "**********" at bounding box center [702, 724] width 638 height 1222
click at [603, 500] on p "Explain why your proposed activities are necessary and valuable for addressing …" at bounding box center [701, 488] width 513 height 30
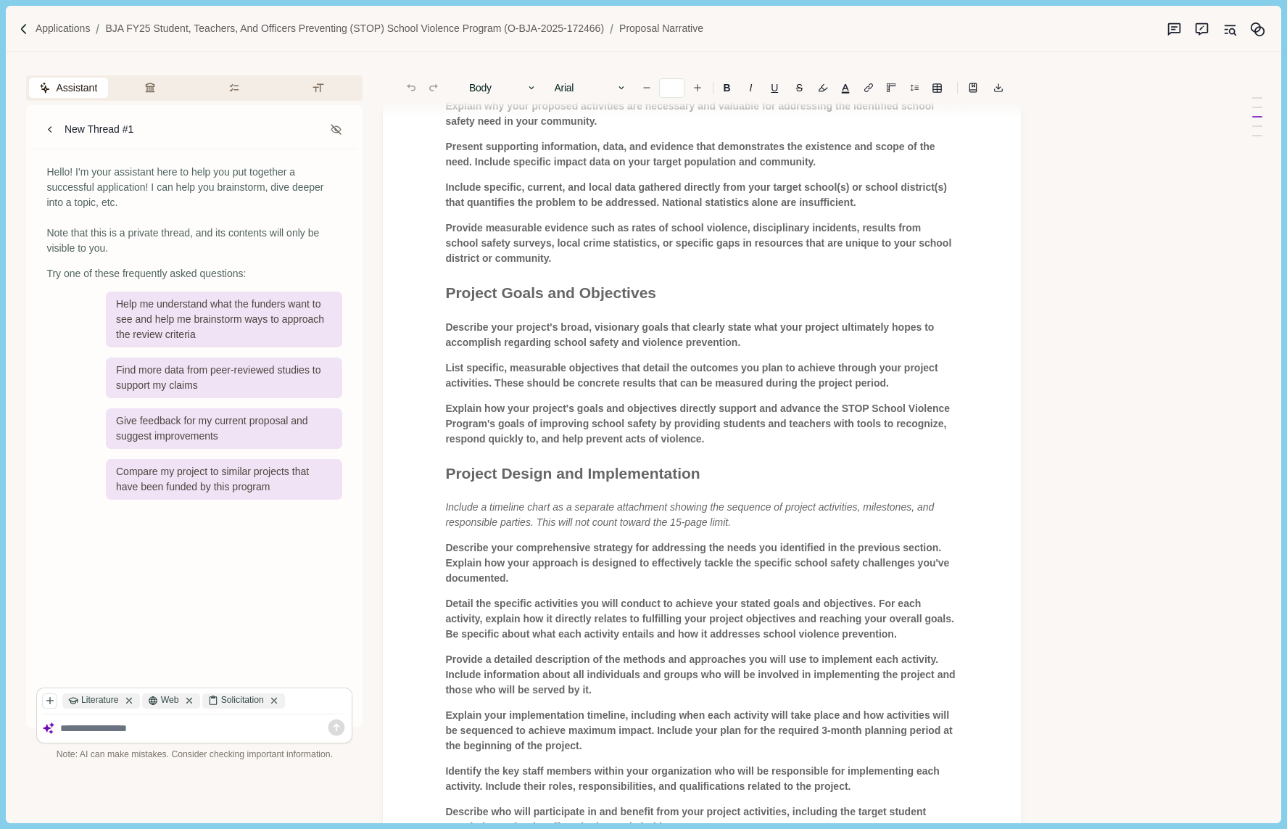
scroll to position [545, 0]
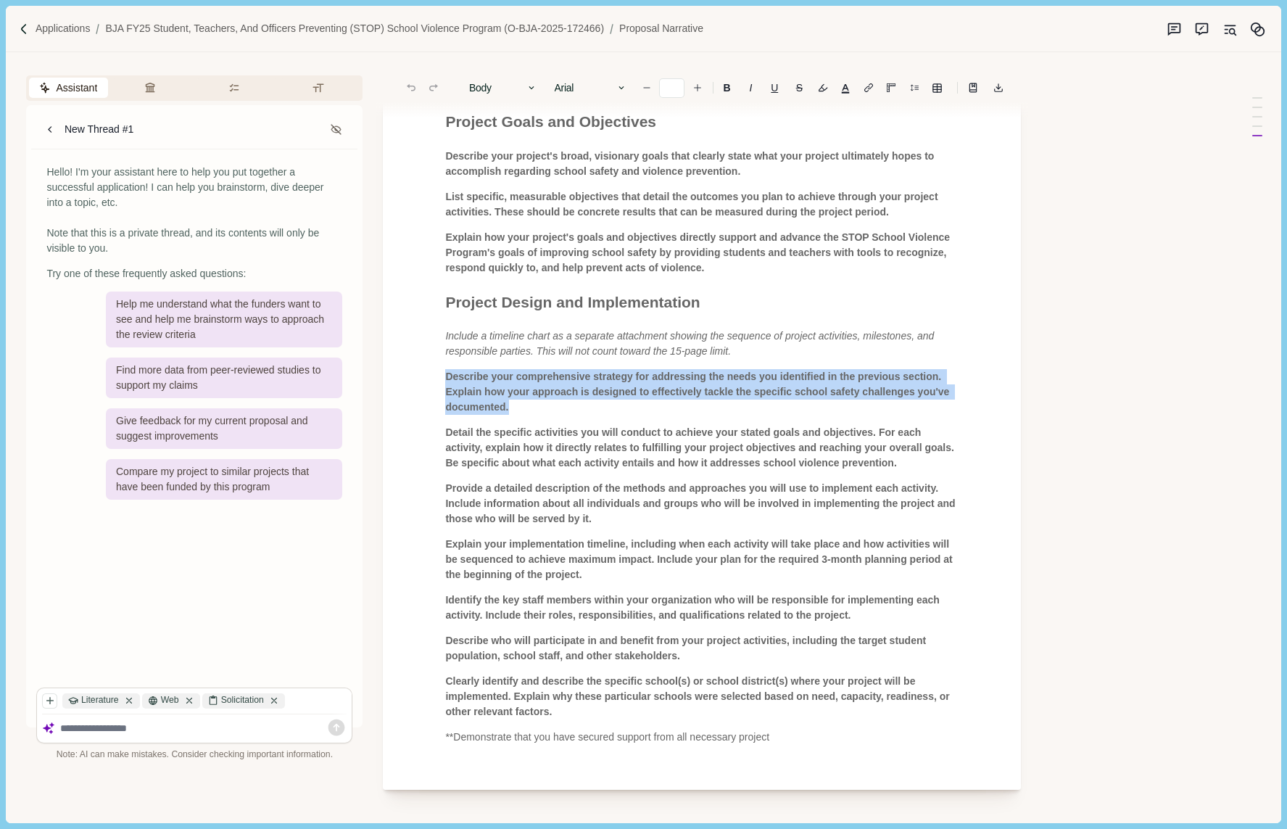
drag, startPoint x: 552, startPoint y: 407, endPoint x: 426, endPoint y: 378, distance: 128.8
click at [426, 378] on div "**********" at bounding box center [702, 179] width 638 height 1222
click at [1204, 28] on icon "Suggestion mode" at bounding box center [1201, 29] width 15 height 15
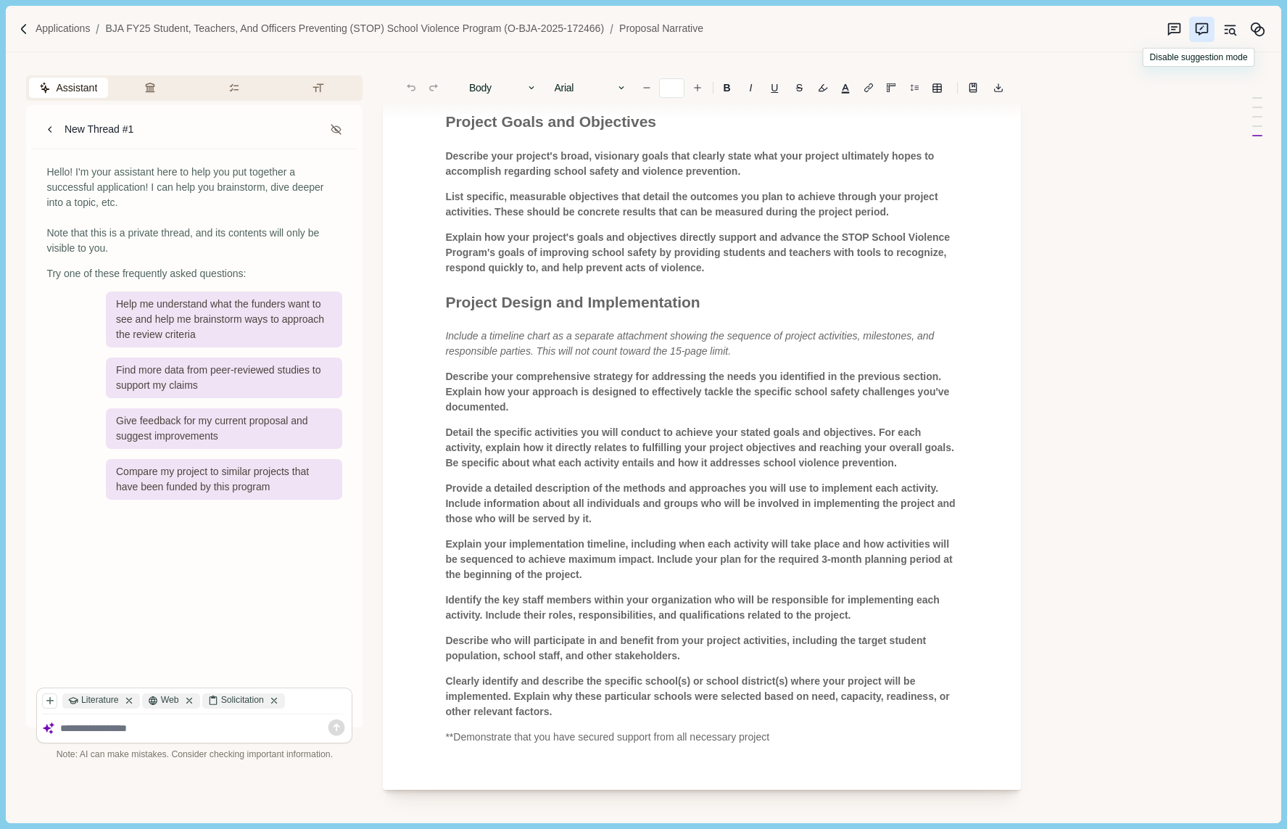
scroll to position [511, 0]
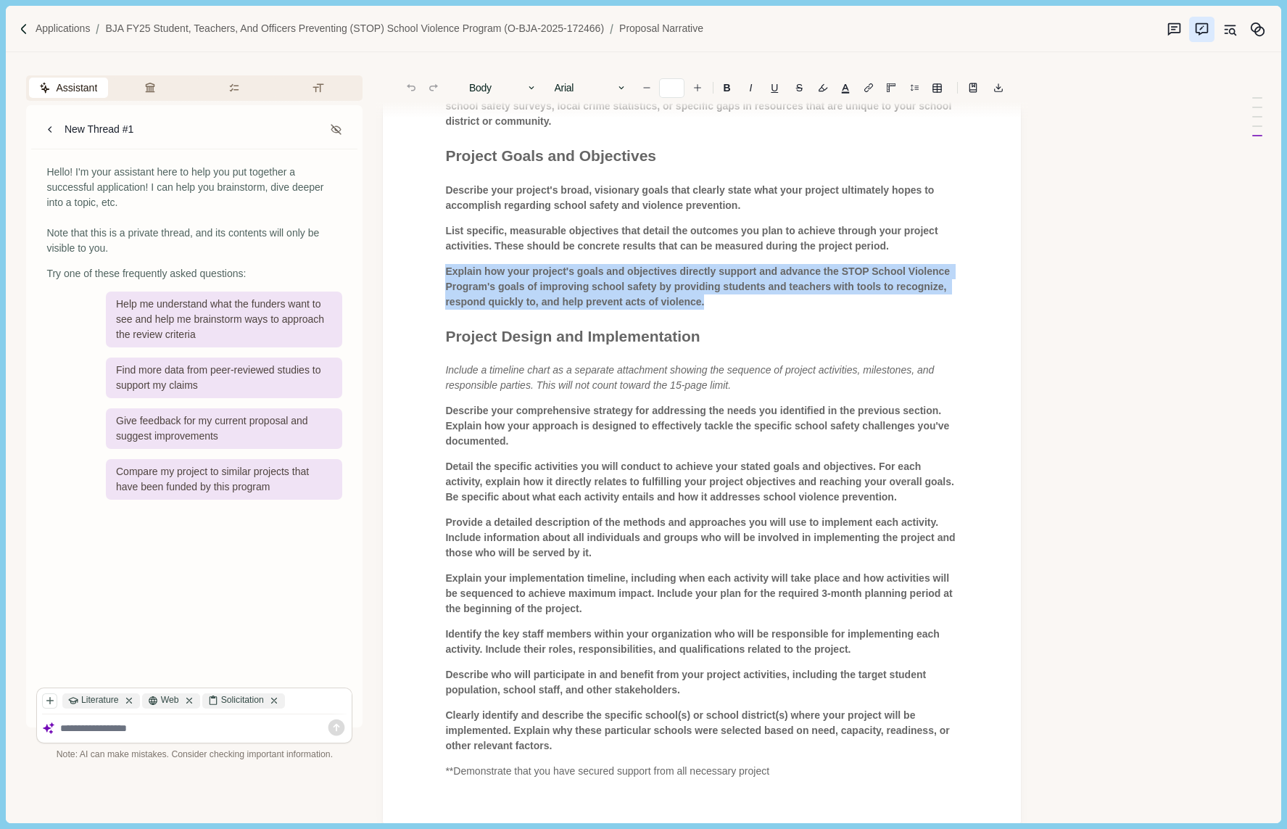
drag, startPoint x: 788, startPoint y: 313, endPoint x: 442, endPoint y: 263, distance: 348.7
click at [442, 263] on div "**********" at bounding box center [702, 215] width 534 height 1127
click at [624, 301] on span "Explain how your project's goals and objectives directly support and advance th…" at bounding box center [699, 286] width 508 height 42
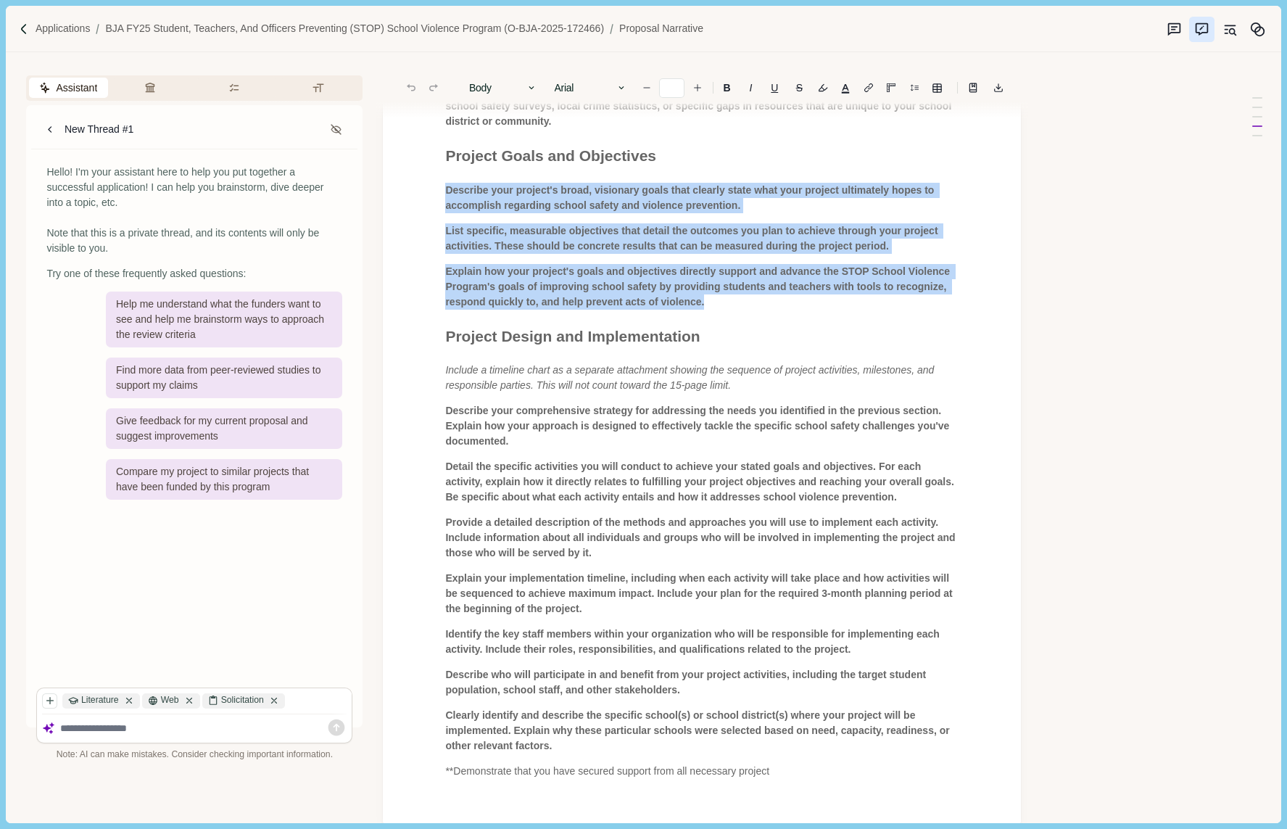
drag, startPoint x: 767, startPoint y: 305, endPoint x: 443, endPoint y: 187, distance: 344.8
click at [443, 187] on div "**********" at bounding box center [702, 215] width 534 height 1127
click at [1204, 26] on icon "Suggestion mode" at bounding box center [1201, 29] width 15 height 15
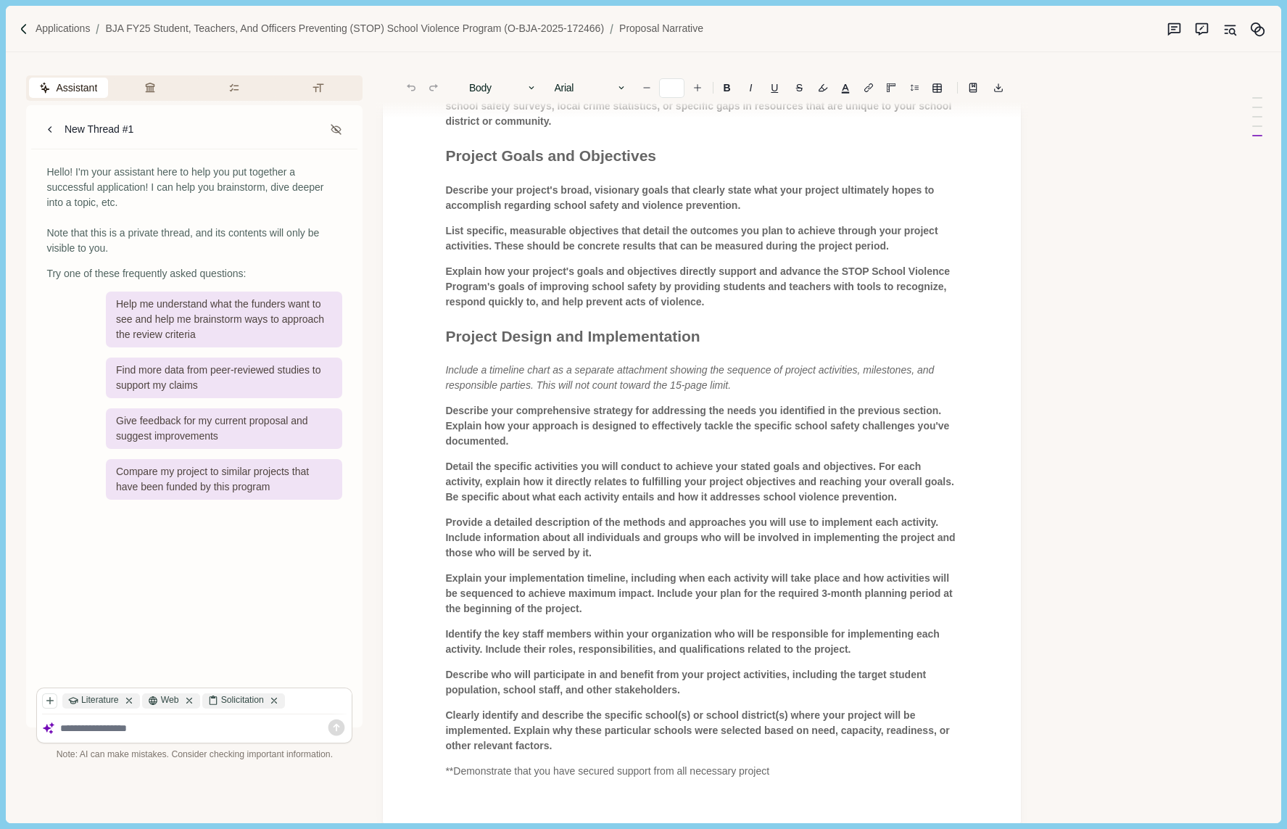
click at [739, 303] on span "Explain how your project's goals and objectives directly support and advance th…" at bounding box center [699, 286] width 508 height 42
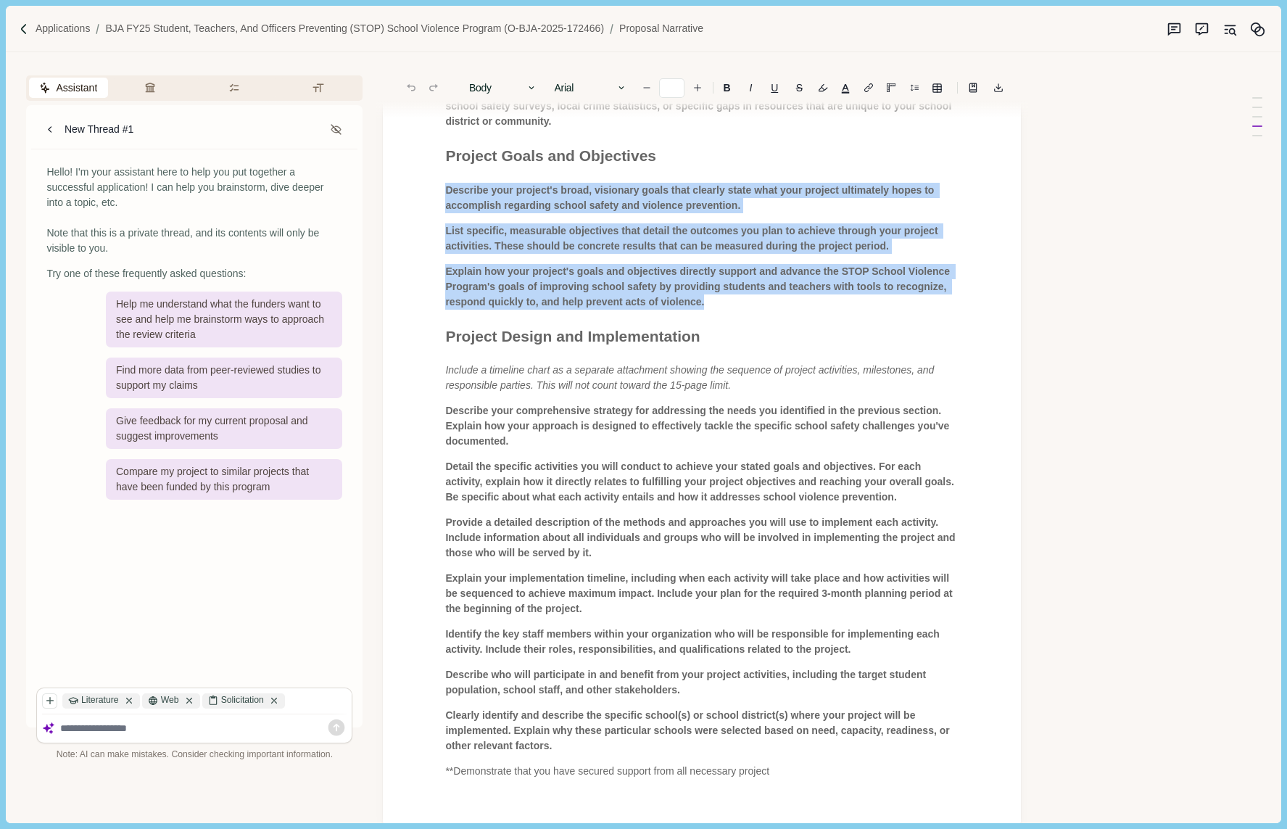
drag, startPoint x: 793, startPoint y: 302, endPoint x: 419, endPoint y: 197, distance: 388.7
click at [419, 197] on div "**********" at bounding box center [702, 213] width 638 height 1222
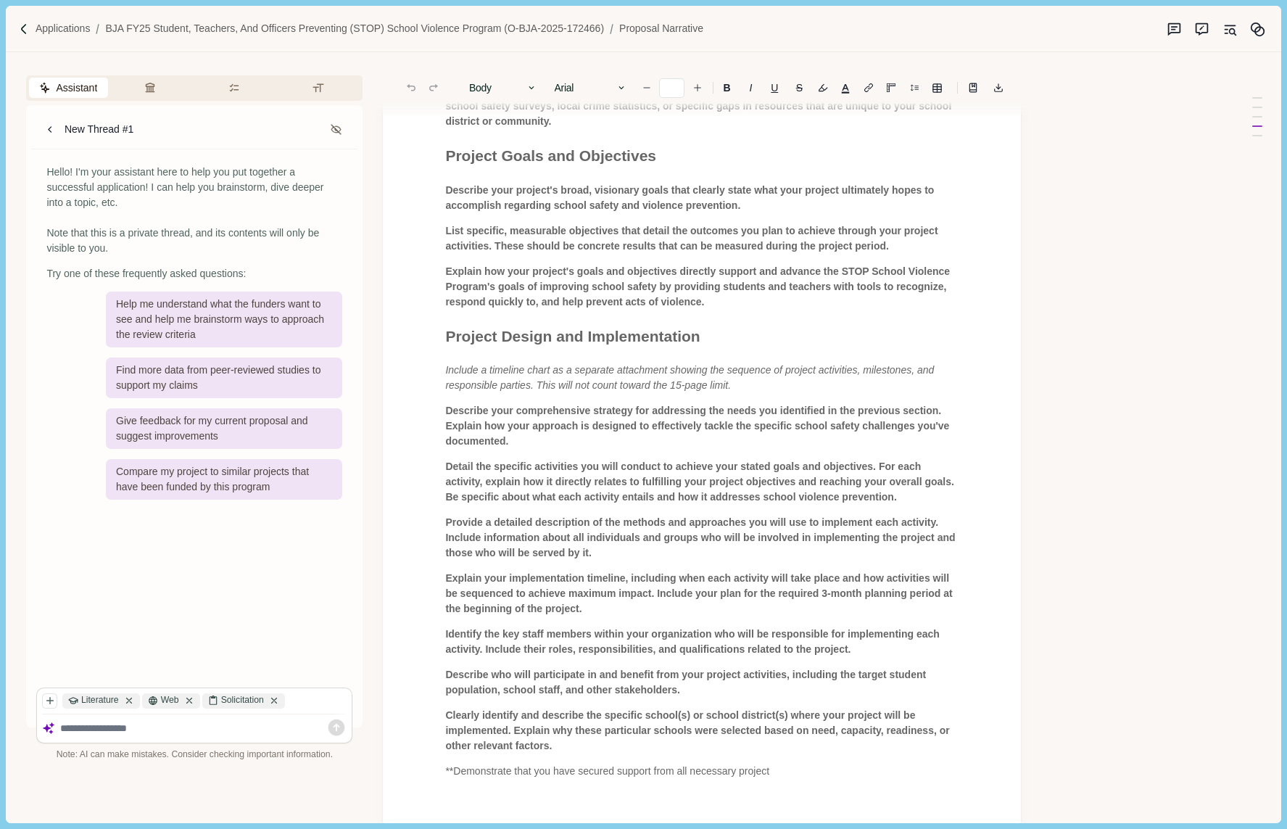
click at [496, 217] on div "**********" at bounding box center [702, 215] width 534 height 1127
click at [68, 28] on p "Applications" at bounding box center [63, 28] width 55 height 15
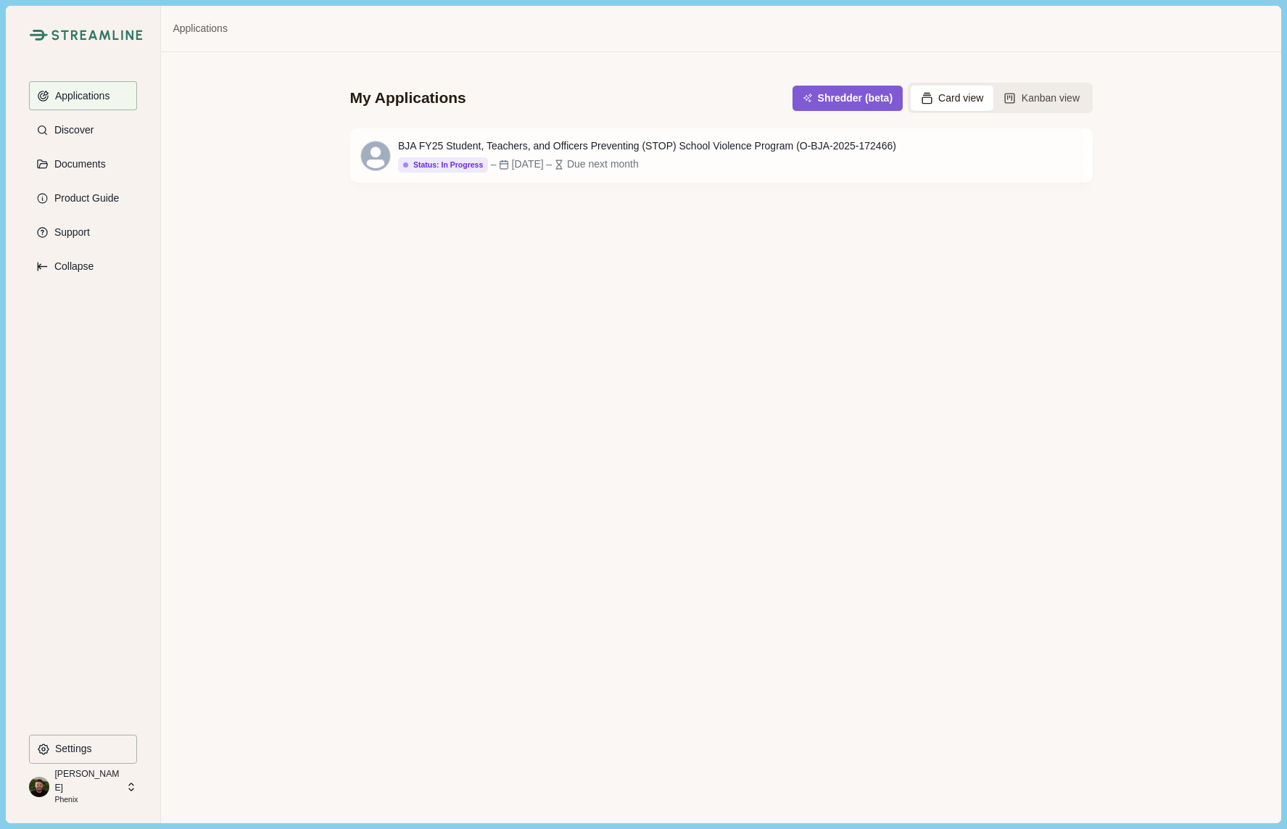
click at [88, 782] on p "Nick Pearson" at bounding box center [87, 780] width 67 height 27
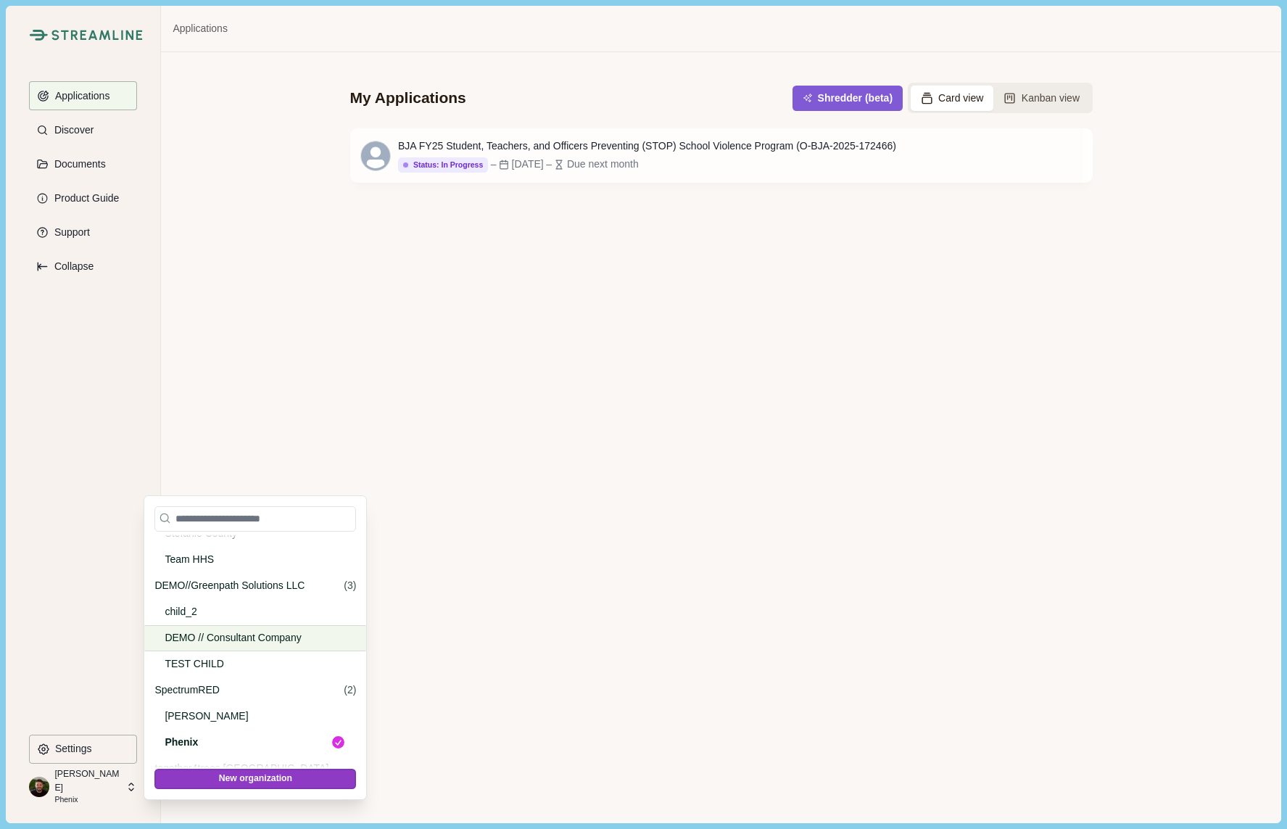
scroll to position [4296, 0]
click at [222, 583] on p "DEMO//Greenpath Solutions LLC" at bounding box center [246, 586] width 184 height 15
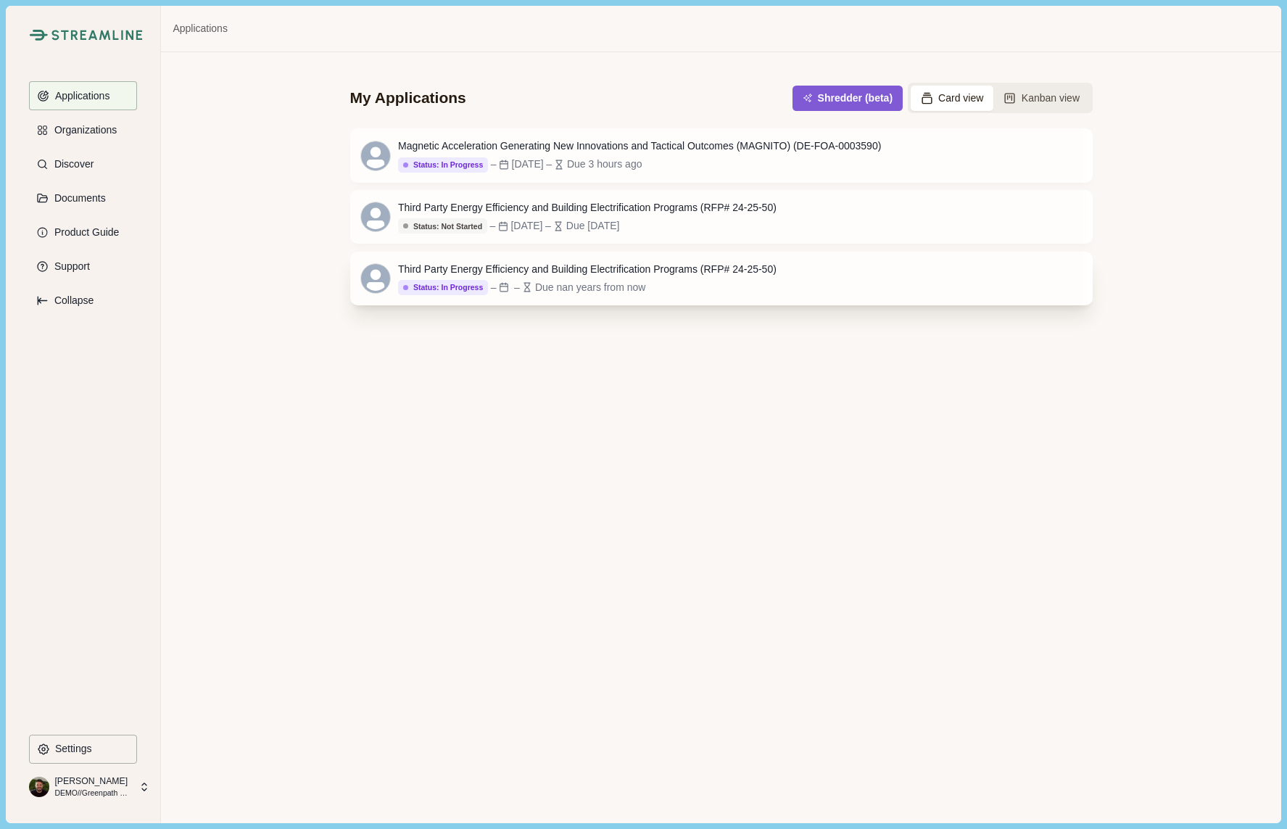
click at [557, 260] on div "Third Party Energy Efficiency and Building Electrification Programs (RFP# 24-25…" at bounding box center [721, 279] width 743 height 54
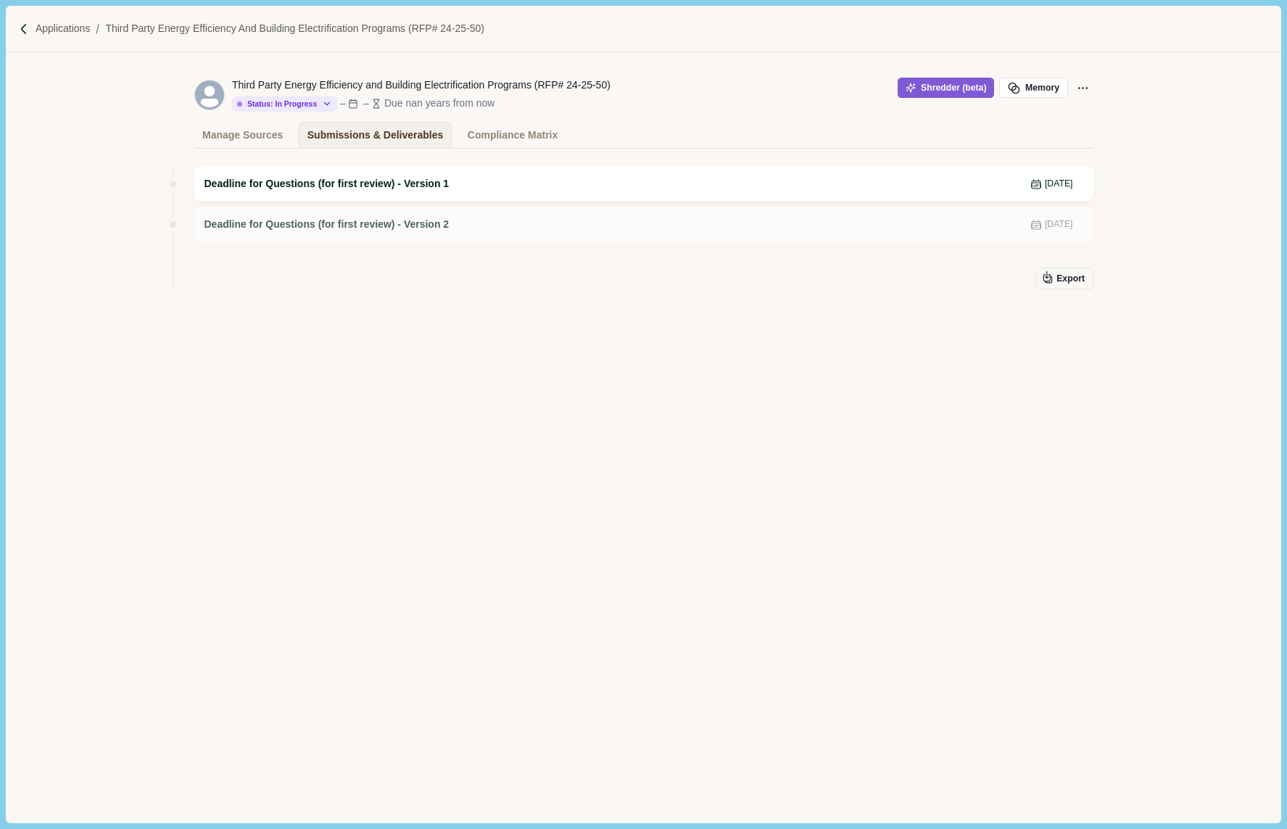
click at [374, 191] on span "Deadline for Questions (for first review) - Version 1" at bounding box center [326, 183] width 245 height 15
click at [429, 181] on span "Deadline for Questions (for first review) - Version 1" at bounding box center [326, 183] width 245 height 15
click at [621, 218] on div "Deadline for Questions (for first review) - Version 2 [DATE]" at bounding box center [643, 224] width 879 height 15
click at [445, 233] on div "Deadline for Questions (for first review) - Version 2 Apr 11, 2025" at bounding box center [643, 225] width 899 height 36
click at [51, 31] on p "Applications" at bounding box center [63, 28] width 55 height 15
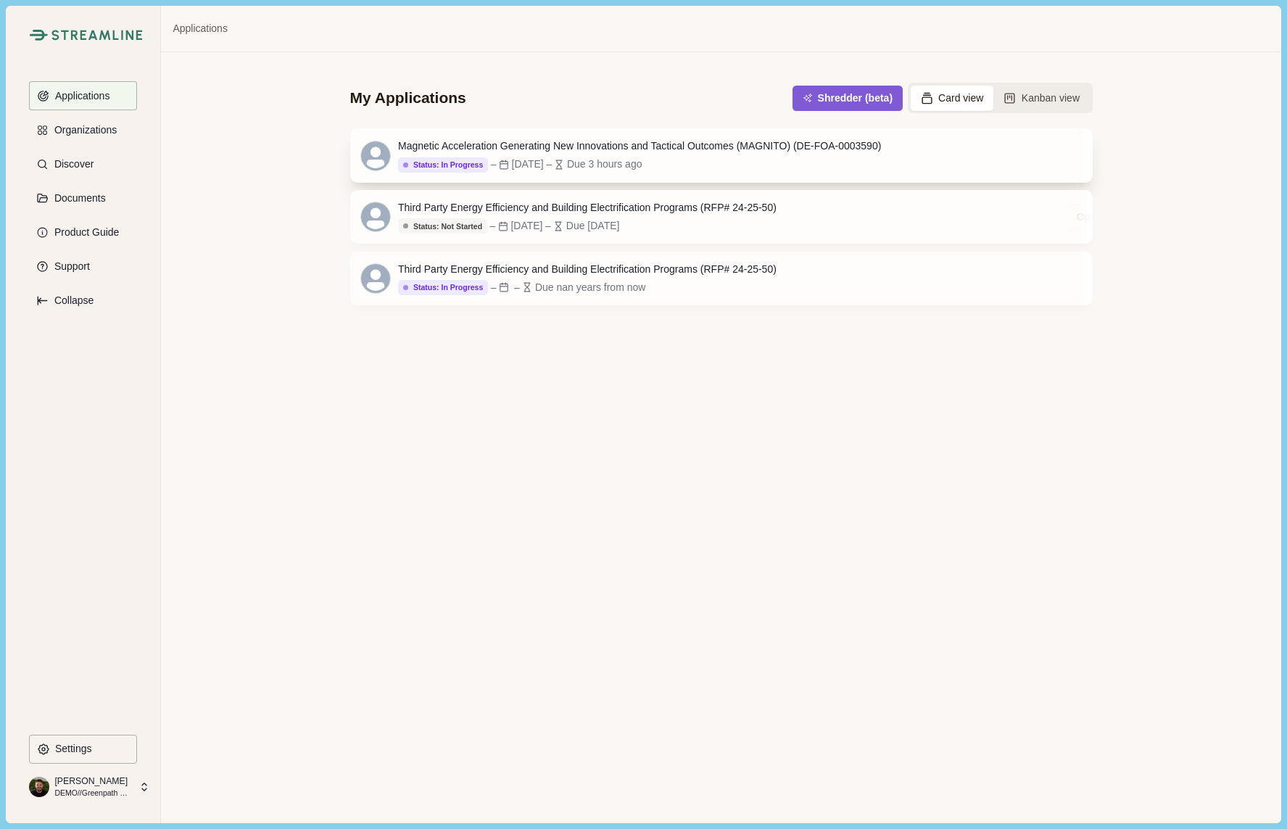
click at [548, 140] on div "Magnetic Acceleration Generating New Innovations and Tactical Outcomes (MAGNITO…" at bounding box center [639, 146] width 483 height 15
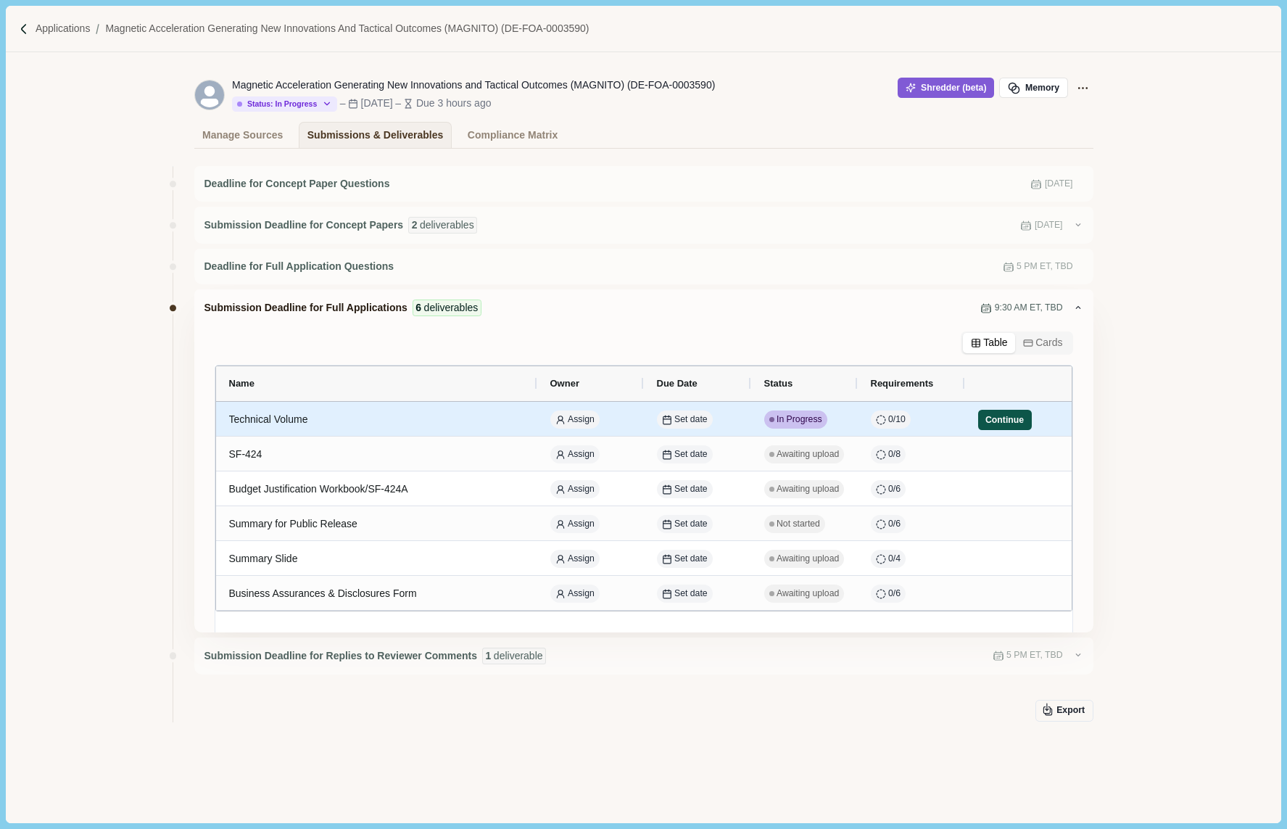
click at [1018, 418] on button "Continue" at bounding box center [1005, 420] width 54 height 20
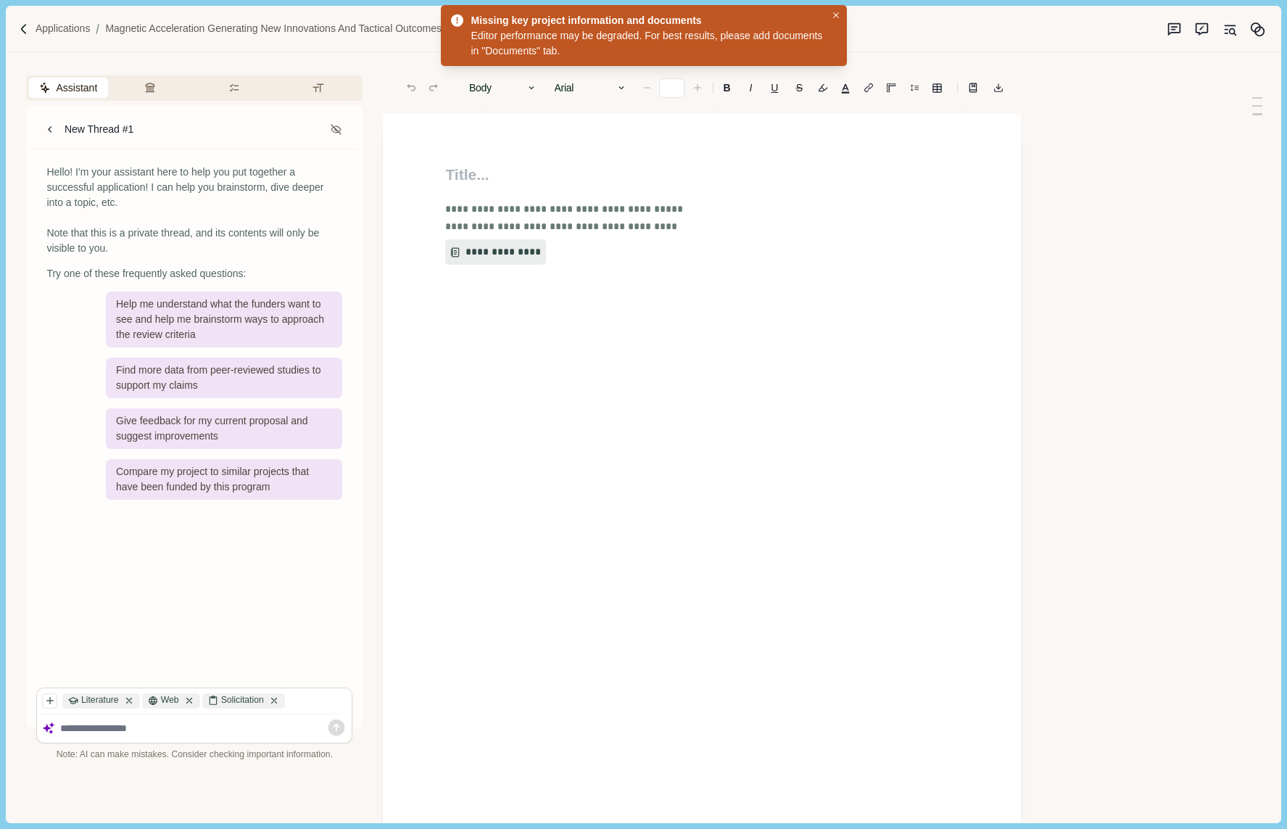
type input "**"
click at [499, 250] on button "**********" at bounding box center [493, 252] width 96 height 26
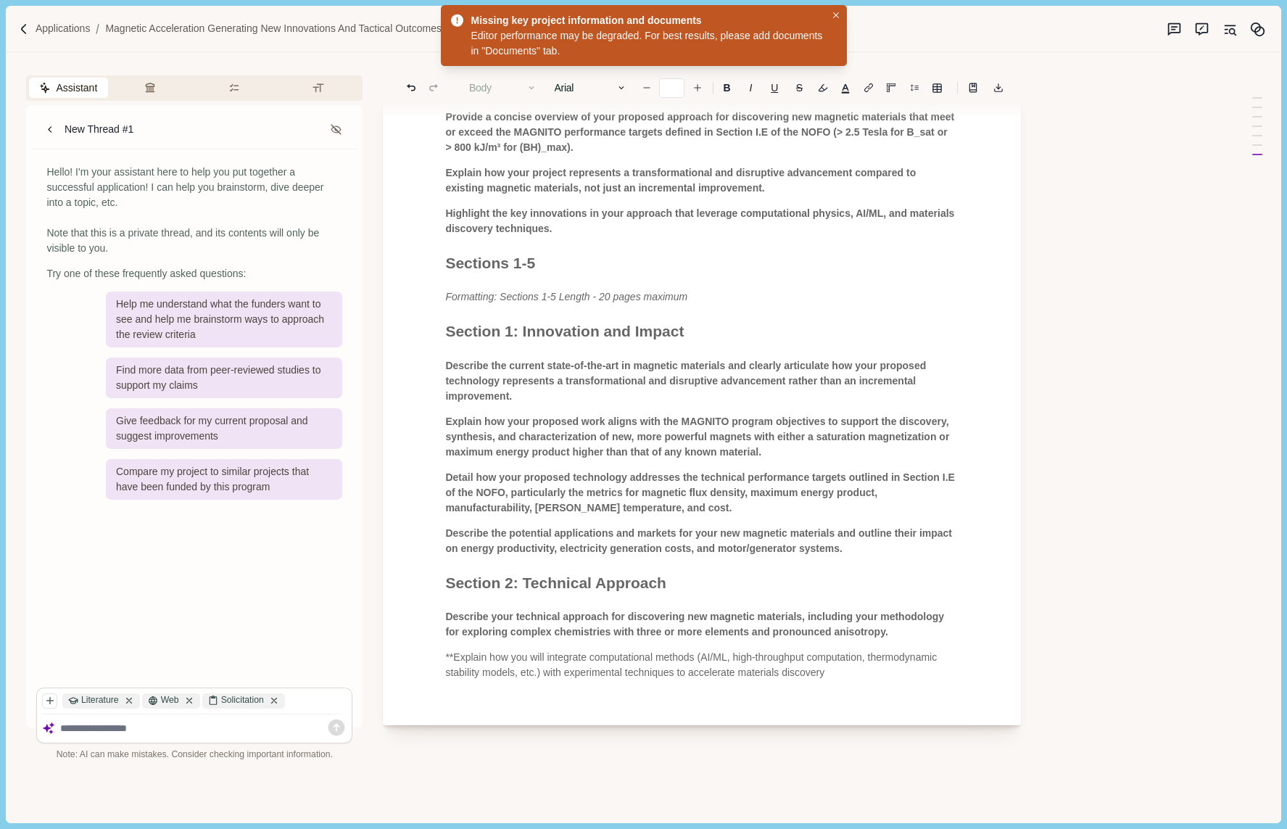
scroll to position [708, 0]
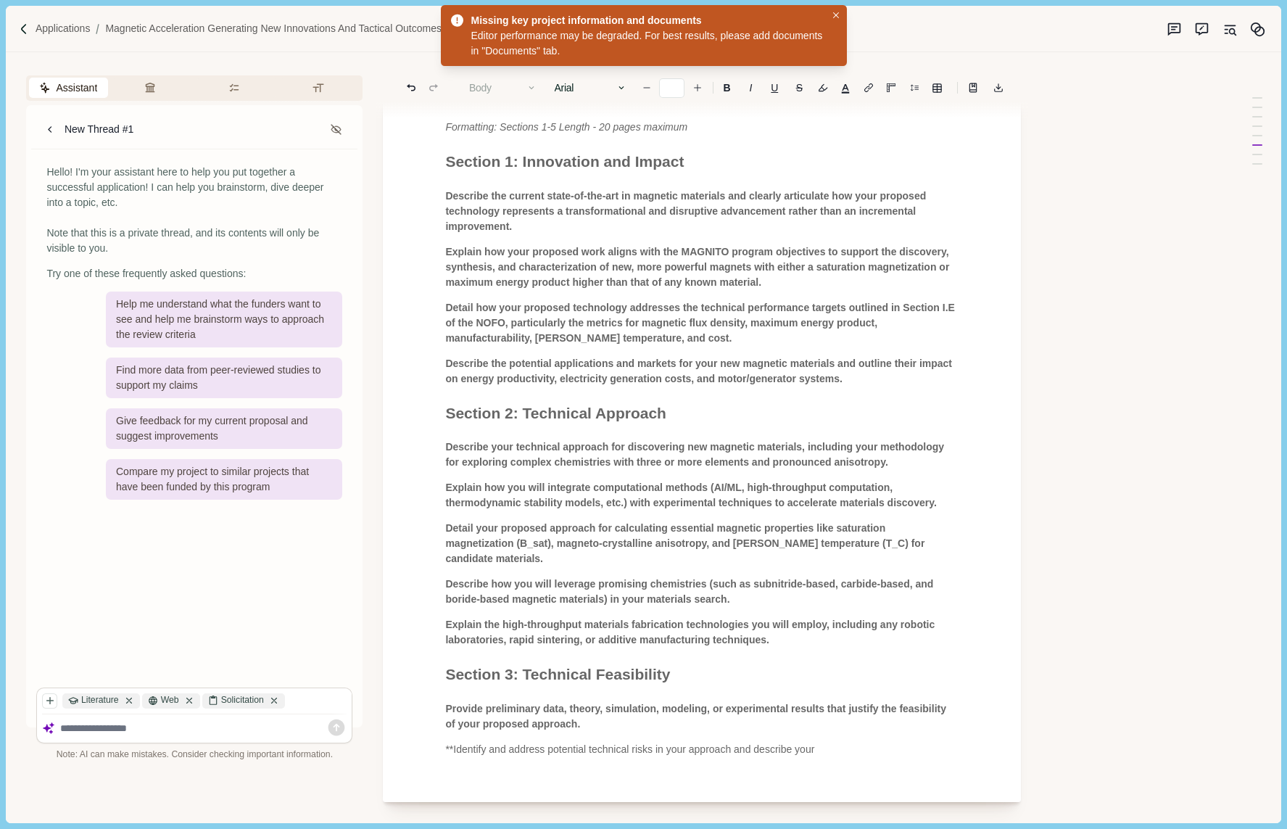
drag, startPoint x: 442, startPoint y: 195, endPoint x: 776, endPoint y: 292, distance: 348.1
click at [771, 292] on div "**********" at bounding box center [702, 106] width 534 height 1302
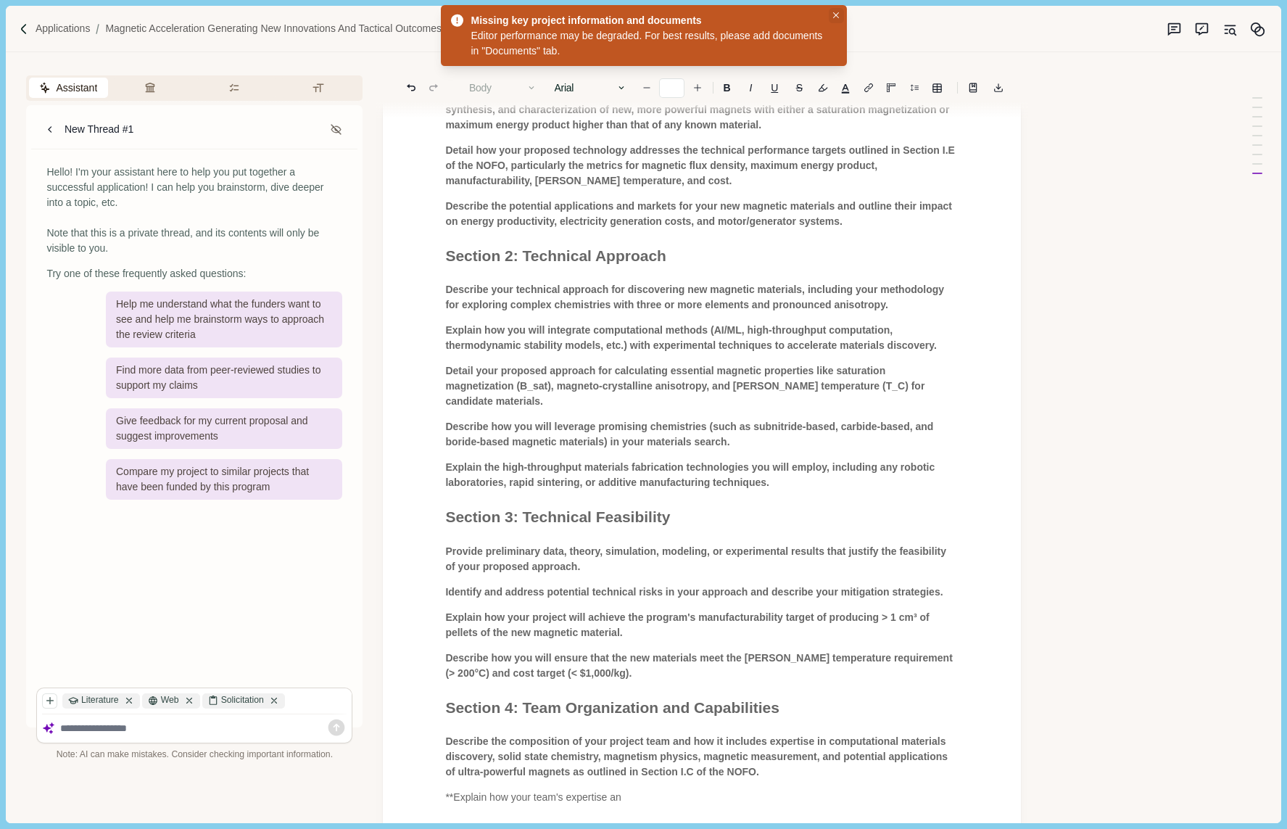
click at [836, 13] on icon "Close" at bounding box center [836, 15] width 7 height 7
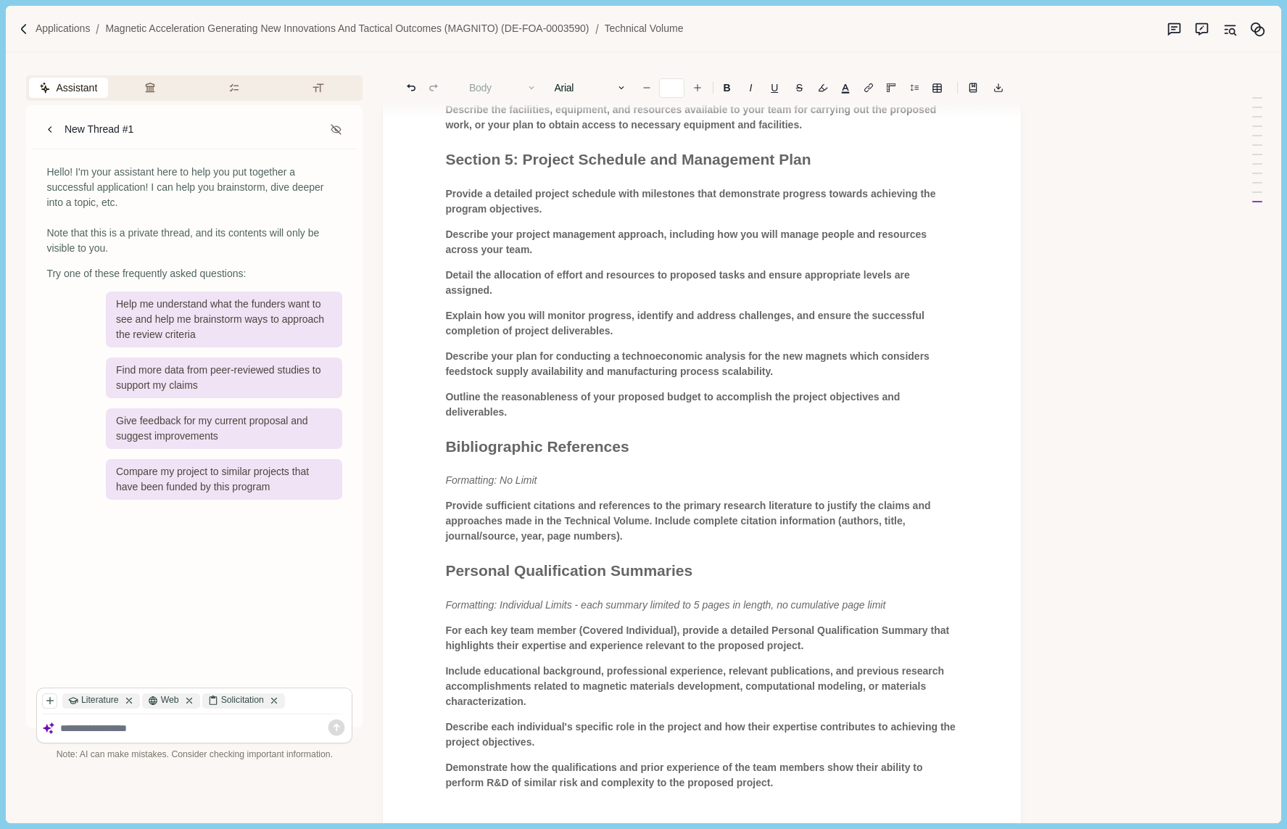
scroll to position [1759, 0]
click at [532, 420] on p "Outline the reasonableness of your proposed budget to accomplish the project ob…" at bounding box center [701, 404] width 513 height 30
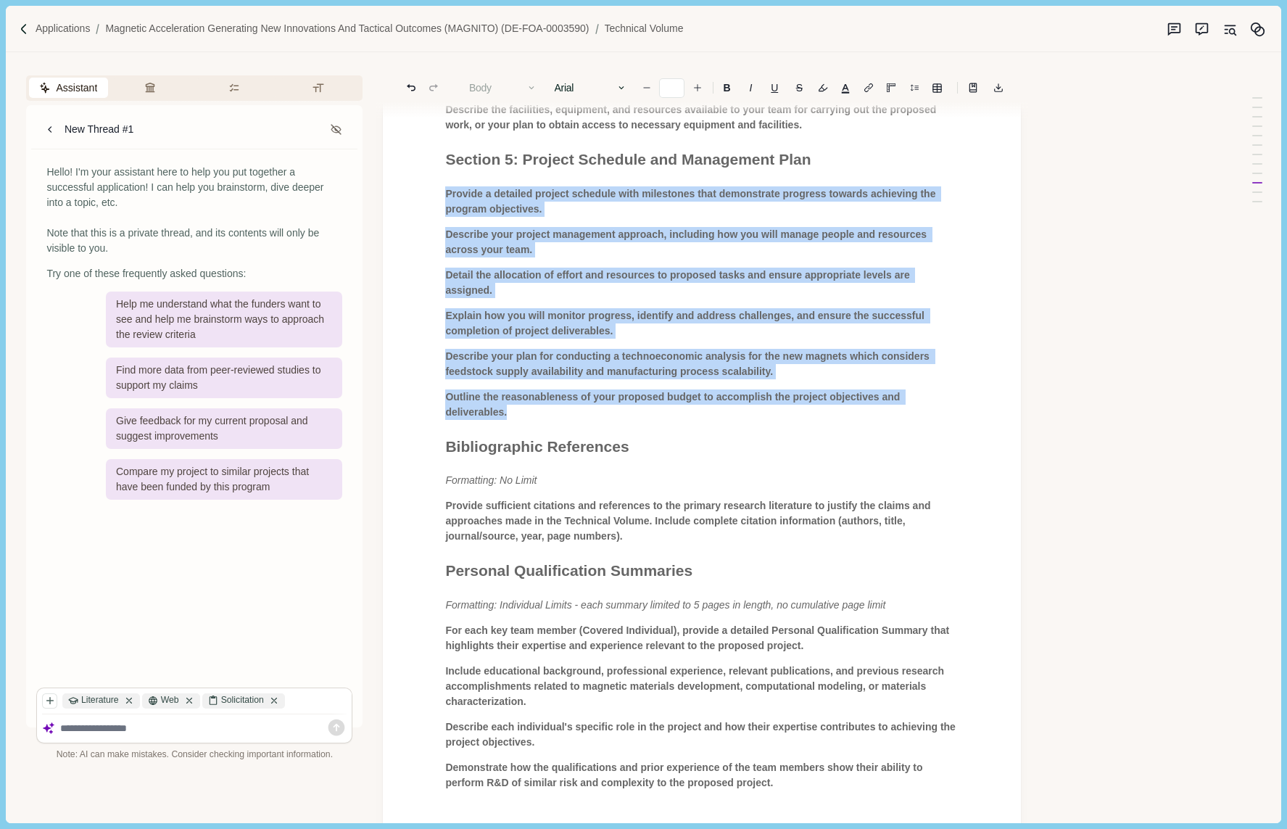
drag, startPoint x: 508, startPoint y: 434, endPoint x: 437, endPoint y: 225, distance: 220.8
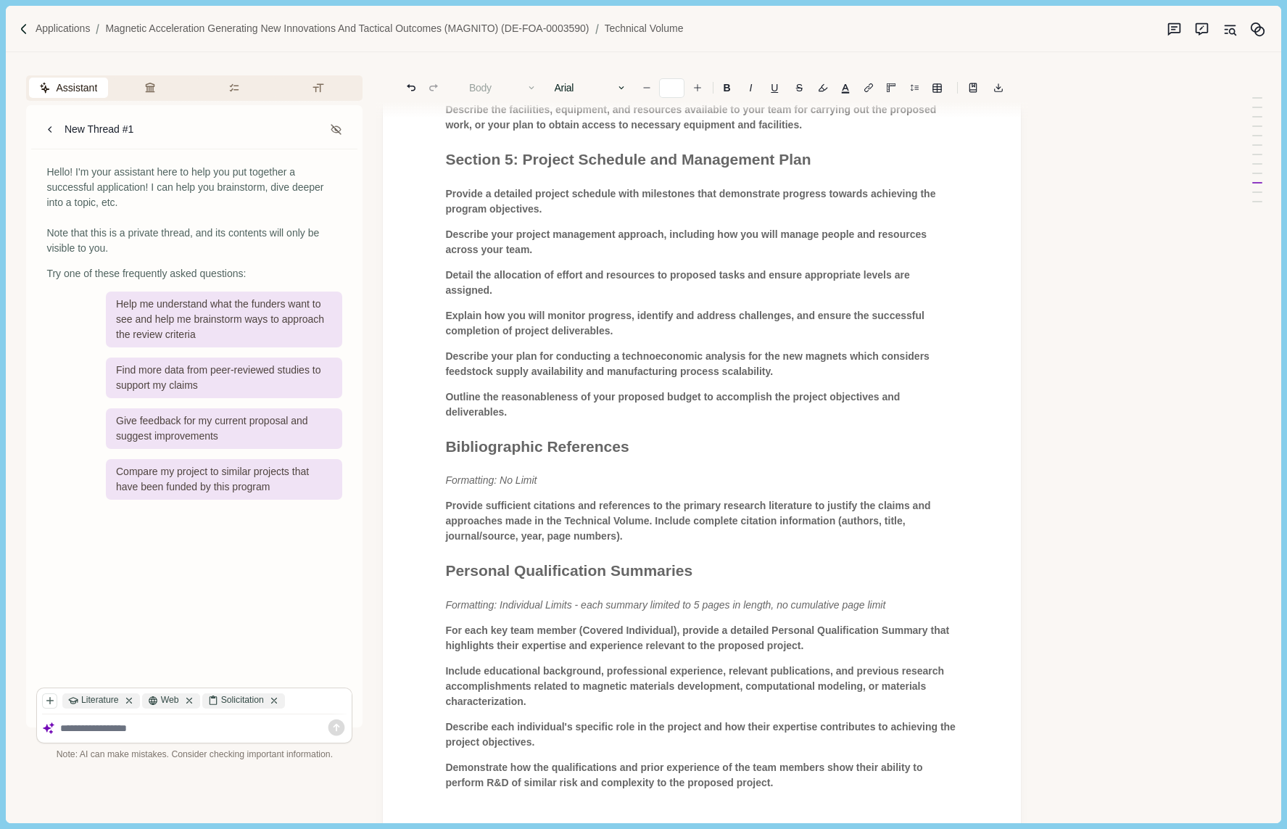
click at [503, 418] on span "Outline the reasonableness of your proposed budget to accomplish the project ob…" at bounding box center [674, 404] width 458 height 27
drag, startPoint x: 510, startPoint y: 442, endPoint x: 433, endPoint y: 426, distance: 78.4
click at [149, 86] on icon "button" at bounding box center [150, 88] width 12 height 12
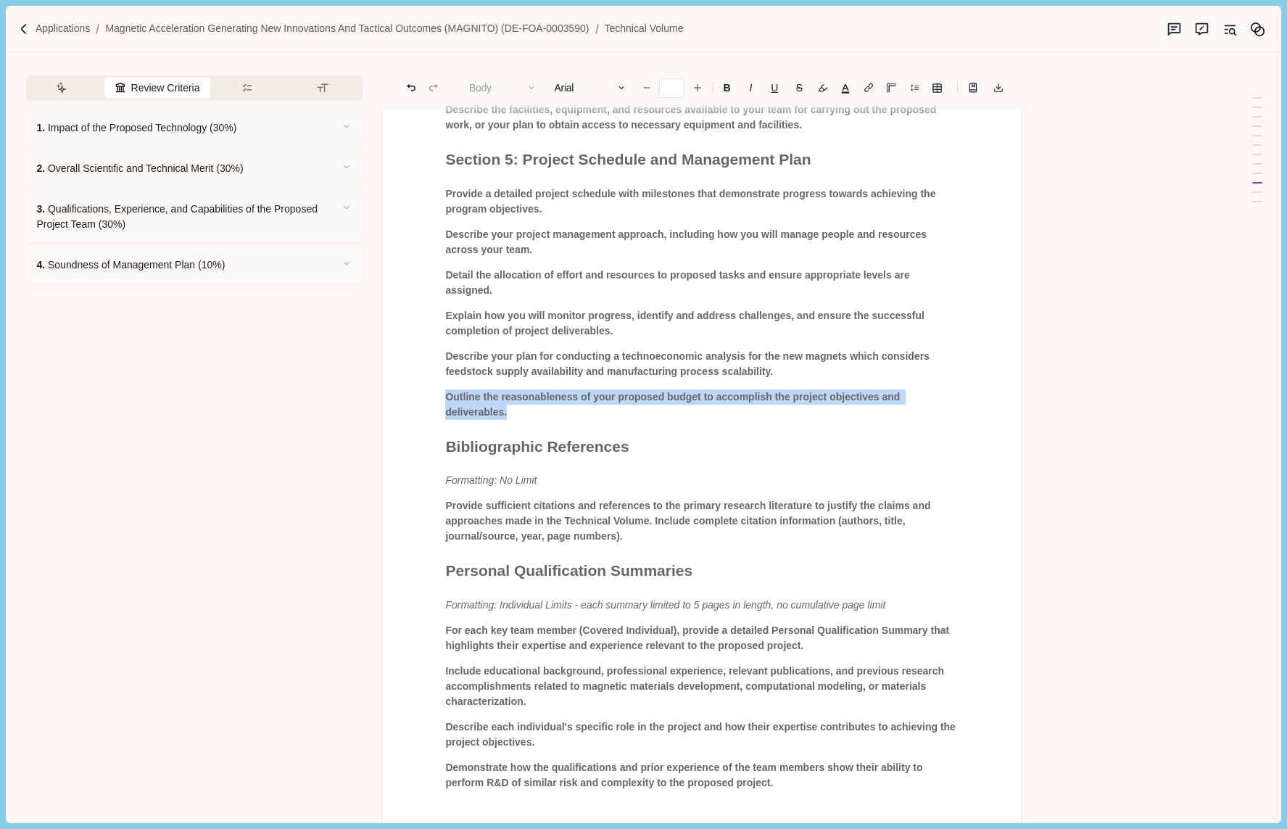
click at [522, 420] on p "Outline the reasonableness of your proposed budget to accomplish the project ob…" at bounding box center [701, 404] width 513 height 30
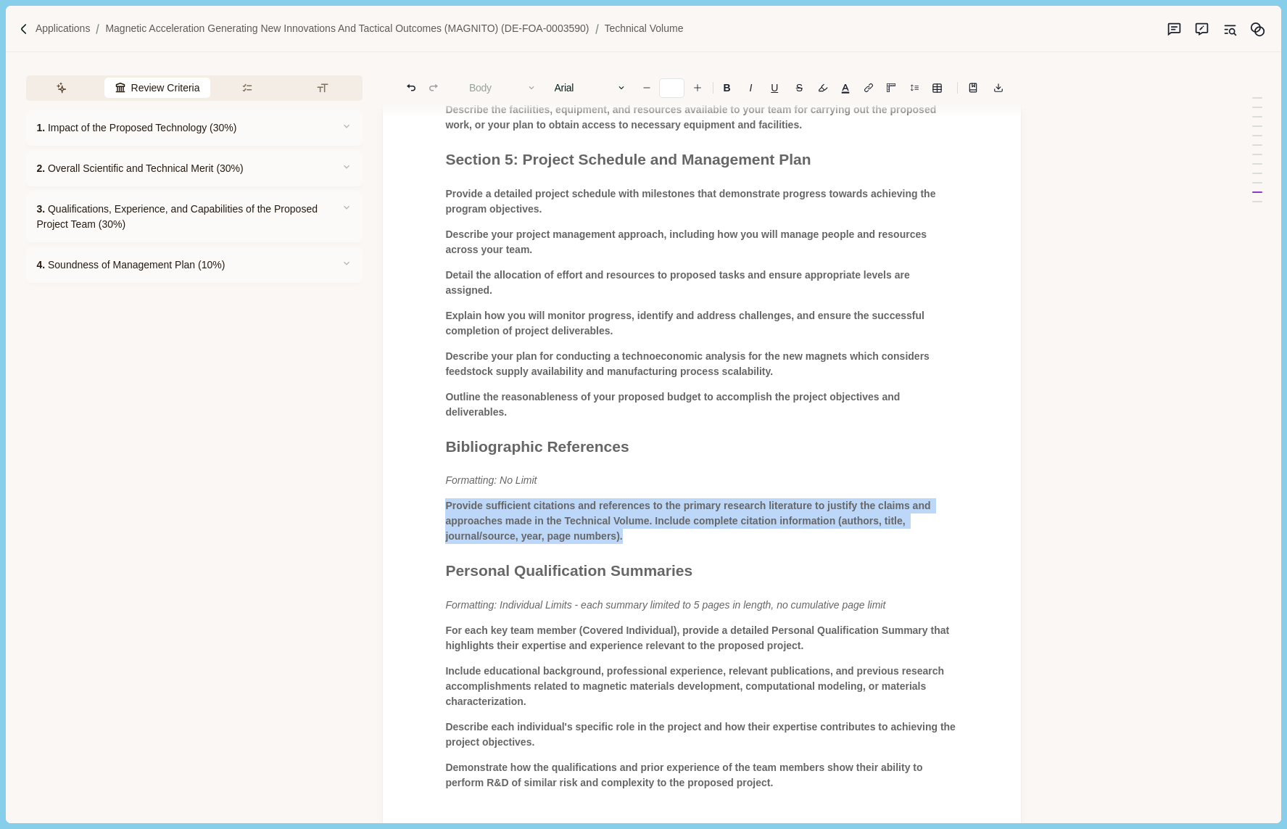
drag, startPoint x: 637, startPoint y: 566, endPoint x: 445, endPoint y: 526, distance: 195.4
click at [248, 87] on button "Requirements" at bounding box center [250, 88] width 70 height 20
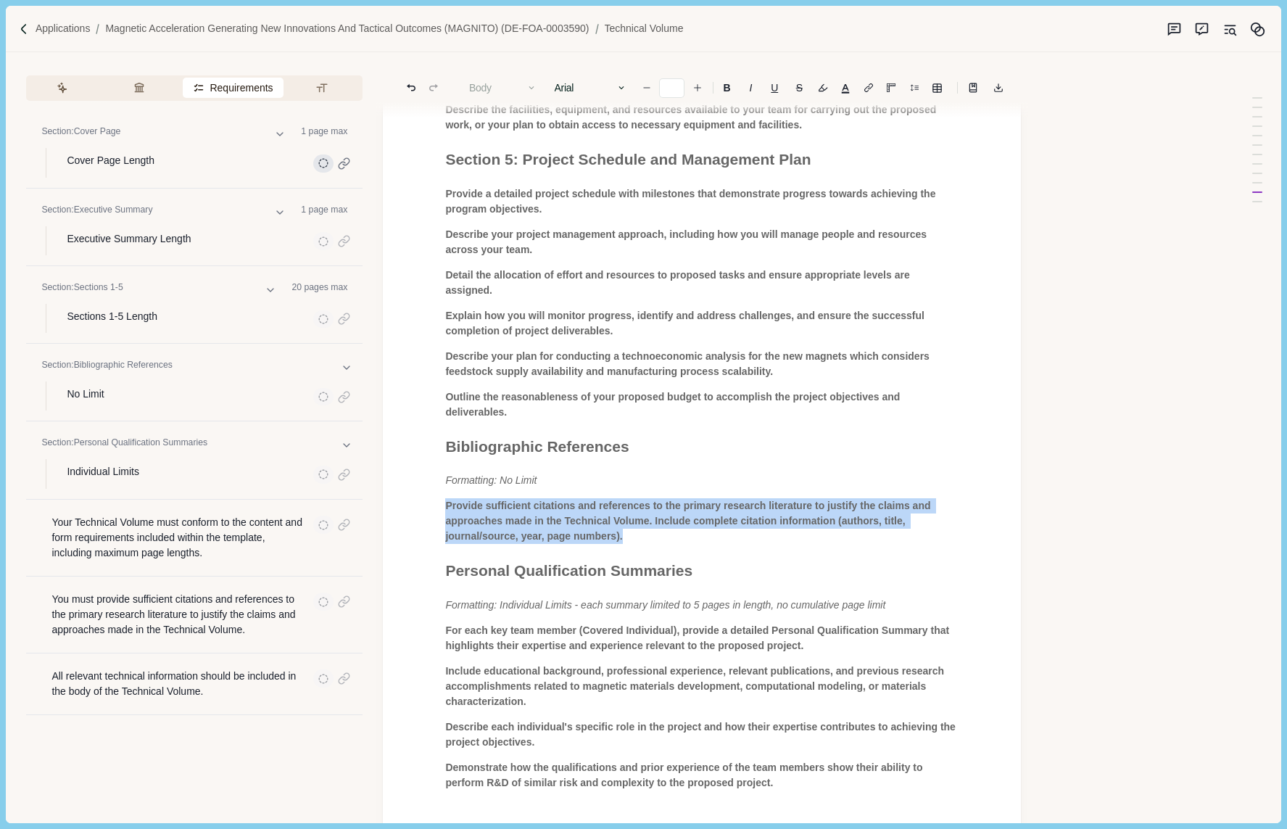
click at [322, 168] on icon "button" at bounding box center [323, 163] width 10 height 10
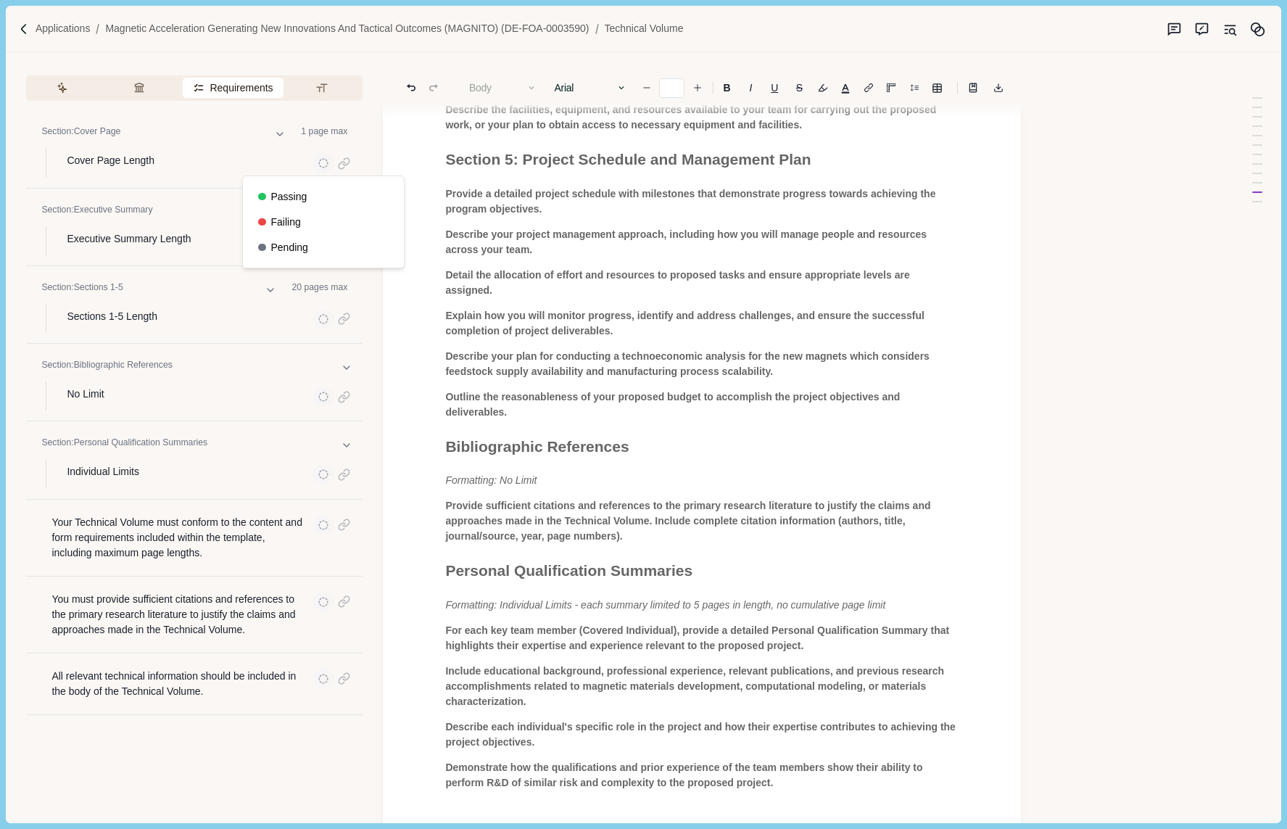
click at [162, 339] on div "Section: Sections 1-5 20 page s max Sections 1-5 Length" at bounding box center [194, 305] width 336 height 78
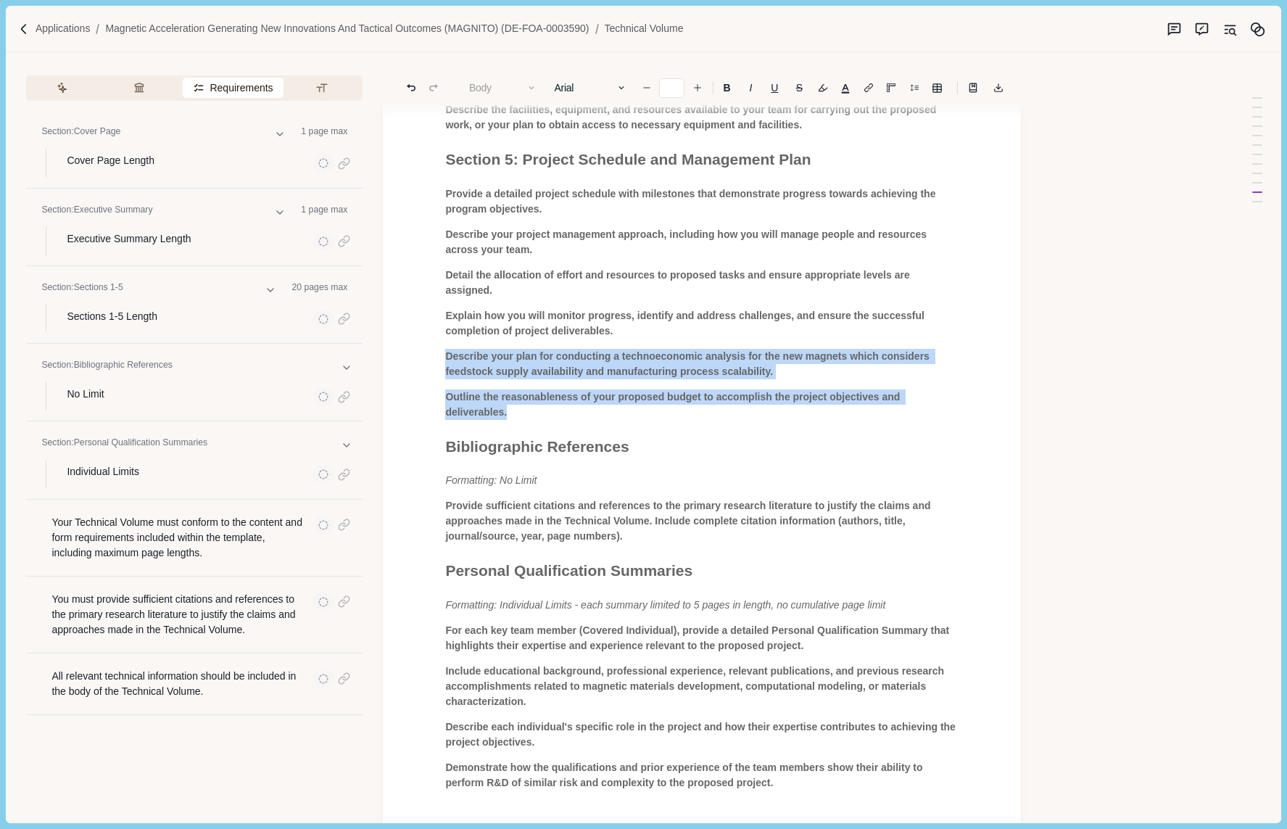
drag, startPoint x: 525, startPoint y: 437, endPoint x: 437, endPoint y: 385, distance: 102.1
click at [513, 420] on p "Outline the reasonableness of your proposed budget to accomplish the project ob…" at bounding box center [701, 404] width 513 height 30
drag, startPoint x: 516, startPoint y: 443, endPoint x: 443, endPoint y: 384, distance: 94.3
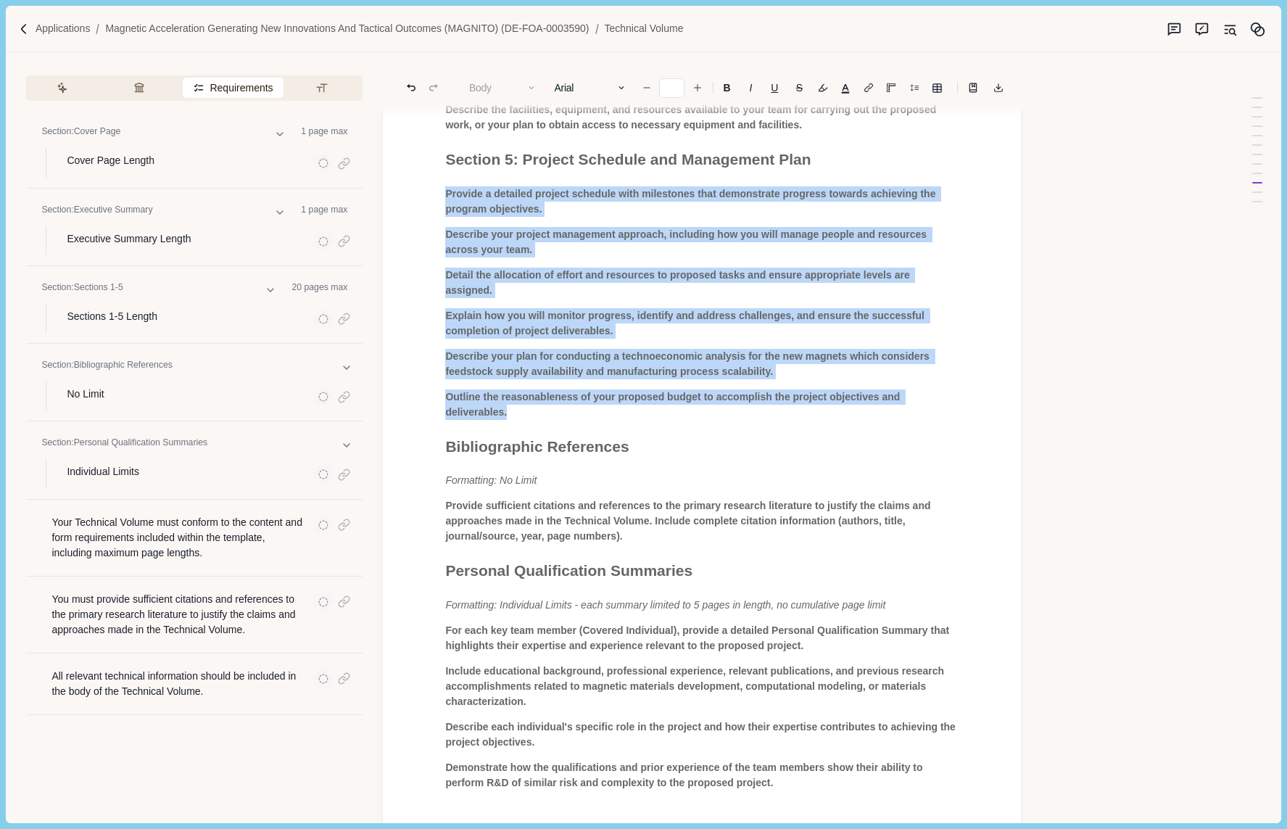
drag, startPoint x: 445, startPoint y: 222, endPoint x: 546, endPoint y: 462, distance: 260.6
click at [513, 420] on p "Outline the reasonableness of your proposed budget to accomplish the project ob…" at bounding box center [701, 404] width 513 height 30
drag, startPoint x: 513, startPoint y: 442, endPoint x: 437, endPoint y: 215, distance: 239.9
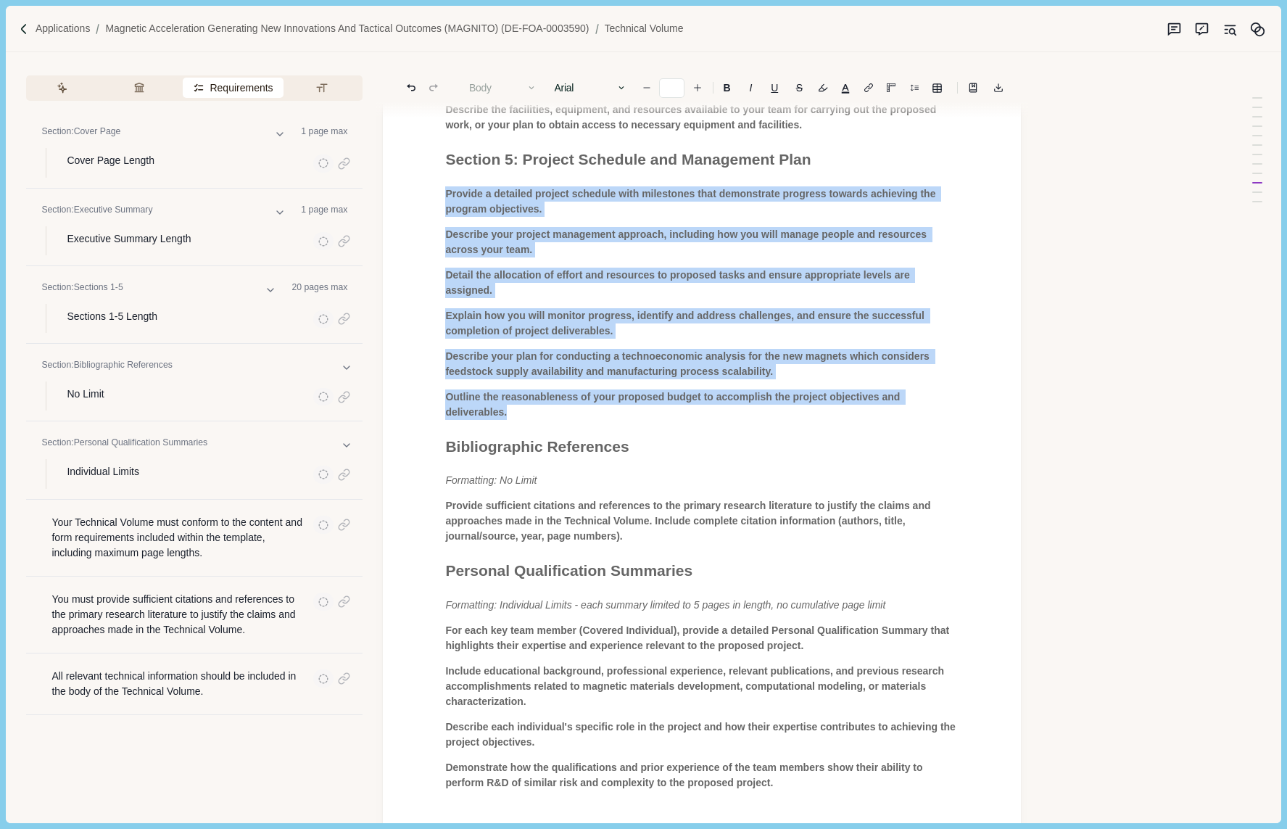
click at [551, 420] on p "Outline the reasonableness of your proposed budget to accomplish the project ob…" at bounding box center [701, 404] width 513 height 30
drag, startPoint x: 520, startPoint y: 442, endPoint x: 444, endPoint y: 225, distance: 229.8
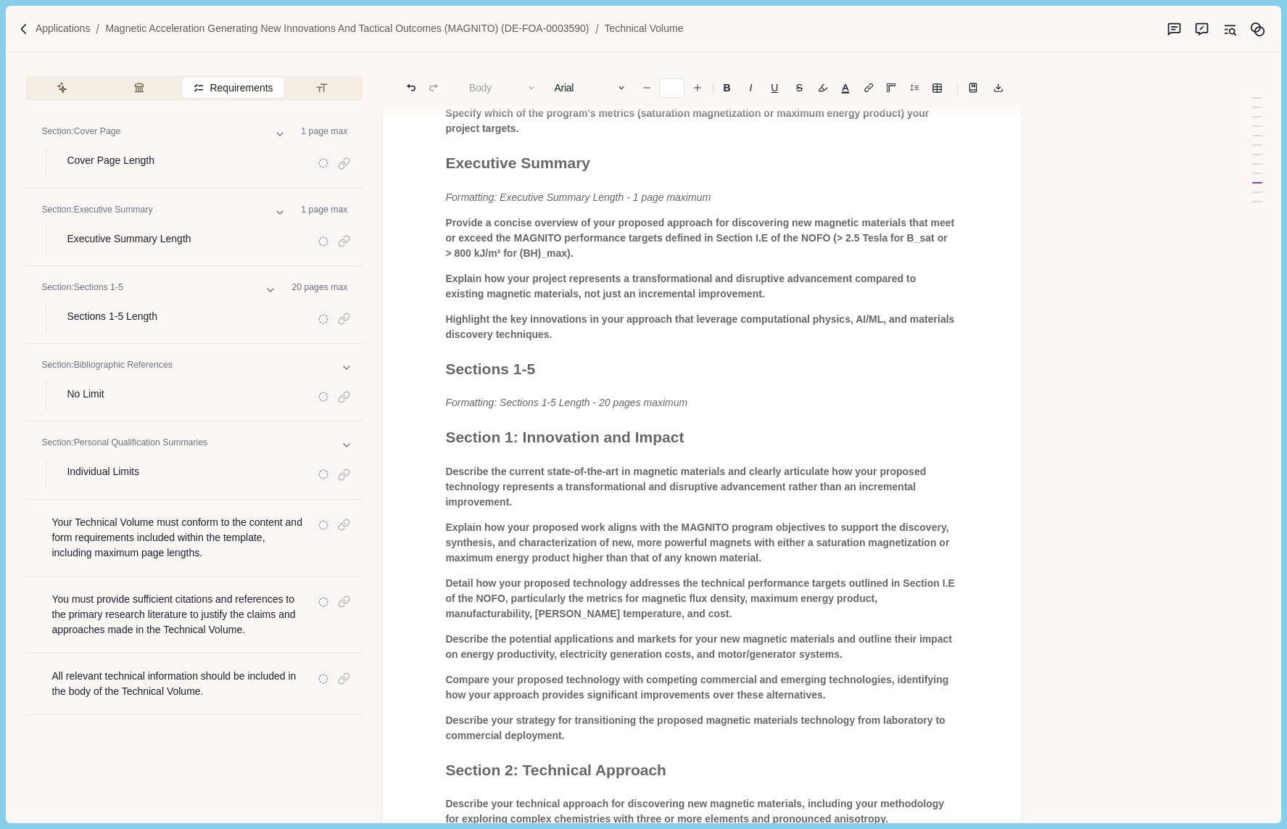
scroll to position [0, 0]
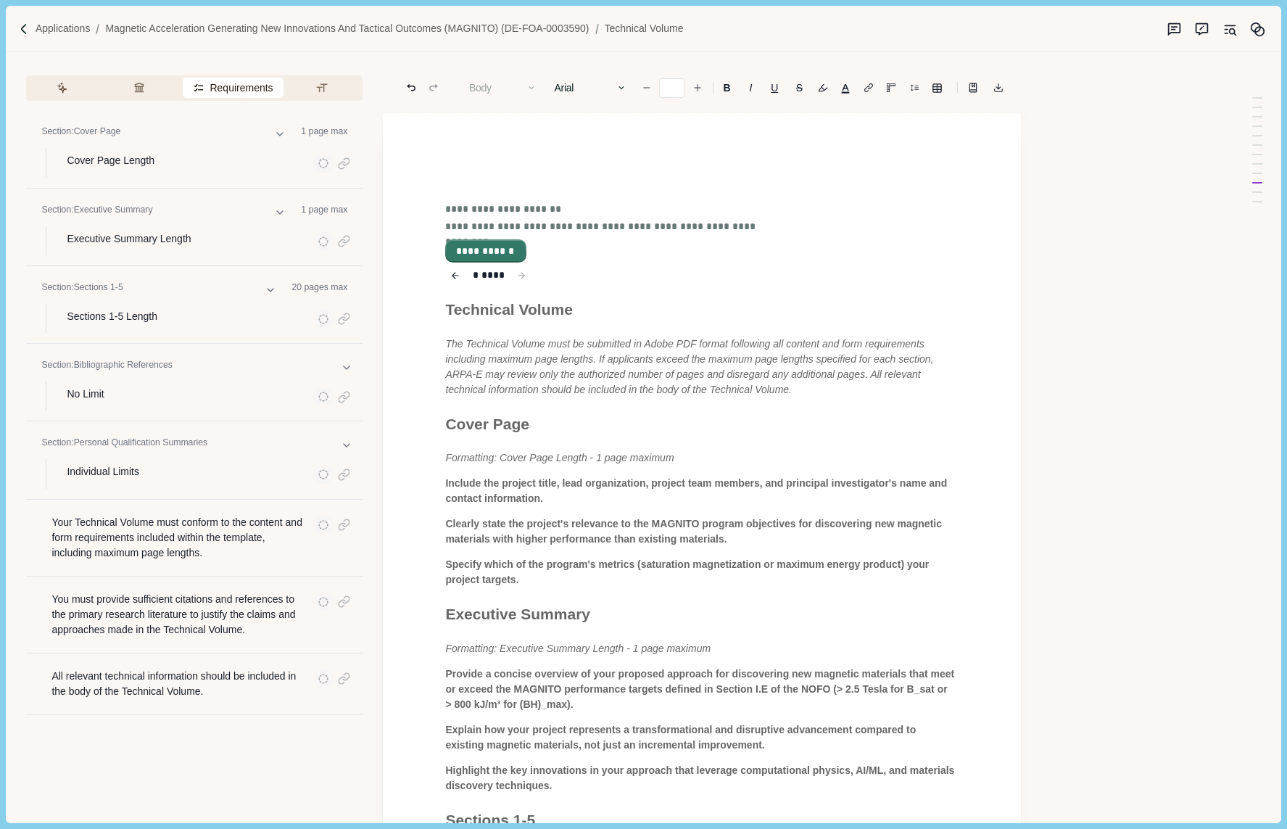
click at [487, 251] on button "**********" at bounding box center [486, 251] width 78 height 20
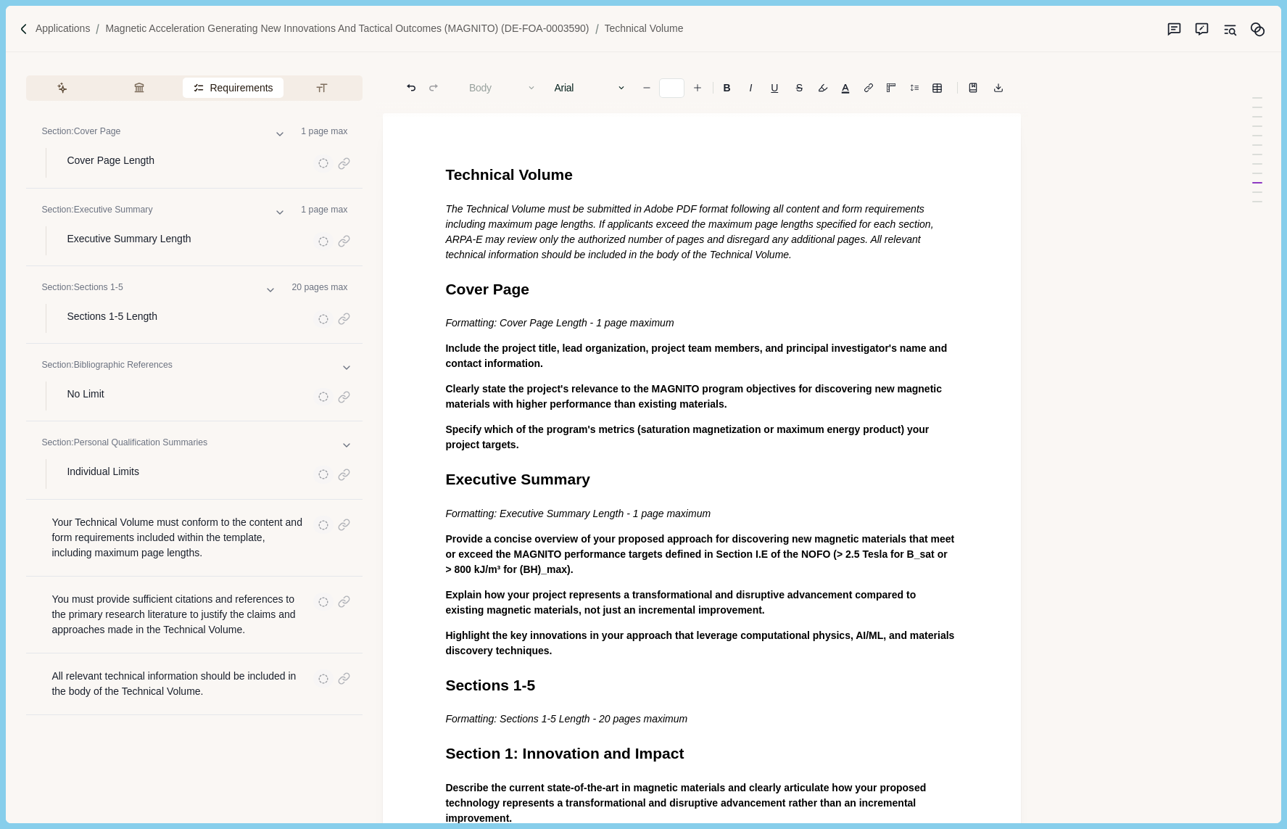
scroll to position [1624, 0]
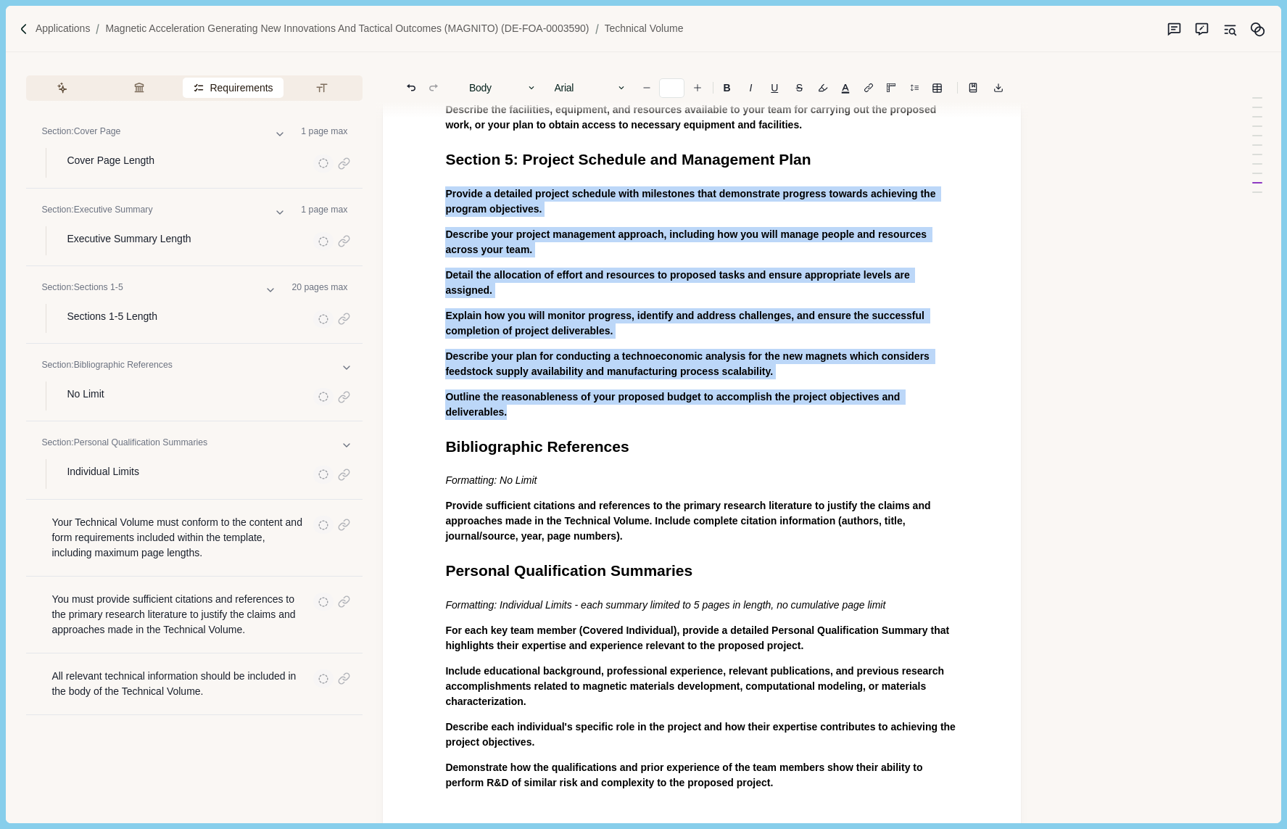
drag, startPoint x: 525, startPoint y: 451, endPoint x: 449, endPoint y: 212, distance: 250.4
